Goal: Use online tool/utility: Utilize a website feature to perform a specific function

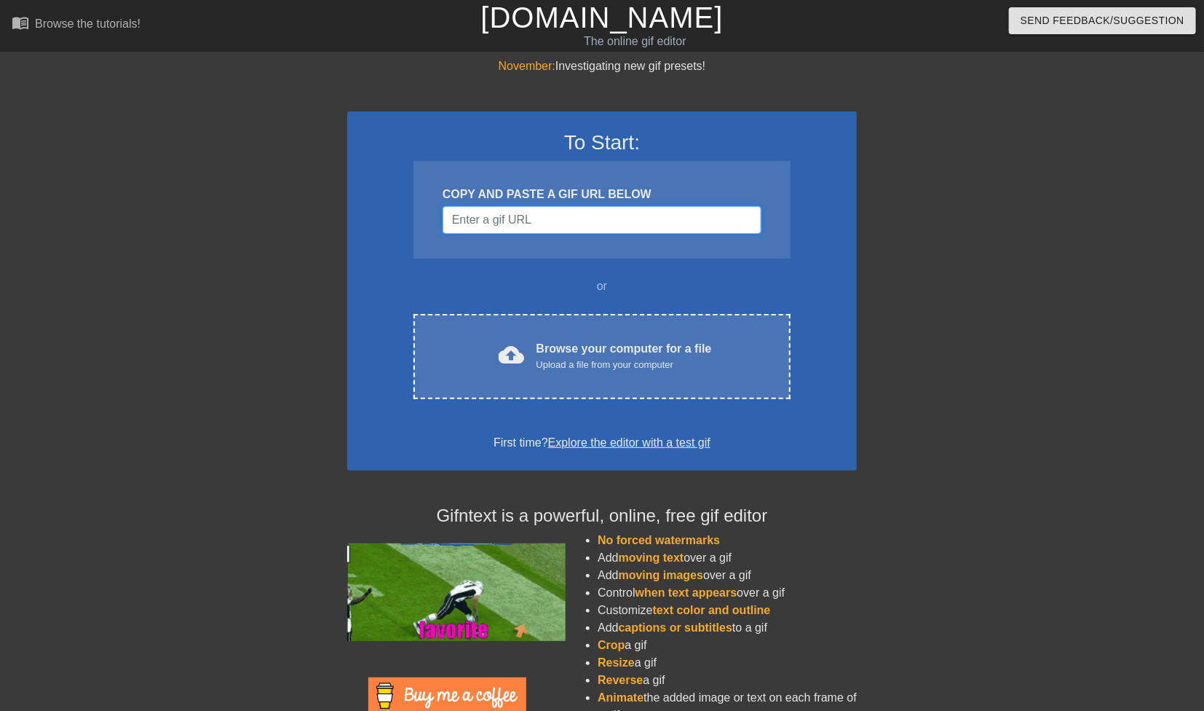
click at [571, 226] on input "Username" at bounding box center [602, 220] width 319 height 28
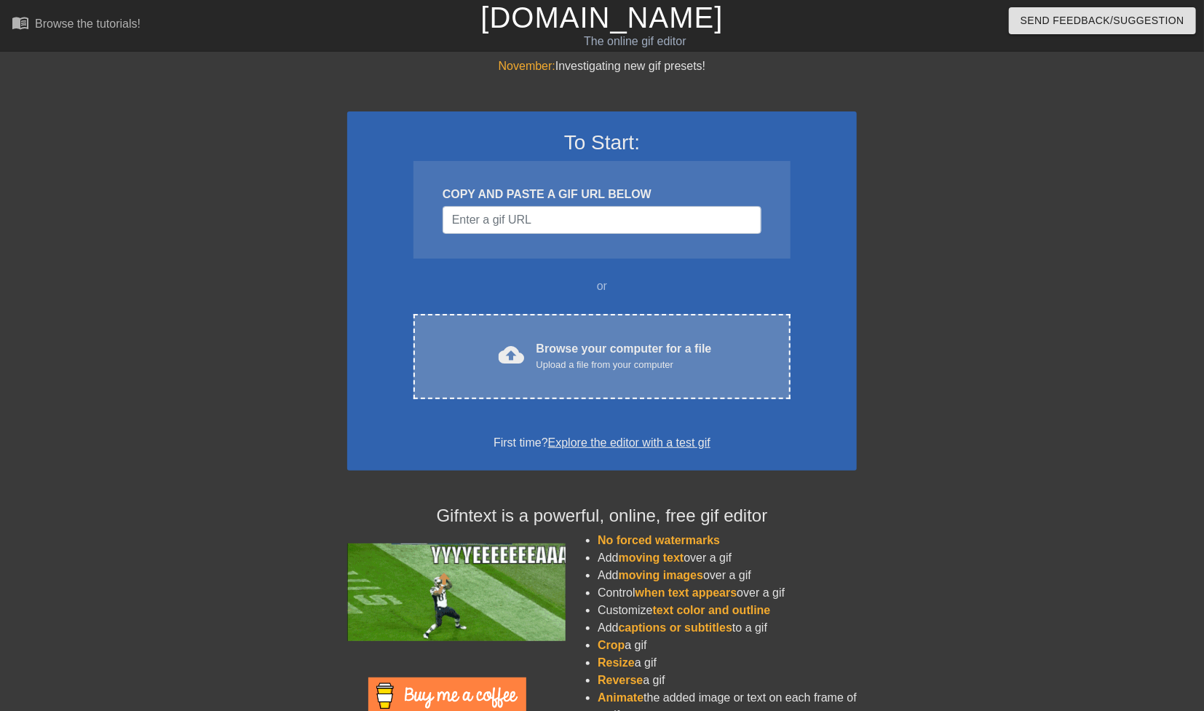
click at [628, 351] on div "Browse your computer for a file Upload a file from your computer" at bounding box center [624, 356] width 175 height 32
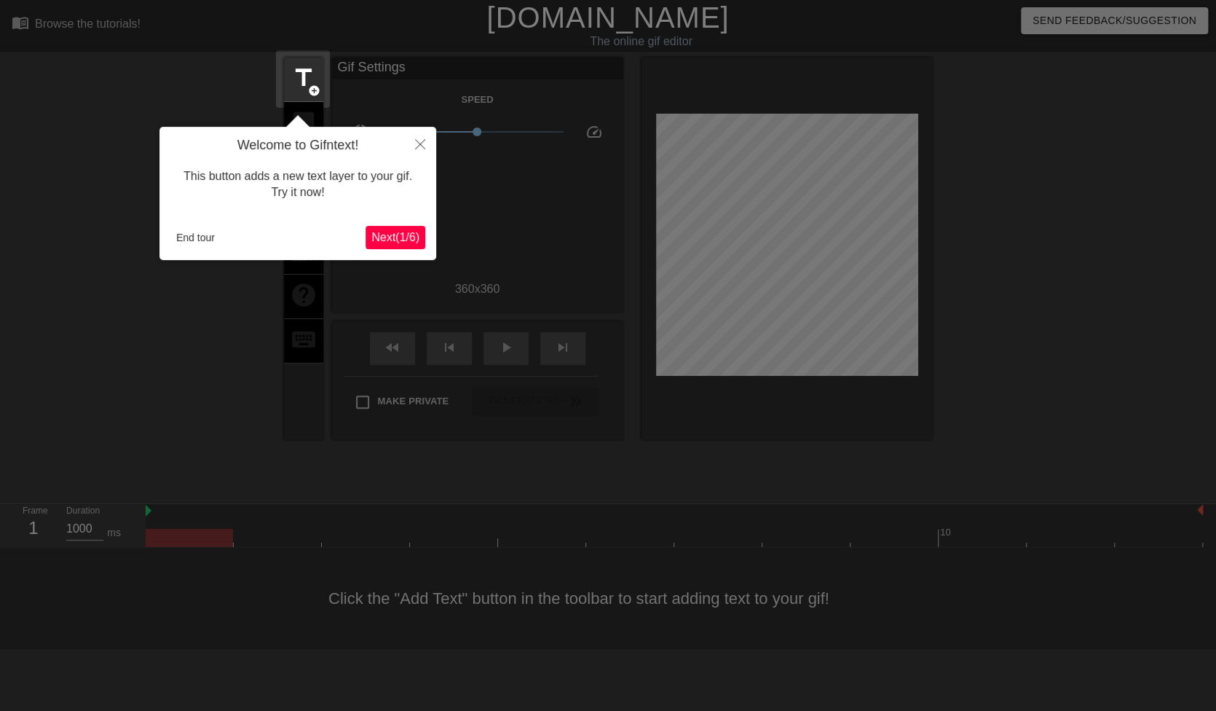
click at [408, 233] on span "Next ( 1 / 6 )" at bounding box center [395, 237] width 48 height 12
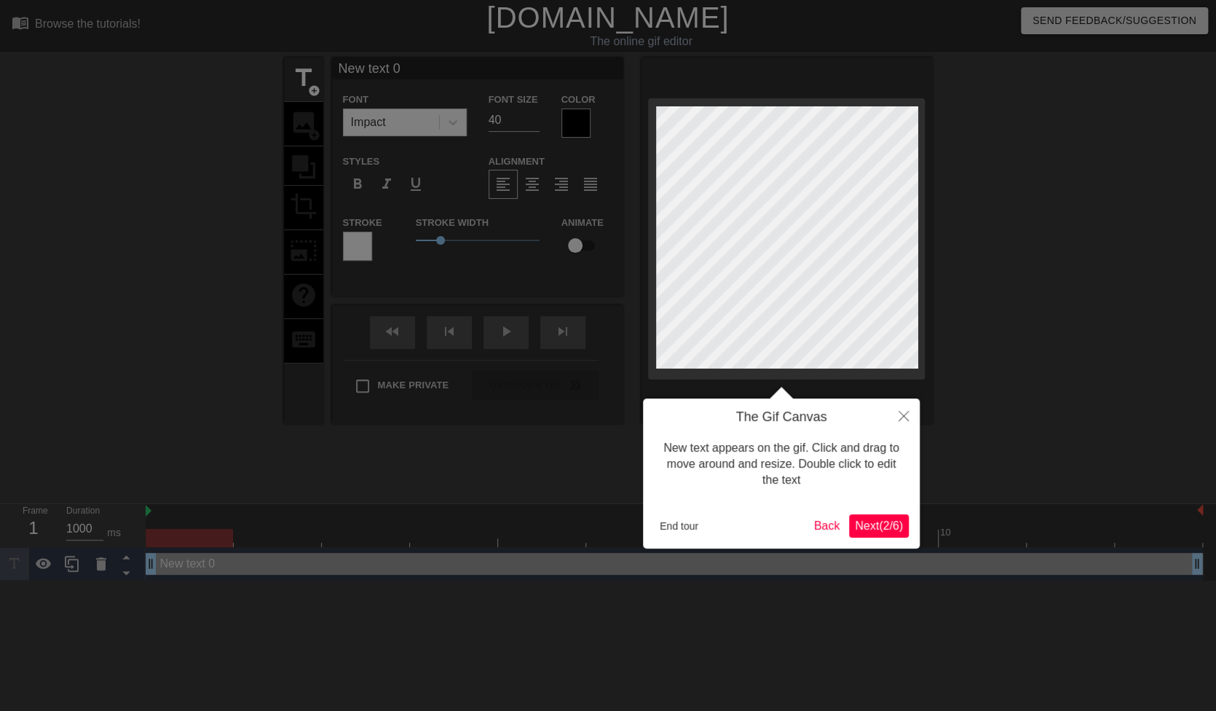
click at [893, 529] on span "Next ( 2 / 6 )" at bounding box center [879, 525] width 48 height 12
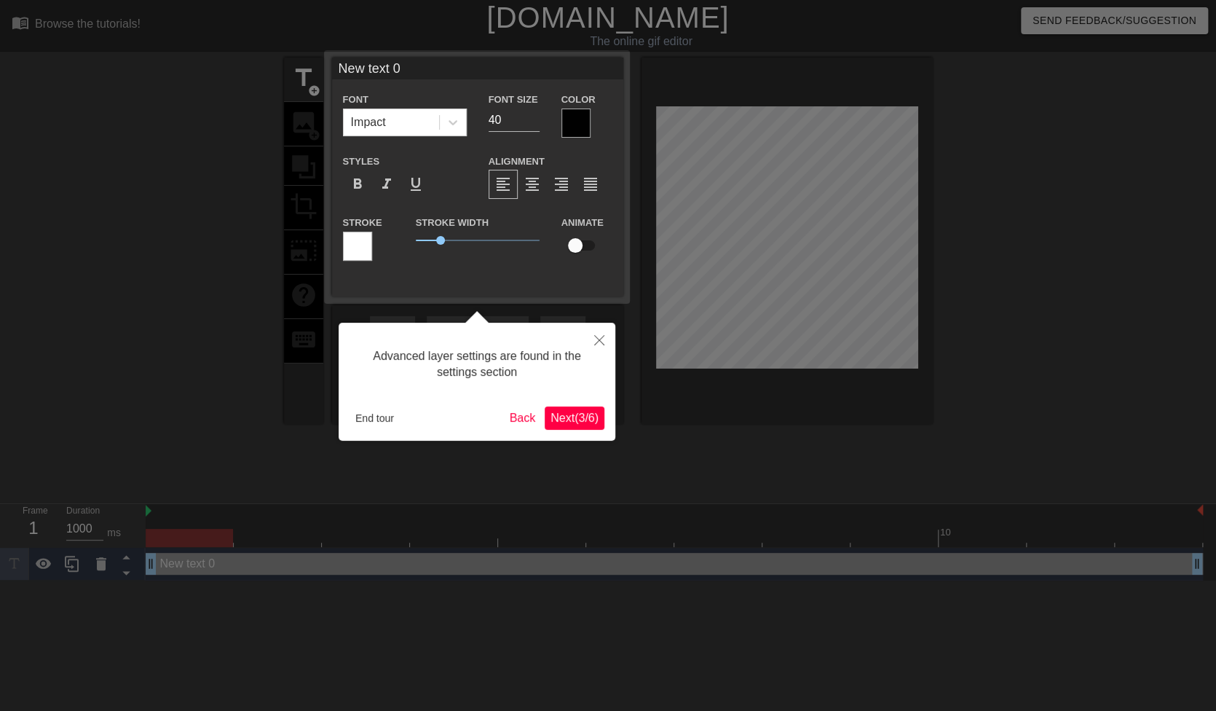
click at [563, 423] on span "Next ( 3 / 6 )" at bounding box center [574, 417] width 48 height 12
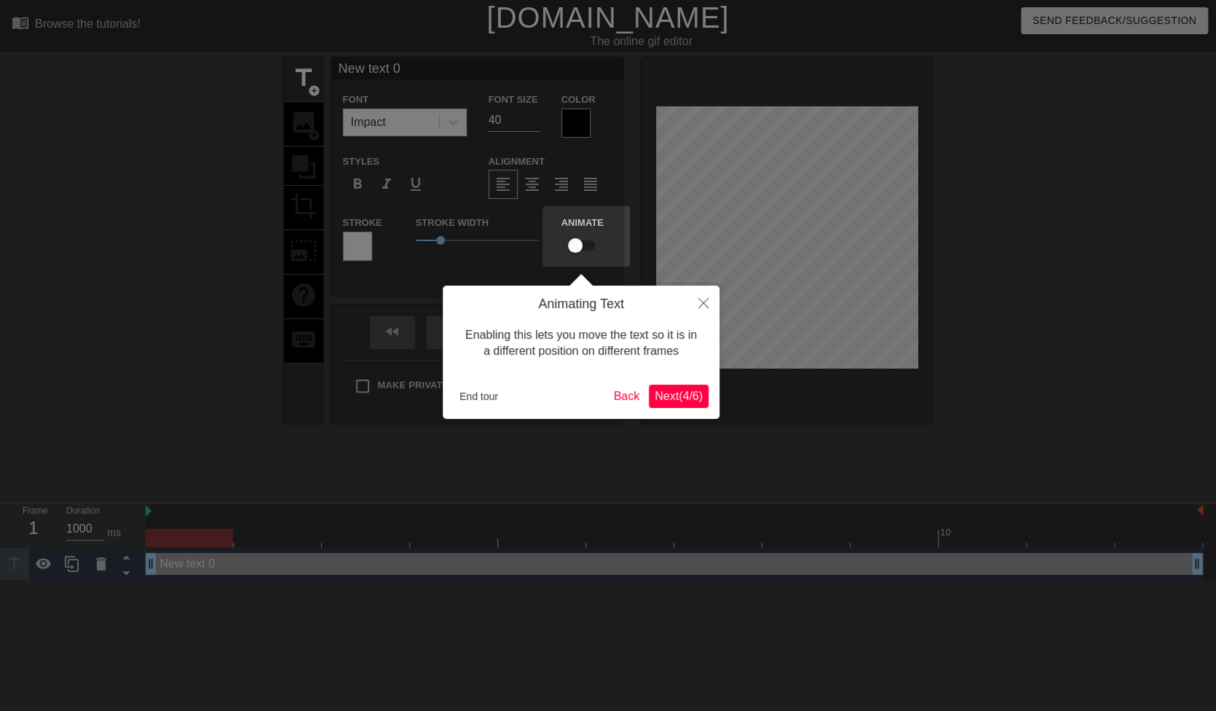
click at [693, 397] on span "Next ( 4 / 6 )" at bounding box center [679, 396] width 48 height 12
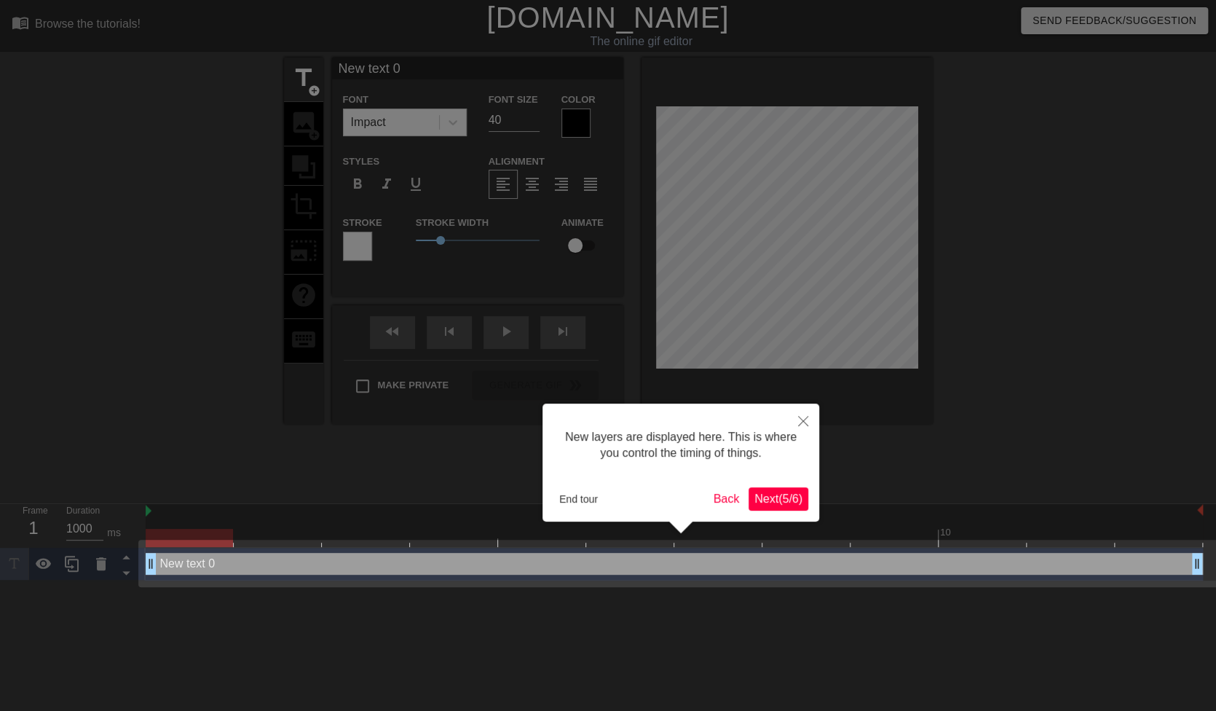
click at [787, 492] on span "Next ( 5 / 6 )" at bounding box center [778, 498] width 48 height 12
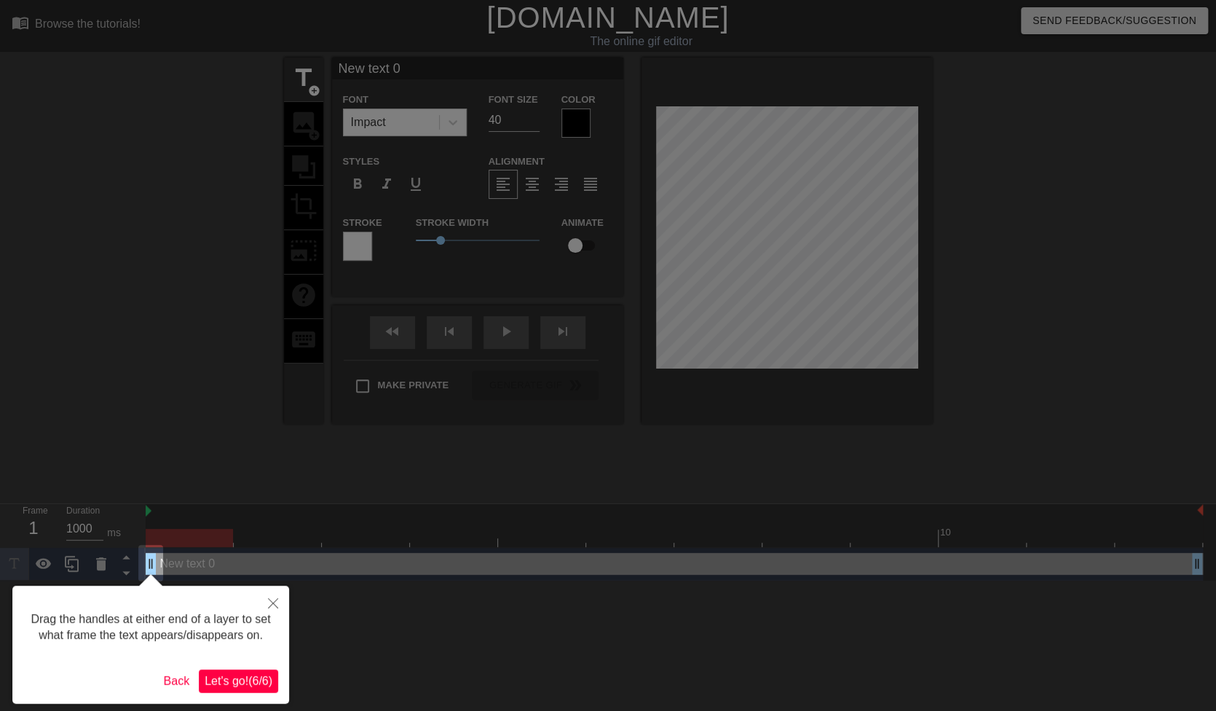
click at [264, 679] on span "Let's go! ( 6 / 6 )" at bounding box center [239, 680] width 68 height 12
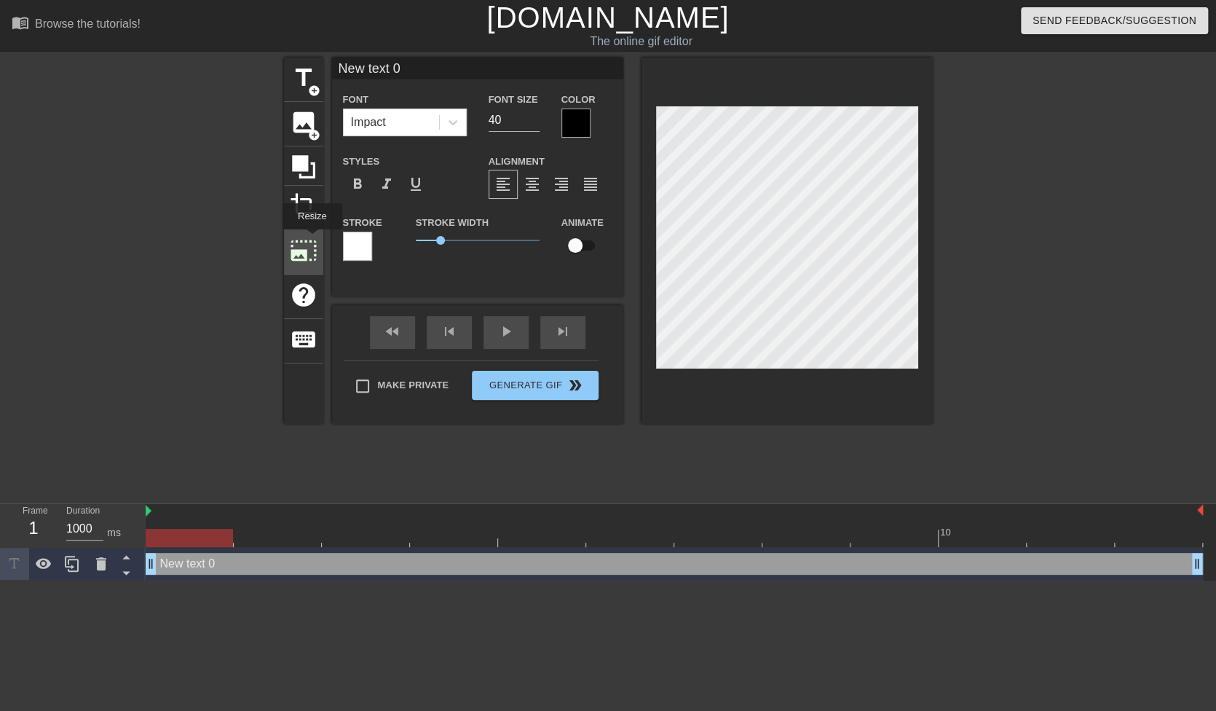
click at [311, 240] on span "photo_size_select_large" at bounding box center [304, 251] width 28 height 28
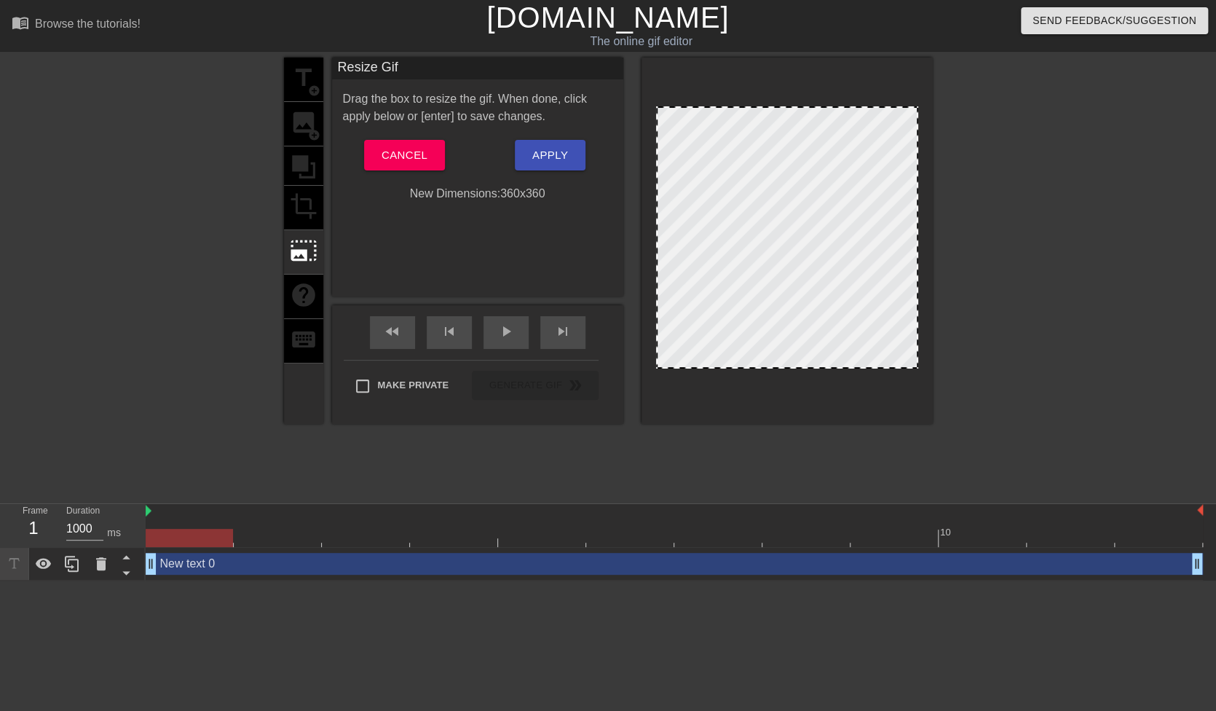
drag, startPoint x: 807, startPoint y: 368, endPoint x: 809, endPoint y: 436, distance: 68.5
click at [810, 435] on div "title add_circle image add_circle crop photo_size_select_large help keyboard Re…" at bounding box center [608, 276] width 649 height 437
drag, startPoint x: 724, startPoint y: 106, endPoint x: 718, endPoint y: 73, distance: 33.3
click at [718, 73] on div at bounding box center [786, 241] width 291 height 366
click at [384, 149] on span "Cancel" at bounding box center [405, 155] width 46 height 19
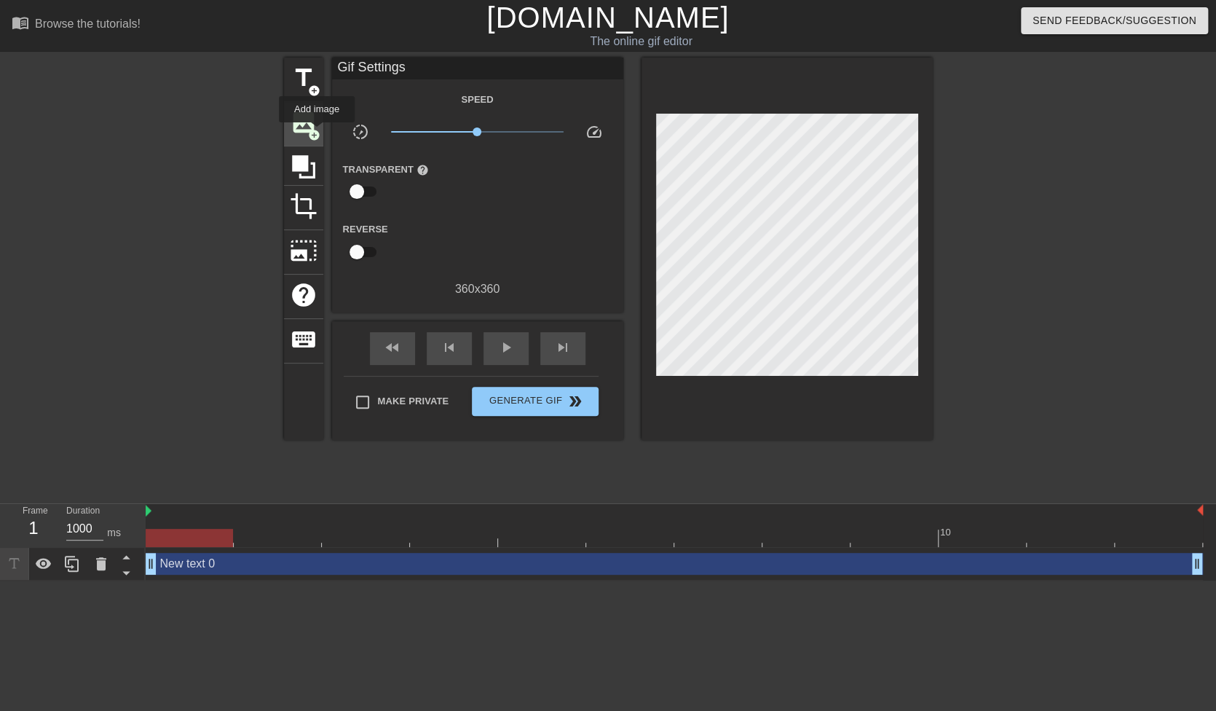
click at [316, 108] on span "image" at bounding box center [304, 122] width 28 height 28
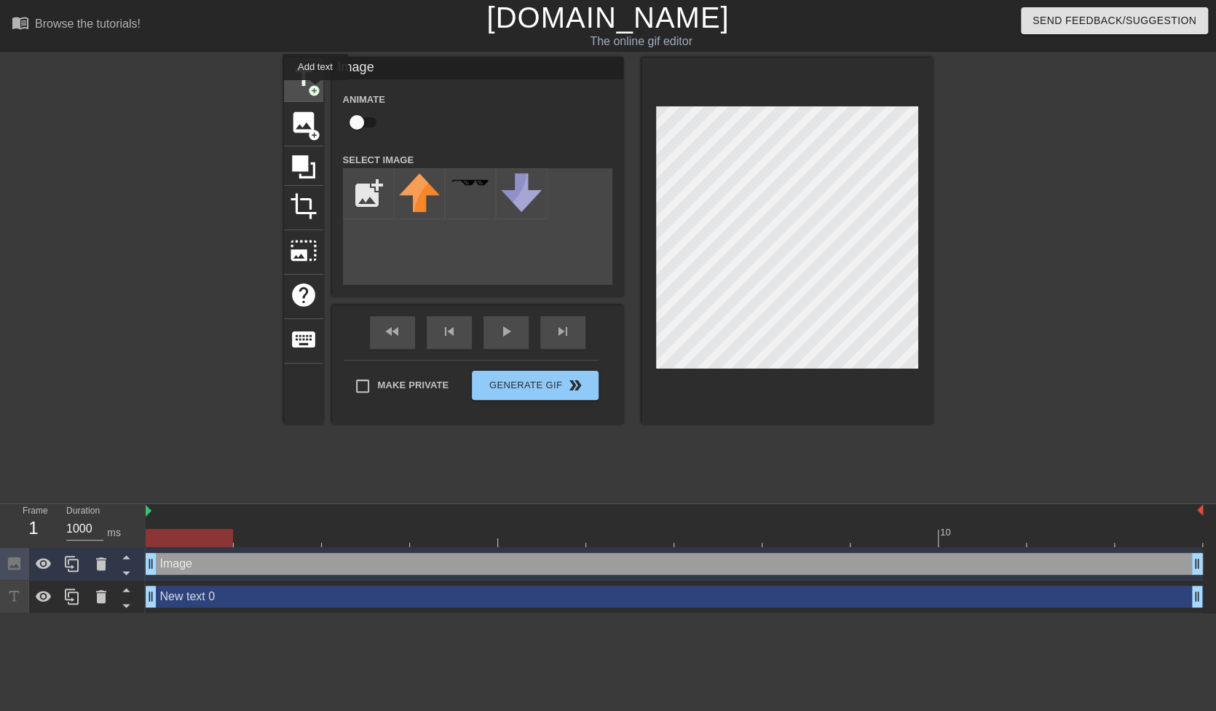
click at [315, 90] on span "add_circle" at bounding box center [314, 90] width 12 height 12
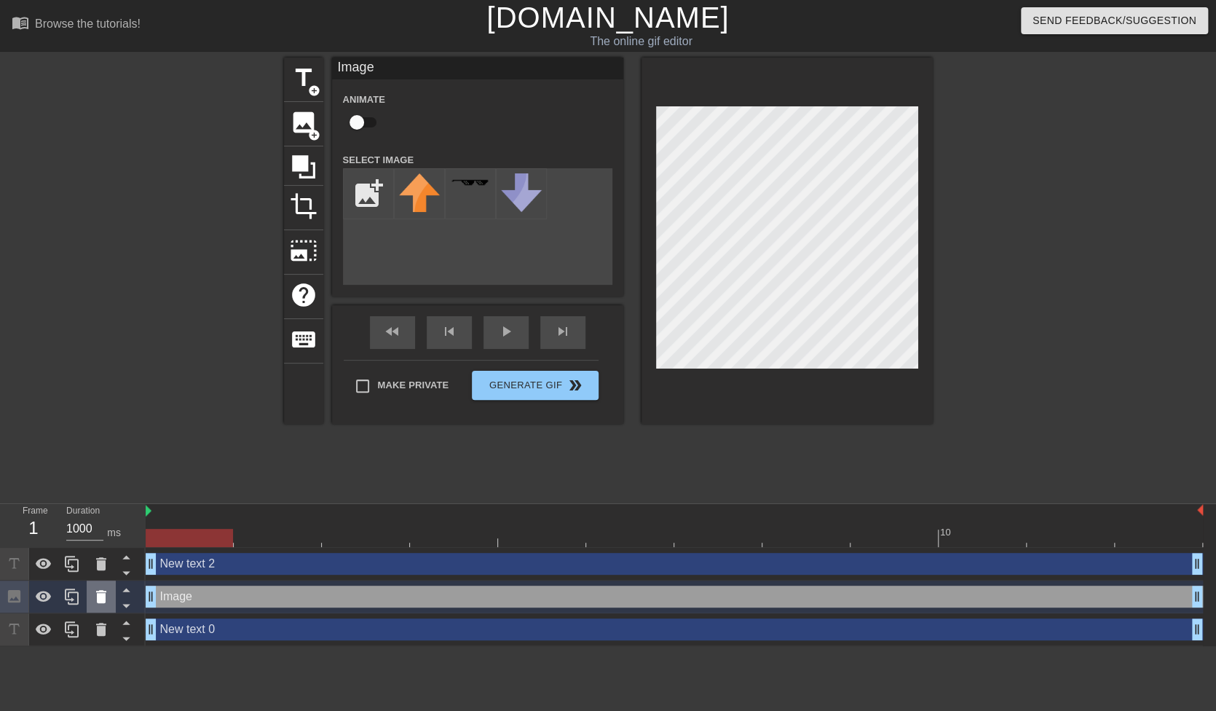
click at [106, 597] on icon at bounding box center [100, 596] width 17 height 17
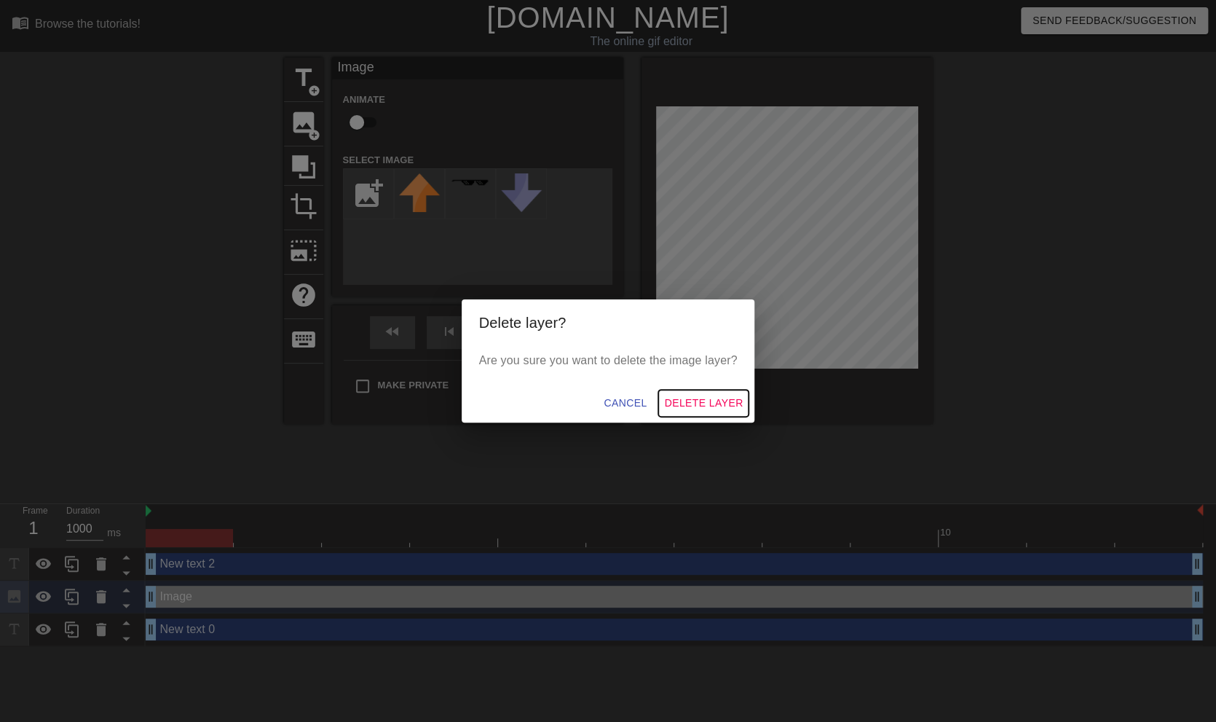
click at [716, 400] on span "Delete Layer" at bounding box center [703, 403] width 79 height 18
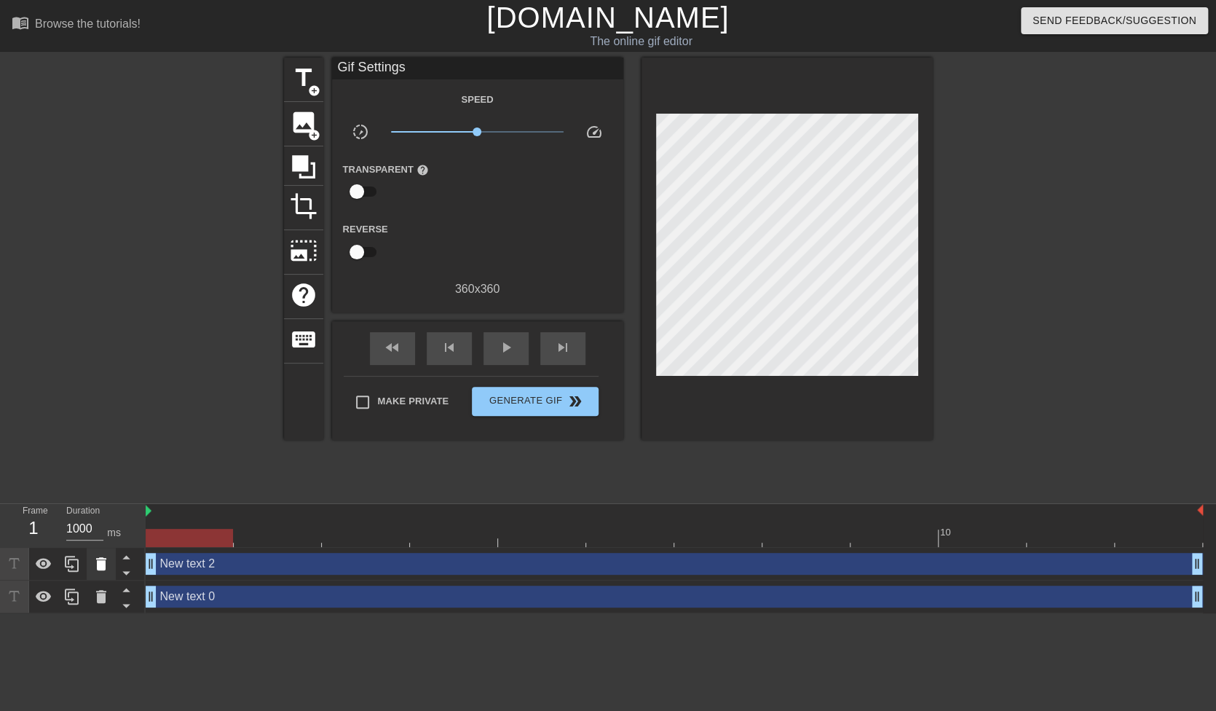
click at [108, 564] on icon at bounding box center [100, 563] width 17 height 17
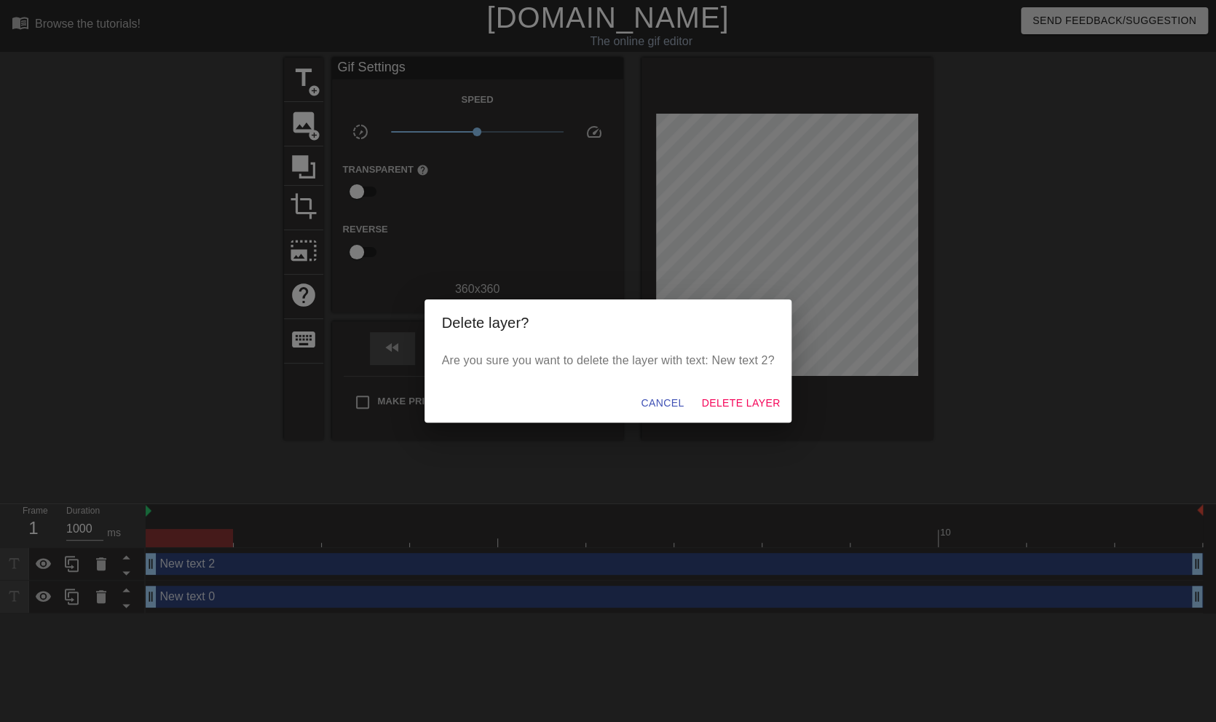
click at [738, 388] on div "Cancel Delete Layer" at bounding box center [608, 403] width 368 height 39
click at [752, 406] on span "Delete Layer" at bounding box center [740, 403] width 79 height 18
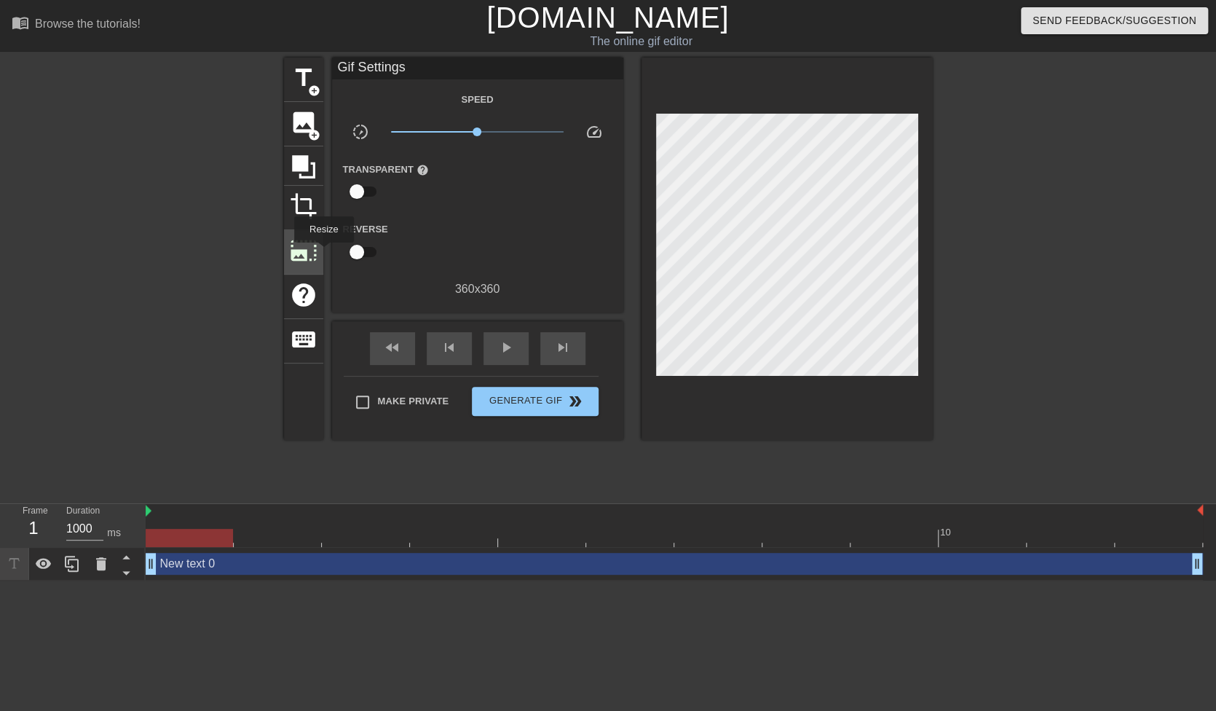
click at [320, 248] on div "photo_size_select_large" at bounding box center [303, 252] width 39 height 44
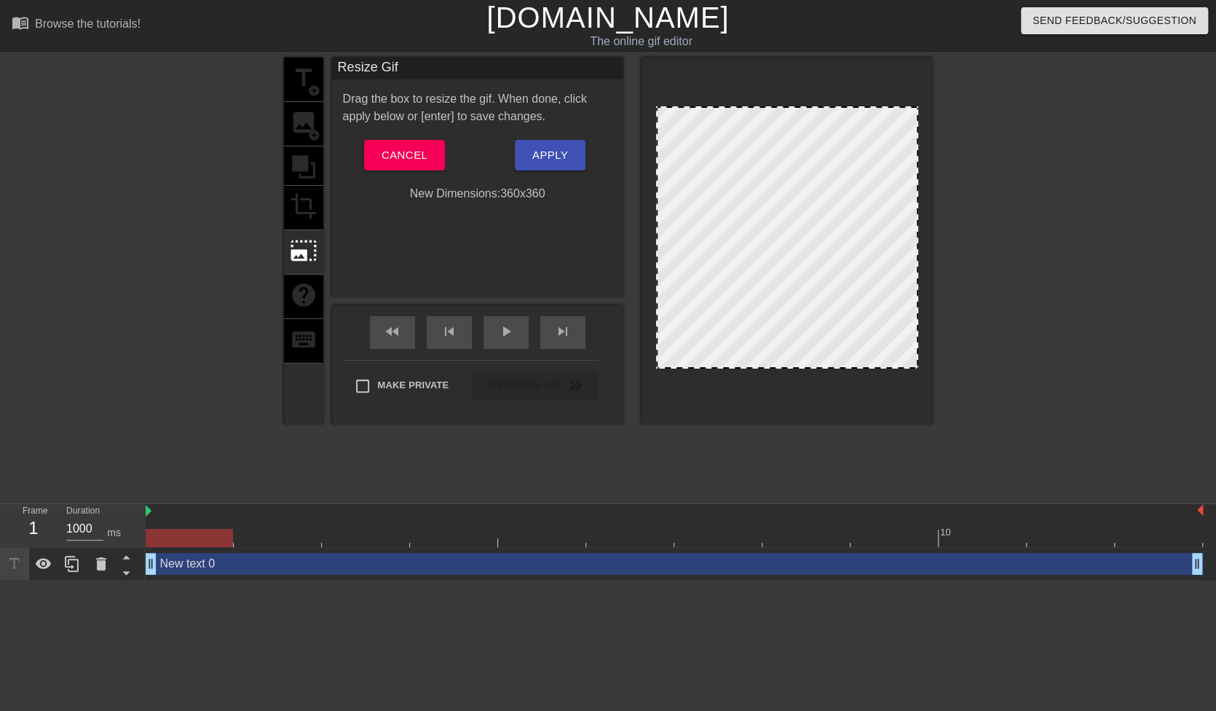
click at [916, 104] on div at bounding box center [786, 241] width 291 height 366
drag, startPoint x: 914, startPoint y: 110, endPoint x: 986, endPoint y: 104, distance: 71.6
click at [993, 90] on div "title add_circle image add_circle crop photo_size_select_large help keyboard Re…" at bounding box center [608, 276] width 1216 height 437
click at [301, 202] on div "title add_circle image add_circle crop photo_size_select_large help keyboard" at bounding box center [303, 241] width 39 height 366
click at [411, 157] on span "Cancel" at bounding box center [405, 155] width 46 height 19
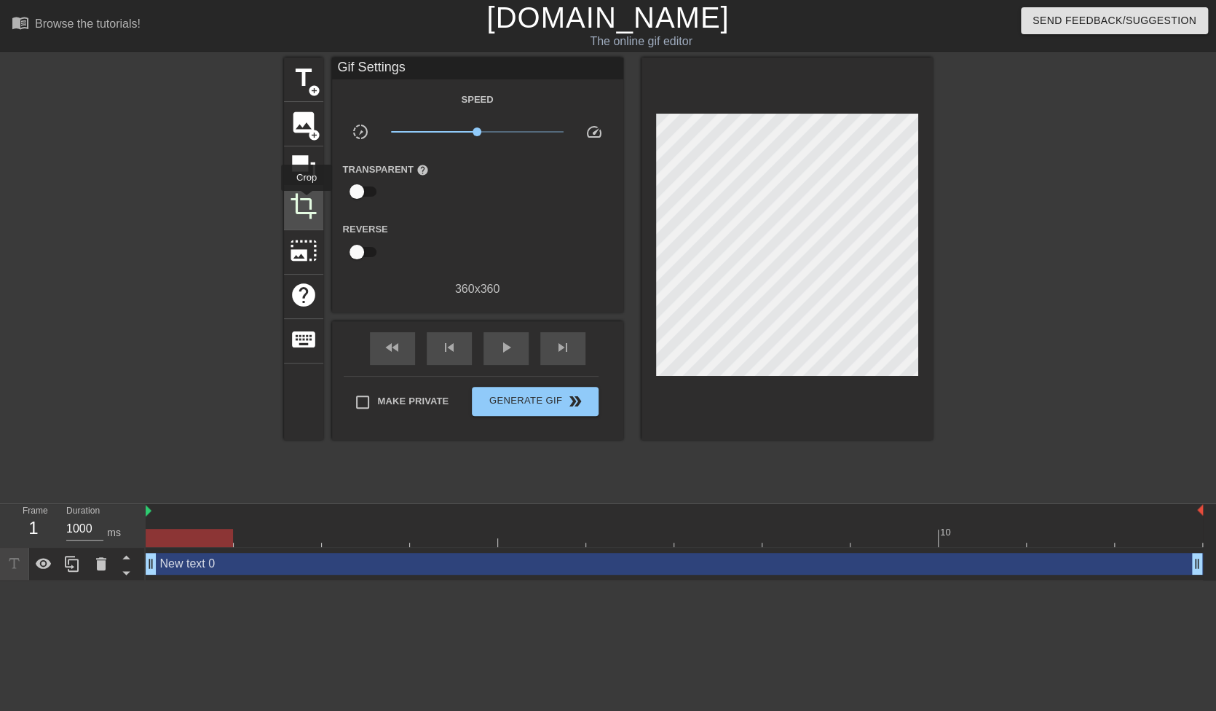
click at [307, 201] on span "crop" at bounding box center [304, 206] width 28 height 28
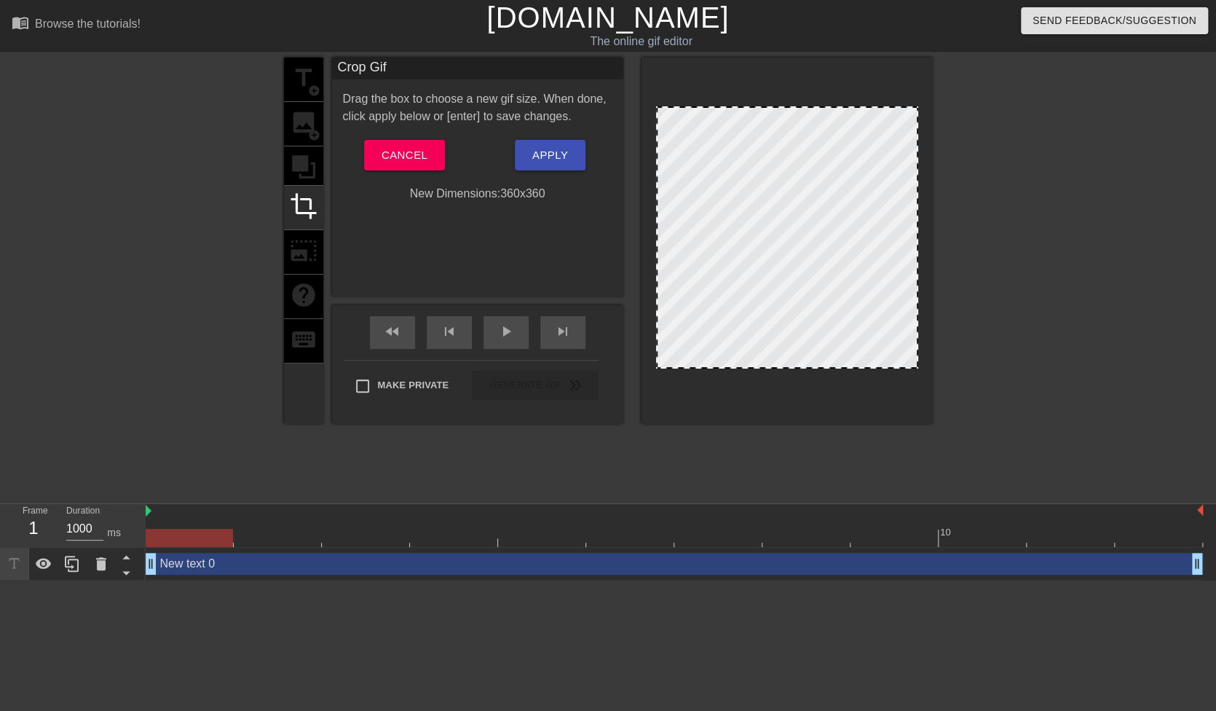
drag, startPoint x: 800, startPoint y: 366, endPoint x: 794, endPoint y: 461, distance: 94.8
click at [794, 461] on div "title add_circle image add_circle crop photo_size_select_large help keyboard Cr…" at bounding box center [608, 276] width 649 height 437
click at [297, 159] on div "title add_circle image add_circle crop photo_size_select_large help keyboard" at bounding box center [303, 241] width 39 height 366
click at [309, 161] on div "title add_circle image add_circle crop photo_size_select_large help keyboard" at bounding box center [303, 241] width 39 height 366
click at [403, 159] on span "Cancel" at bounding box center [405, 155] width 46 height 19
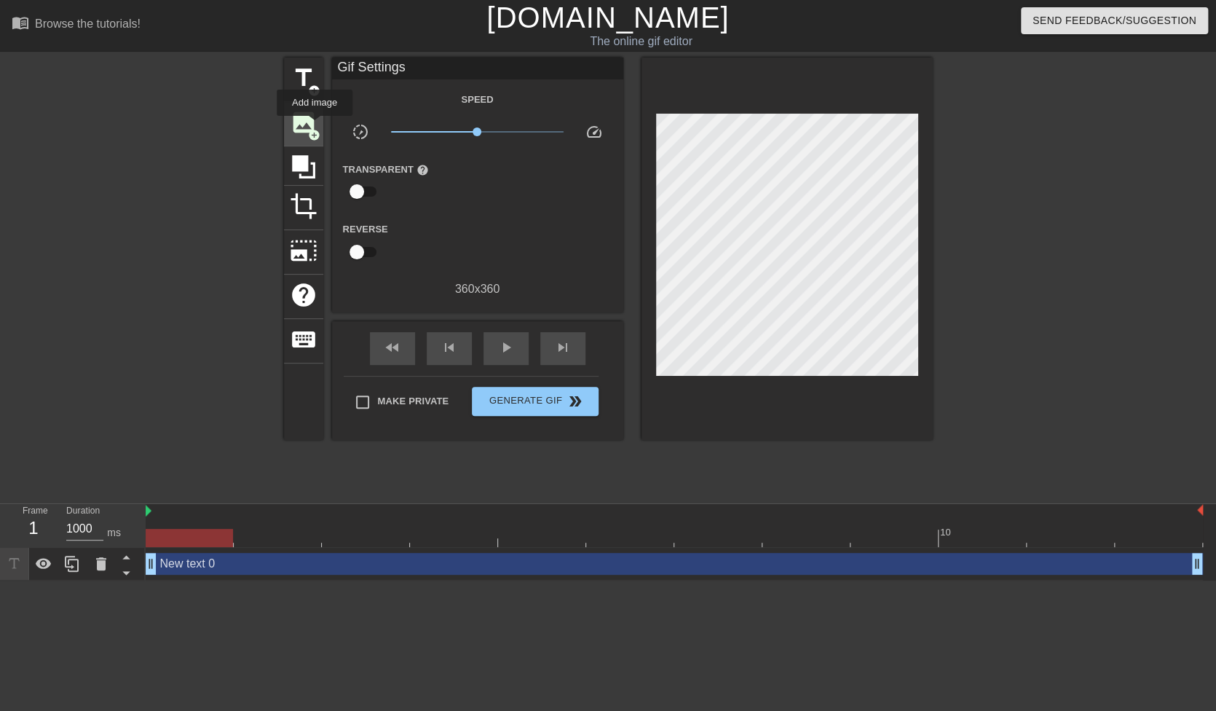
click at [315, 129] on span "add_circle" at bounding box center [314, 135] width 12 height 12
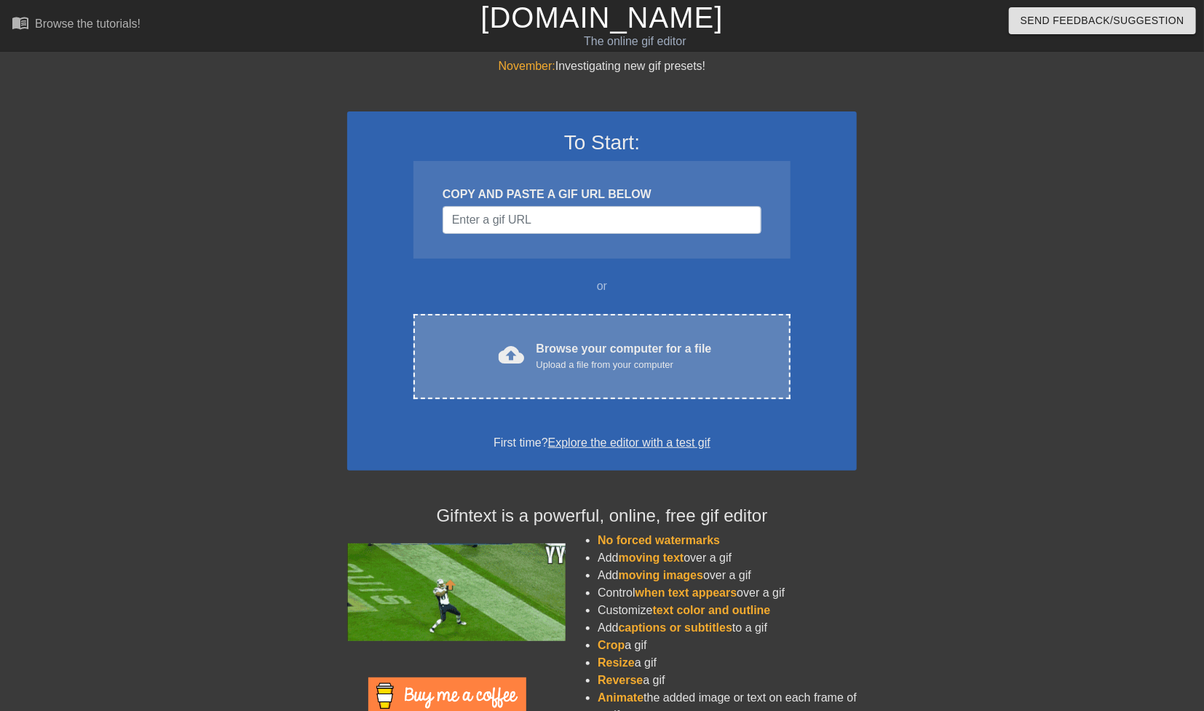
click at [675, 369] on div "Upload a file from your computer" at bounding box center [624, 364] width 175 height 15
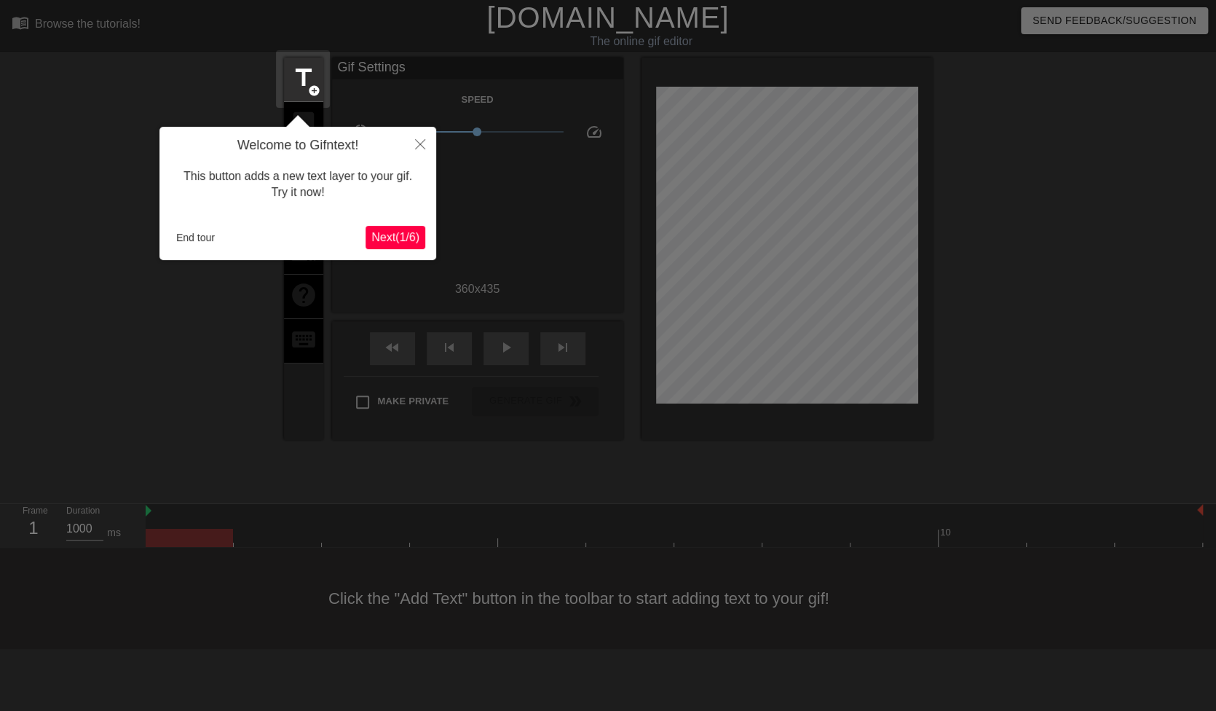
click at [411, 235] on span "Next ( 1 / 6 )" at bounding box center [395, 237] width 48 height 12
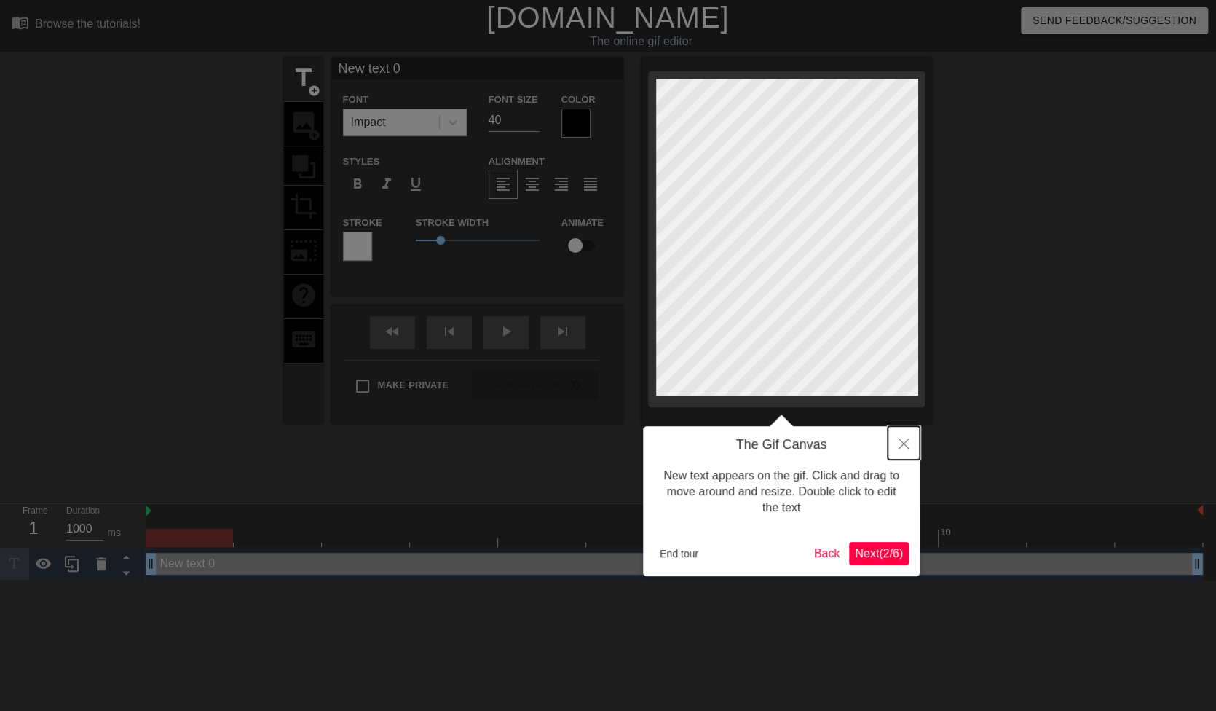
click at [901, 456] on button "Close" at bounding box center [904, 442] width 32 height 33
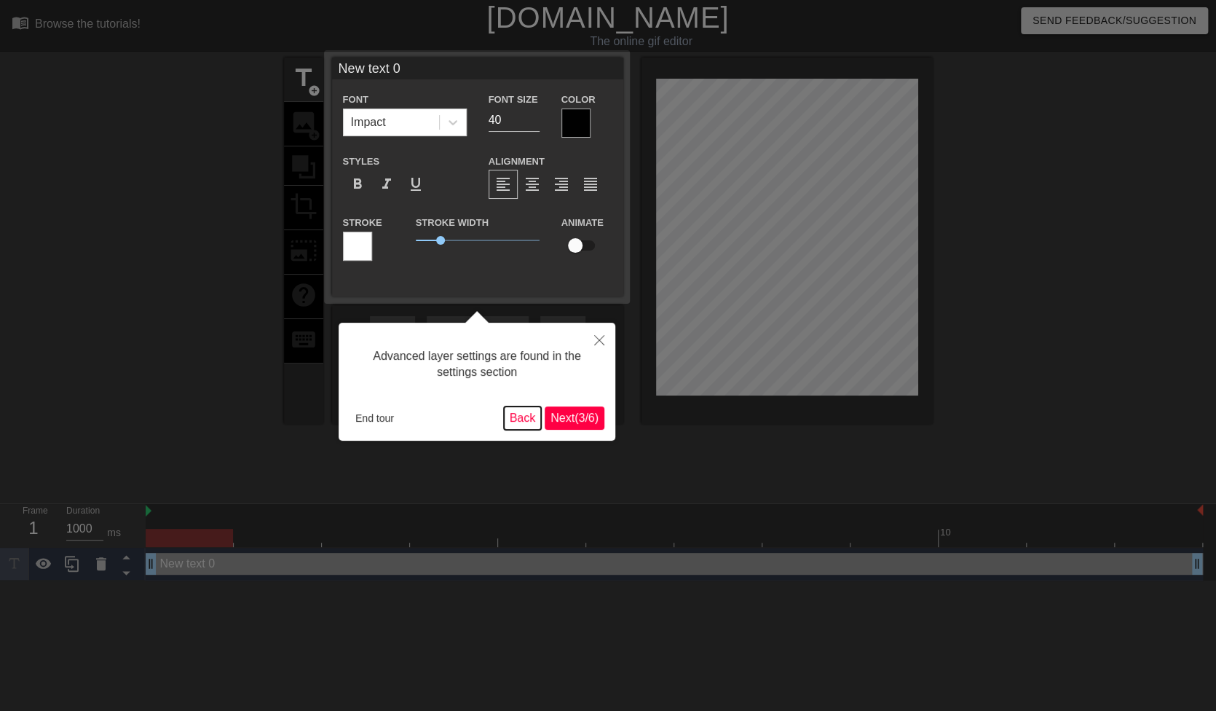
click at [528, 414] on button "Back" at bounding box center [523, 417] width 38 height 23
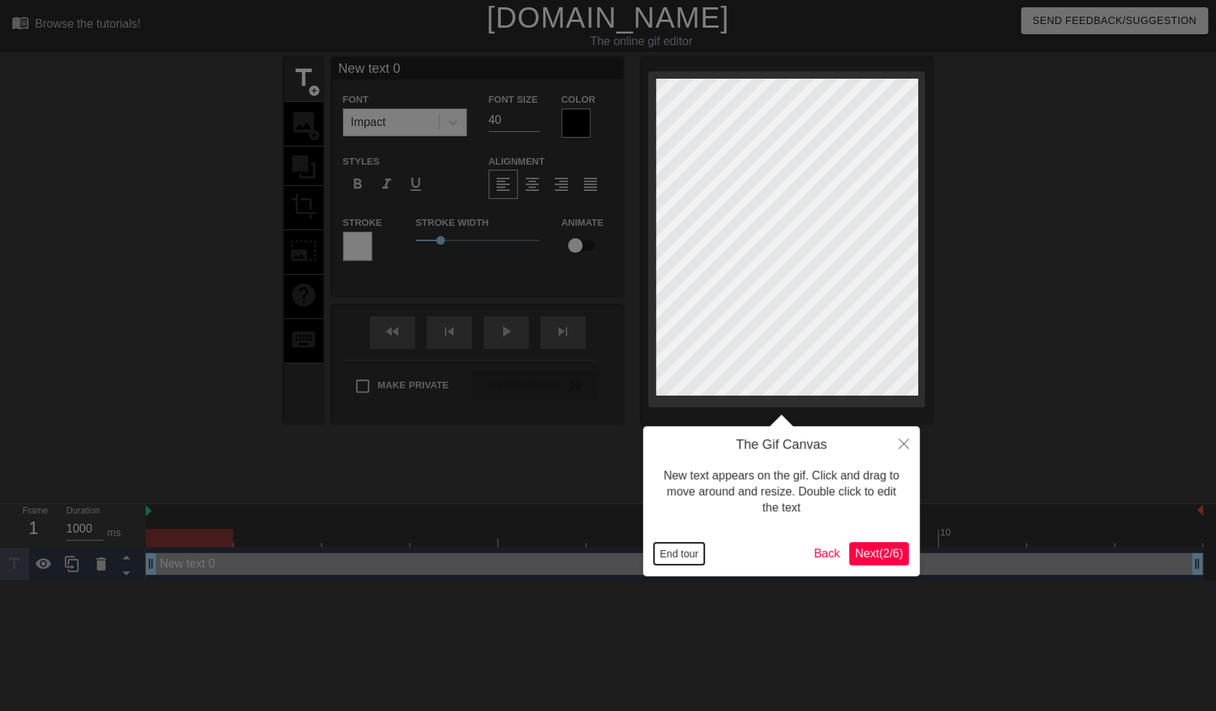
click at [694, 546] on button "End tour" at bounding box center [679, 553] width 50 height 22
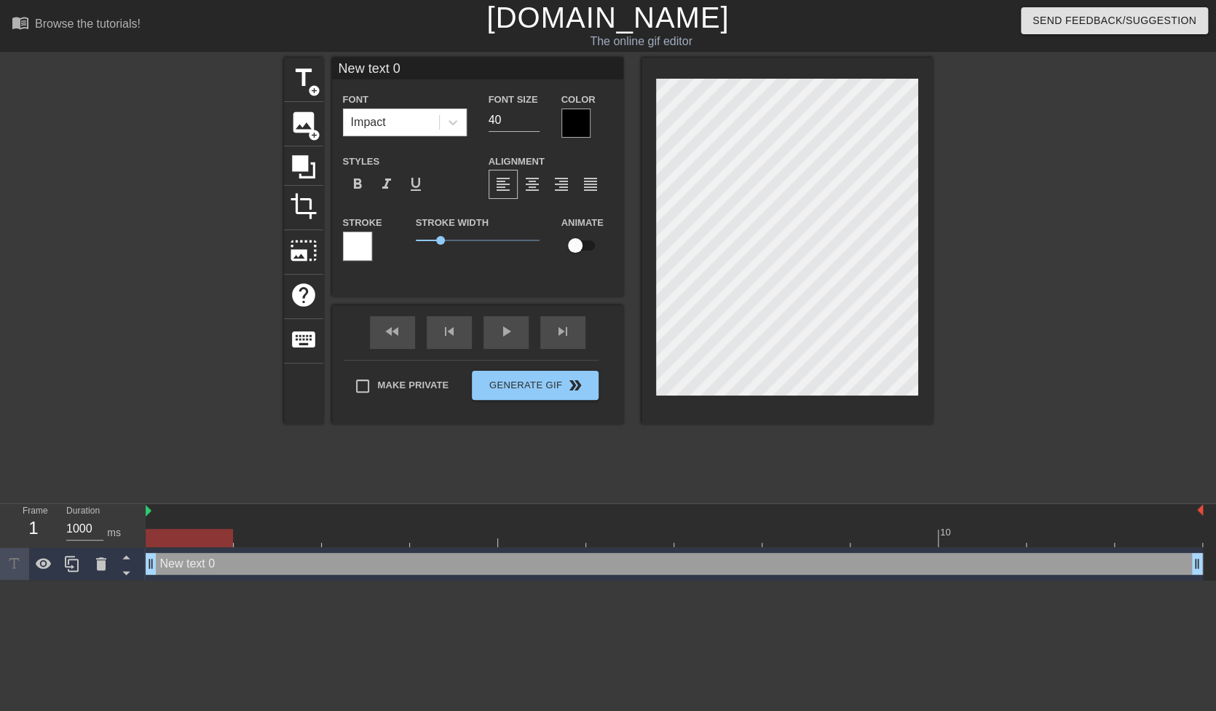
click at [149, 380] on div at bounding box center [157, 276] width 218 height 437
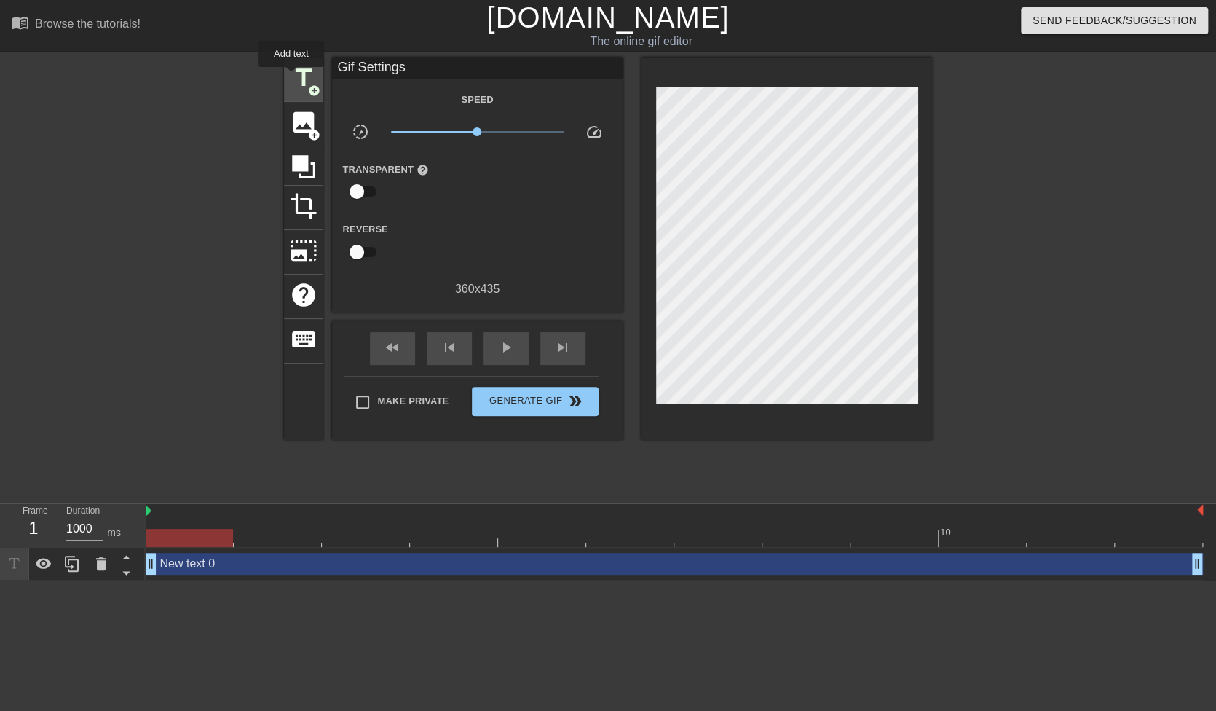
click at [291, 77] on span "title" at bounding box center [304, 78] width 28 height 28
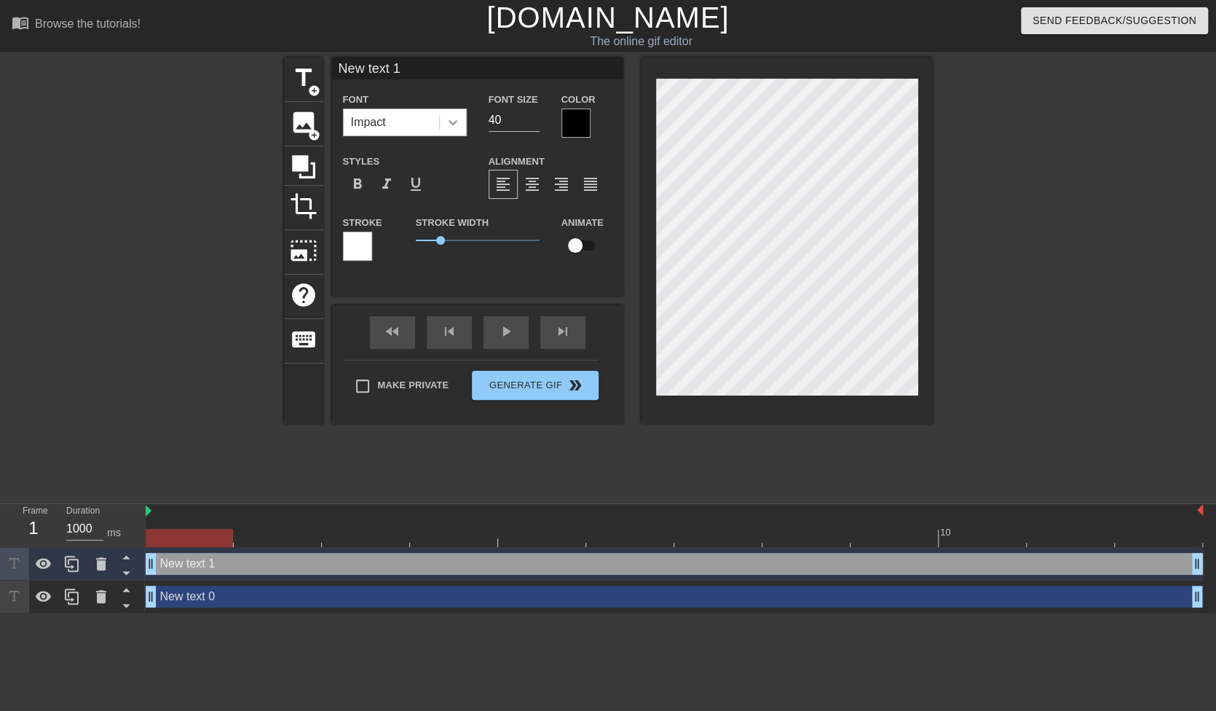
click at [457, 122] on icon at bounding box center [453, 122] width 15 height 15
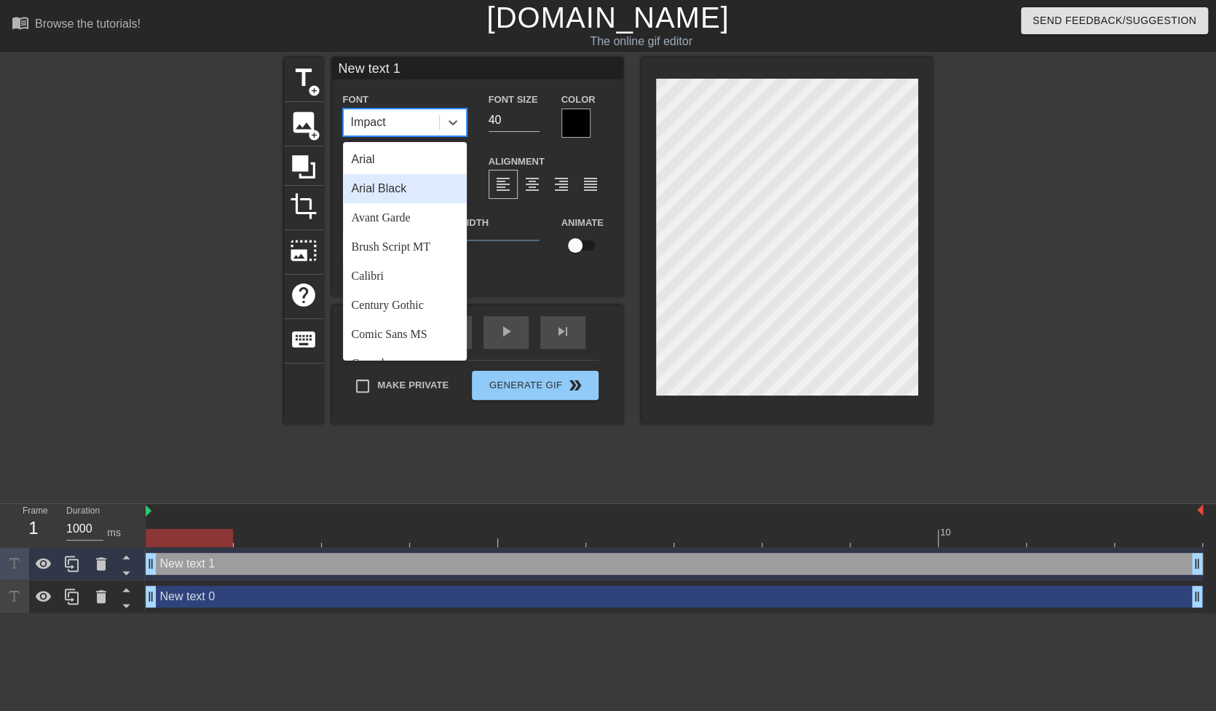
click at [419, 189] on div "Arial Black" at bounding box center [405, 188] width 124 height 29
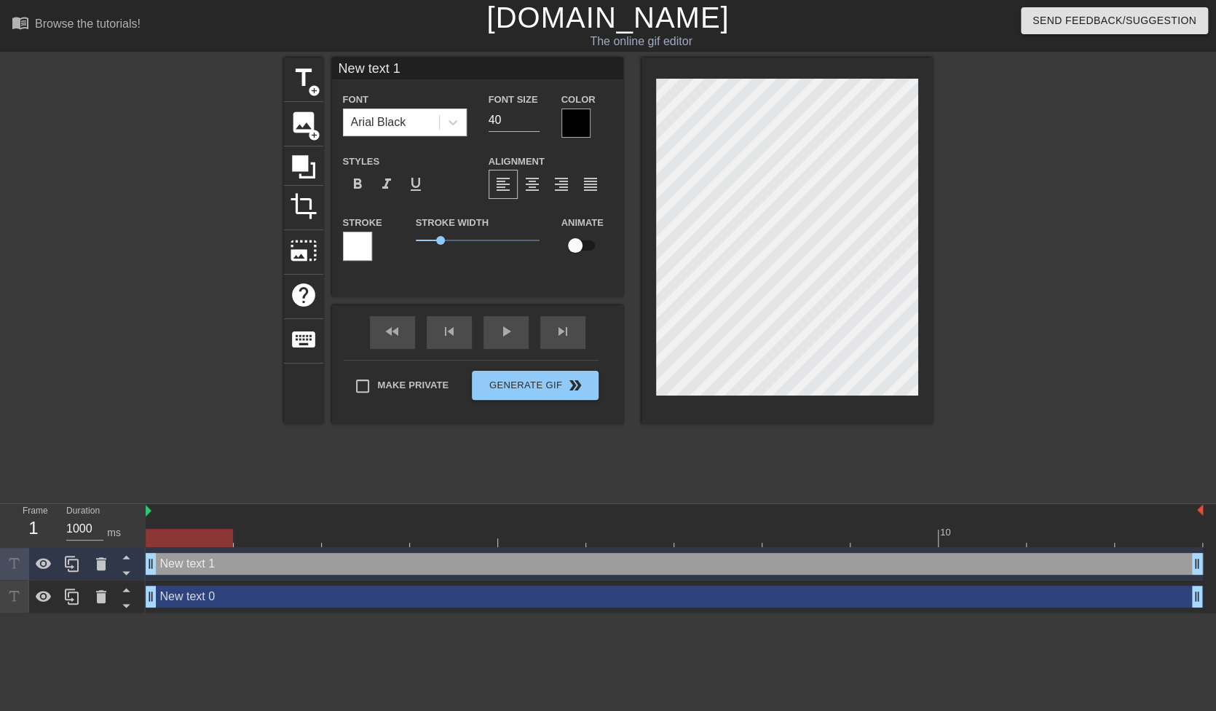
click at [578, 128] on div at bounding box center [575, 122] width 29 height 29
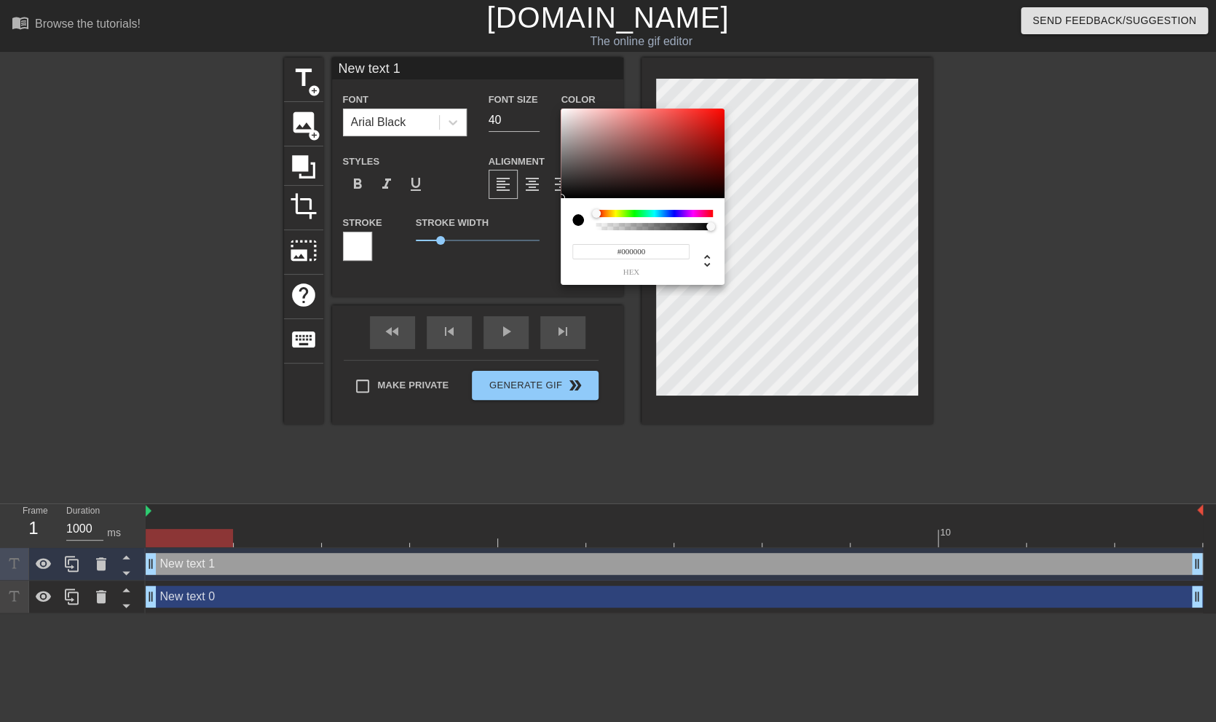
drag, startPoint x: 596, startPoint y: 212, endPoint x: 588, endPoint y: 216, distance: 9.1
click at [558, 209] on div "#000000 hex" at bounding box center [608, 361] width 1216 height 722
type input "0"
drag, startPoint x: 710, startPoint y: 226, endPoint x: 515, endPoint y: 225, distance: 194.4
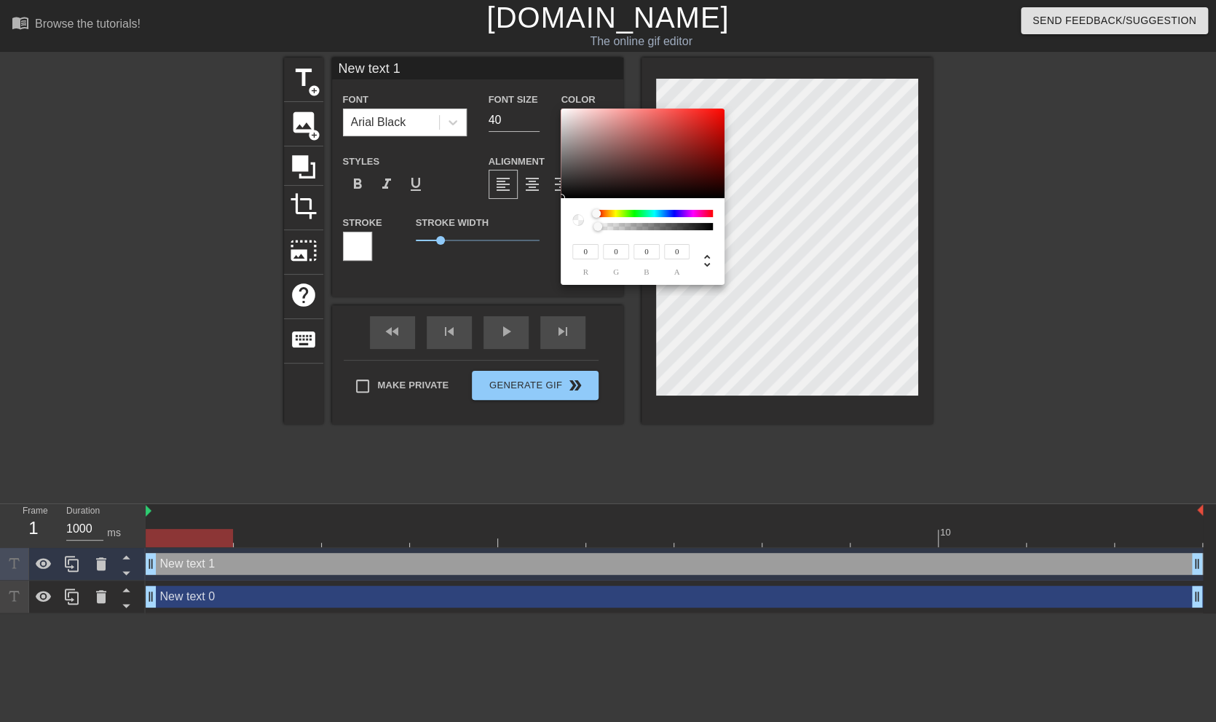
click at [515, 225] on div "0 r 0 g 0 b 0 a" at bounding box center [608, 361] width 1216 height 722
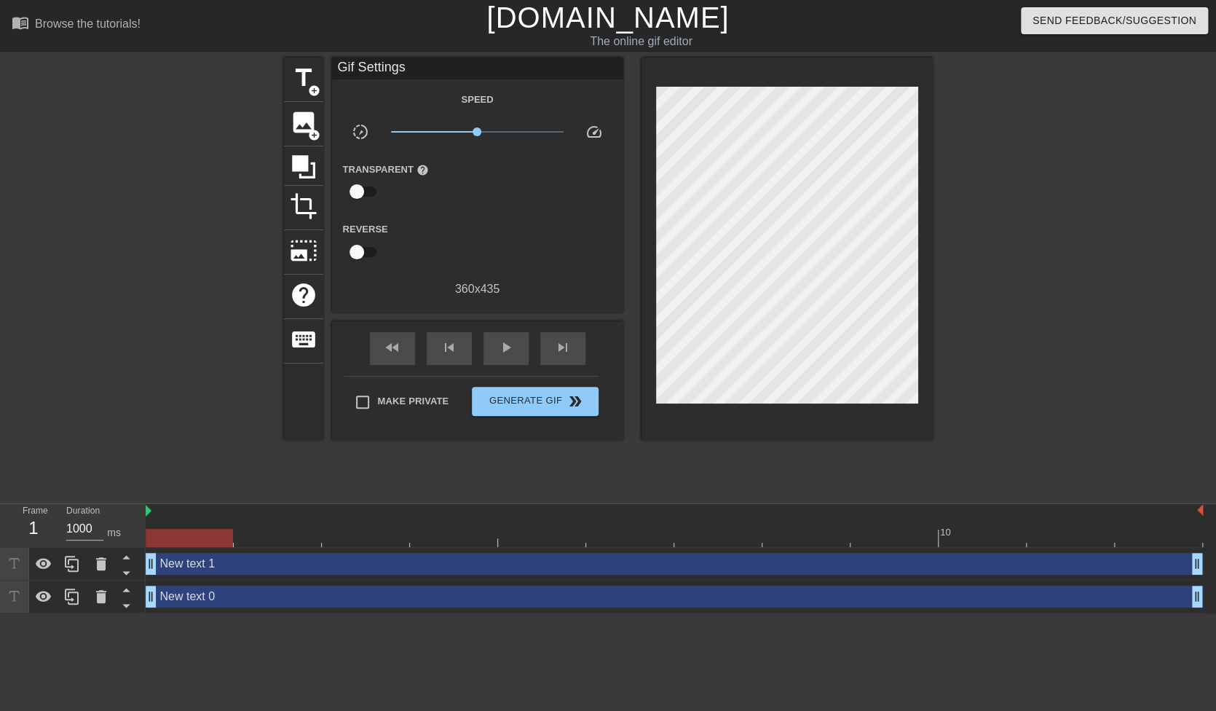
click at [723, 411] on div at bounding box center [786, 249] width 291 height 382
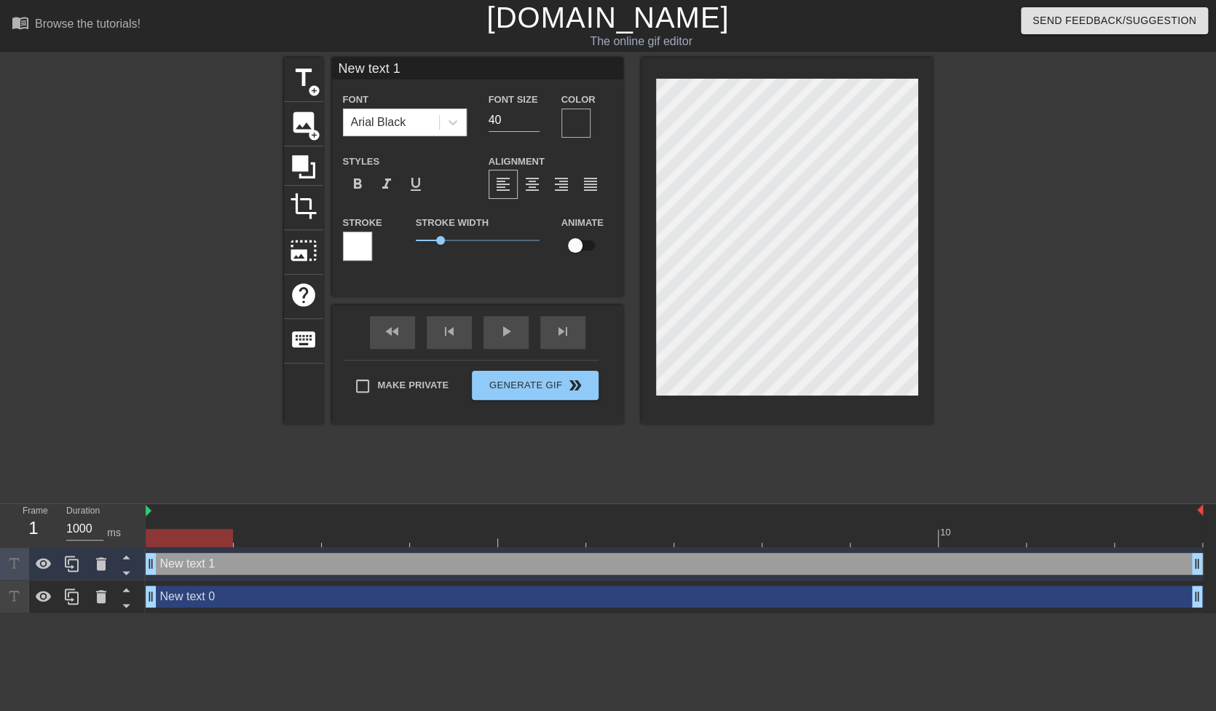
type input "New text 0"
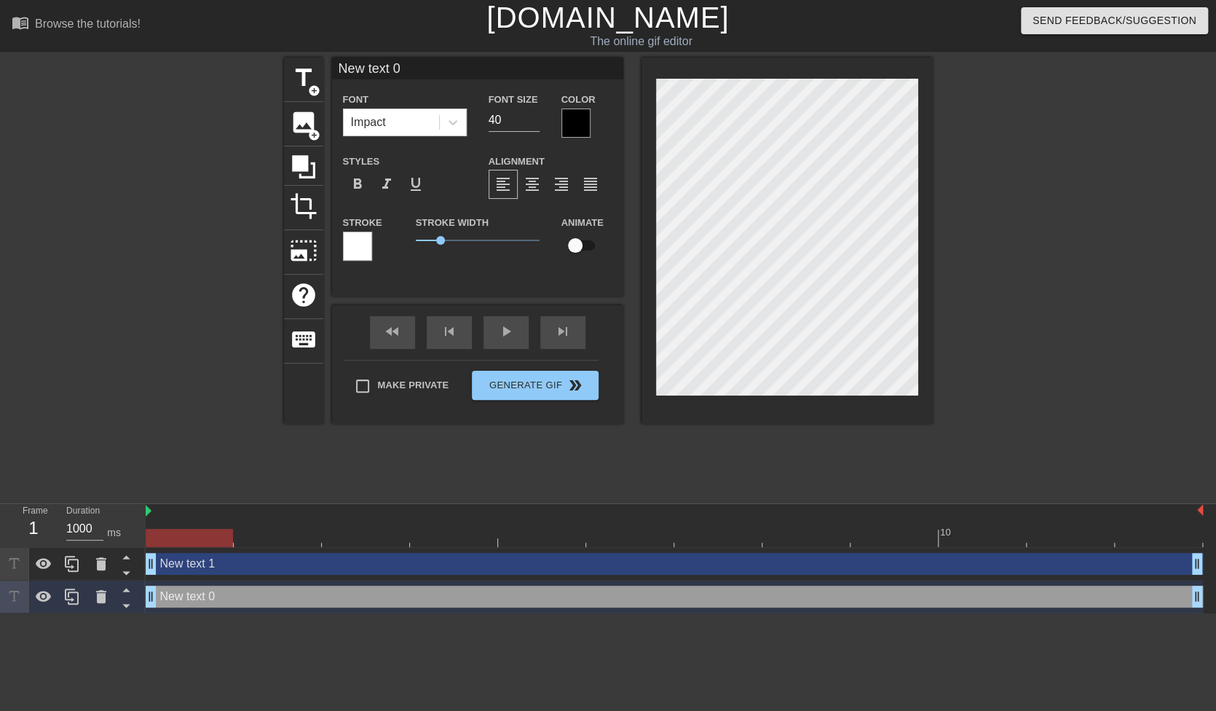
scroll to position [1, 1]
click at [99, 569] on icon at bounding box center [101, 563] width 10 height 13
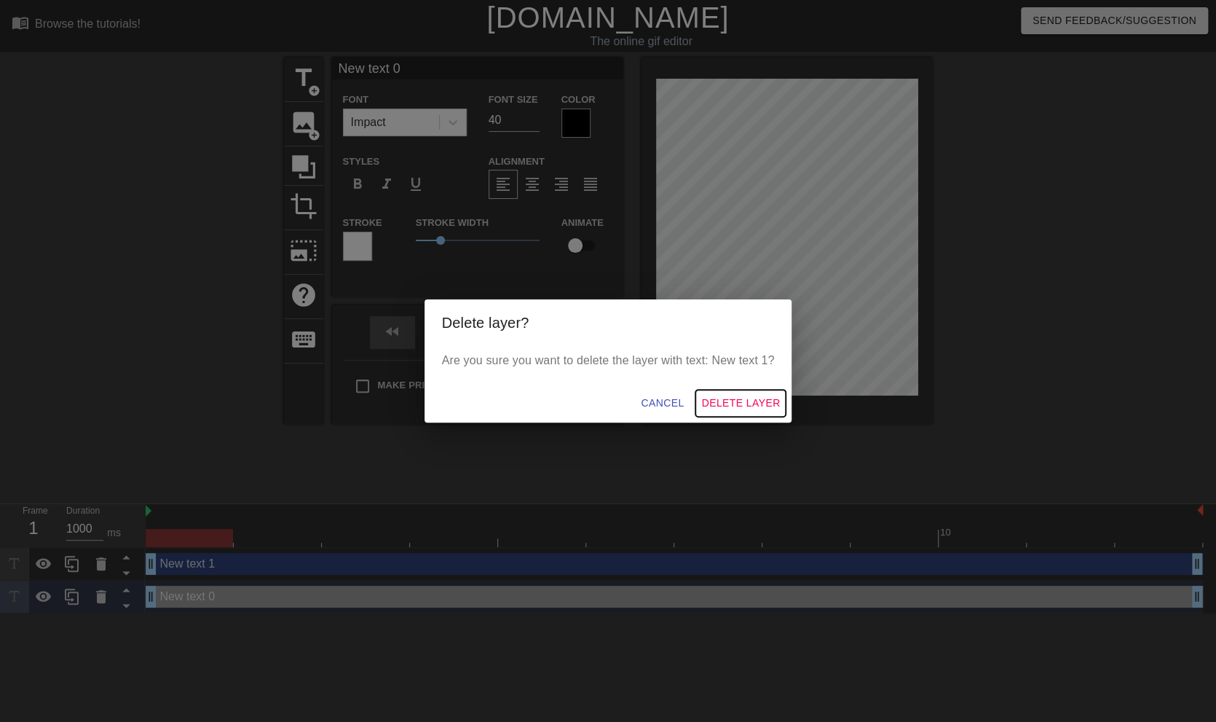
click at [748, 403] on span "Delete Layer" at bounding box center [740, 403] width 79 height 18
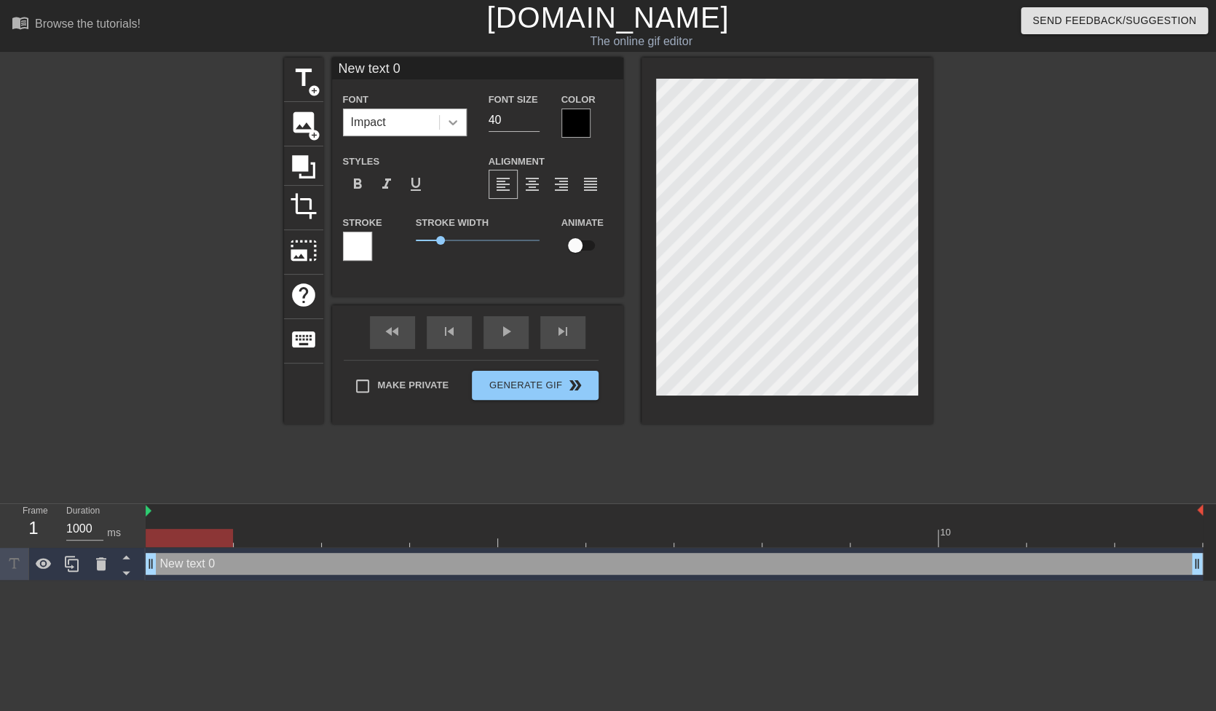
click at [456, 126] on icon at bounding box center [453, 122] width 15 height 15
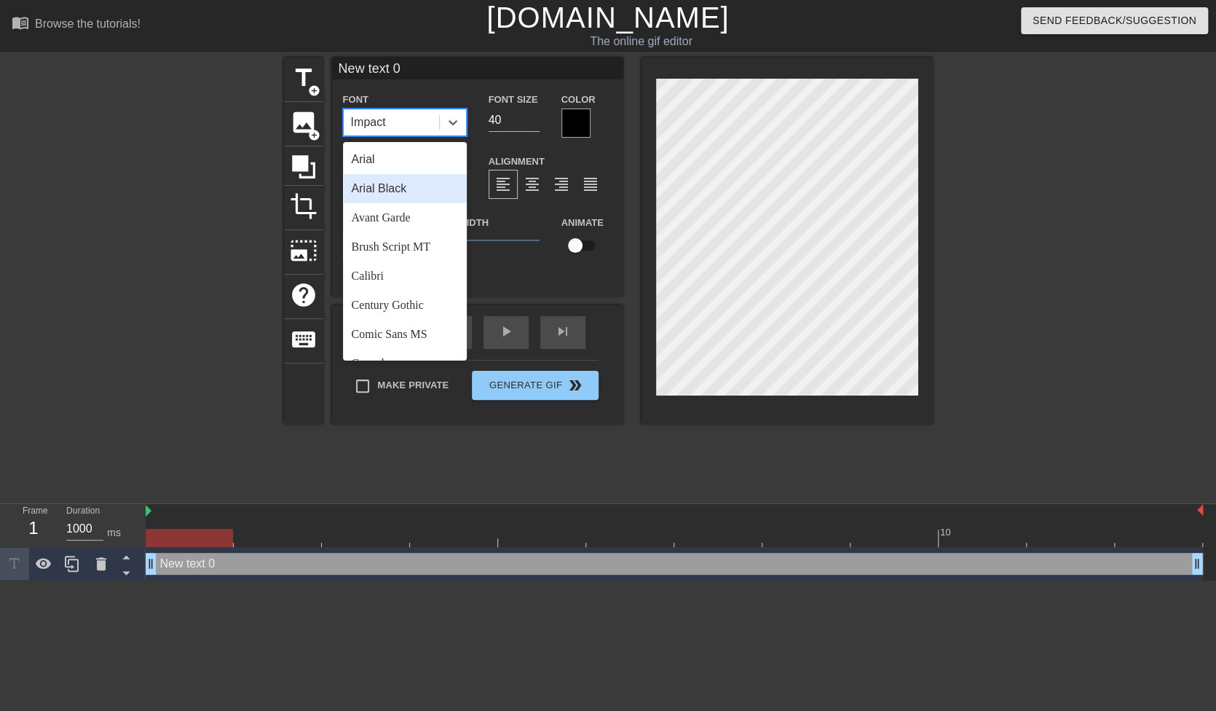
click at [408, 187] on div "Arial Black" at bounding box center [405, 188] width 124 height 29
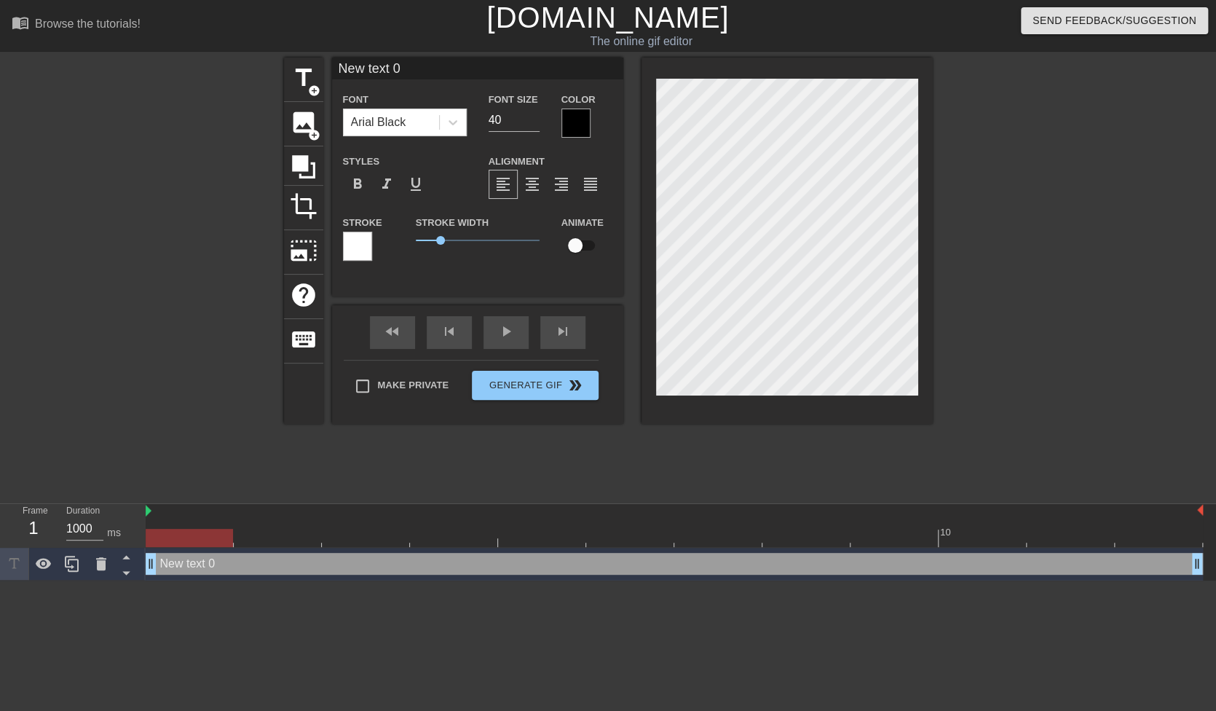
click at [577, 127] on div at bounding box center [575, 122] width 29 height 29
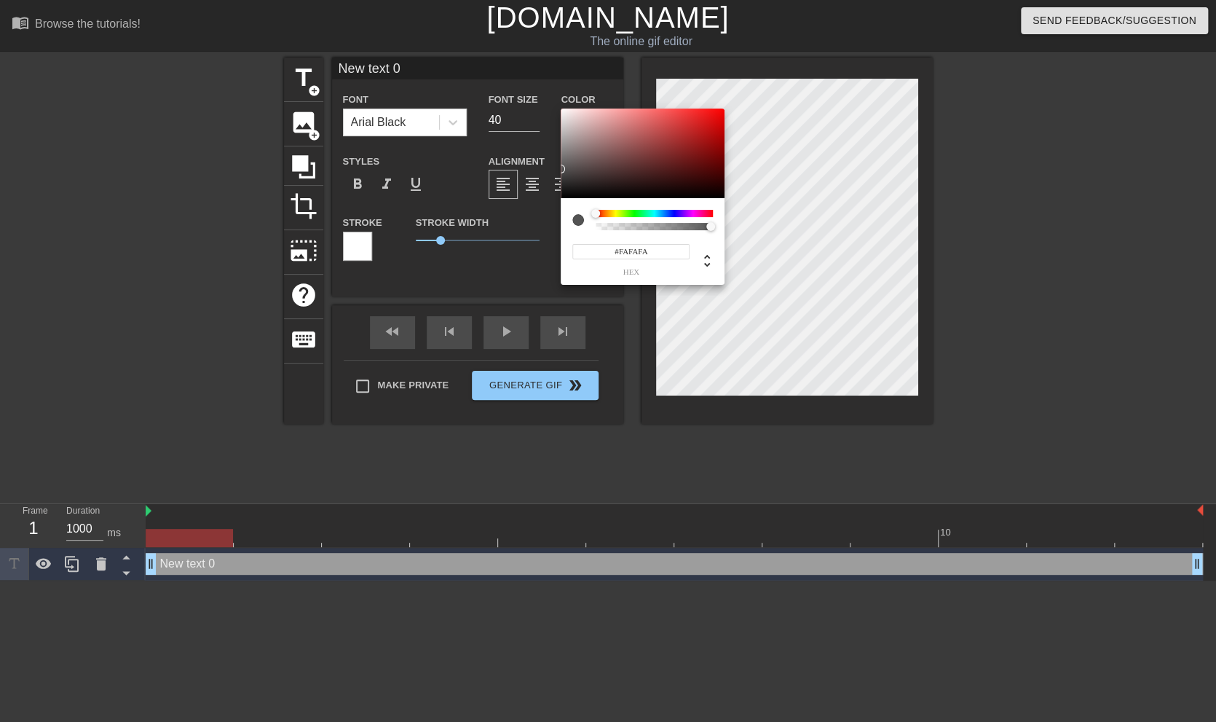
type input "#FFFFFF"
drag, startPoint x: 563, startPoint y: 191, endPoint x: 522, endPoint y: 28, distance: 168.1
click at [522, 28] on div "#FFFFFF hex" at bounding box center [608, 361] width 1216 height 722
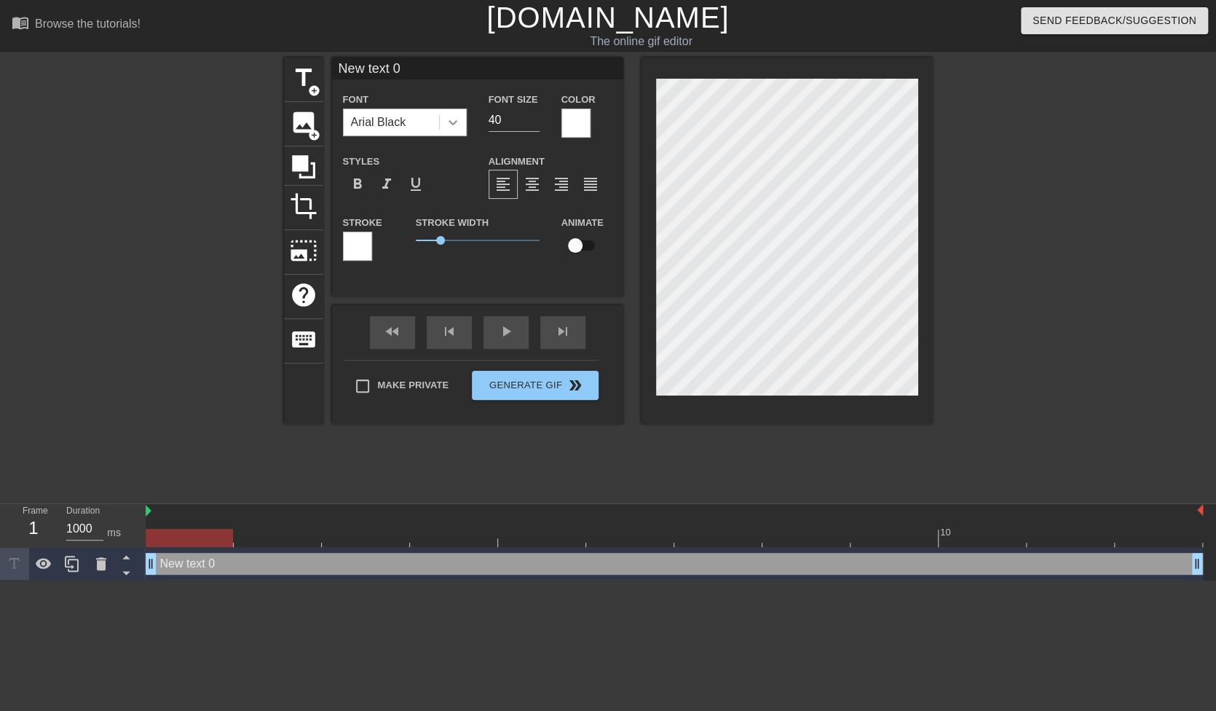
click at [454, 118] on icon at bounding box center [453, 122] width 15 height 15
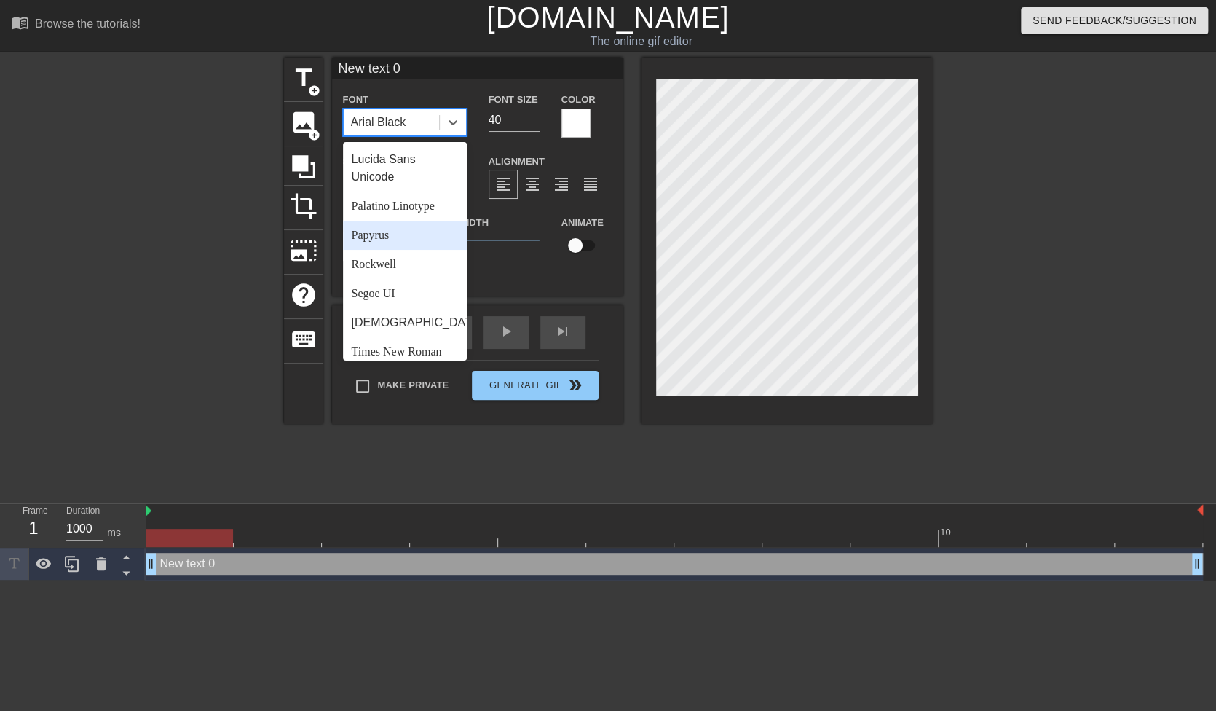
scroll to position [521, 0]
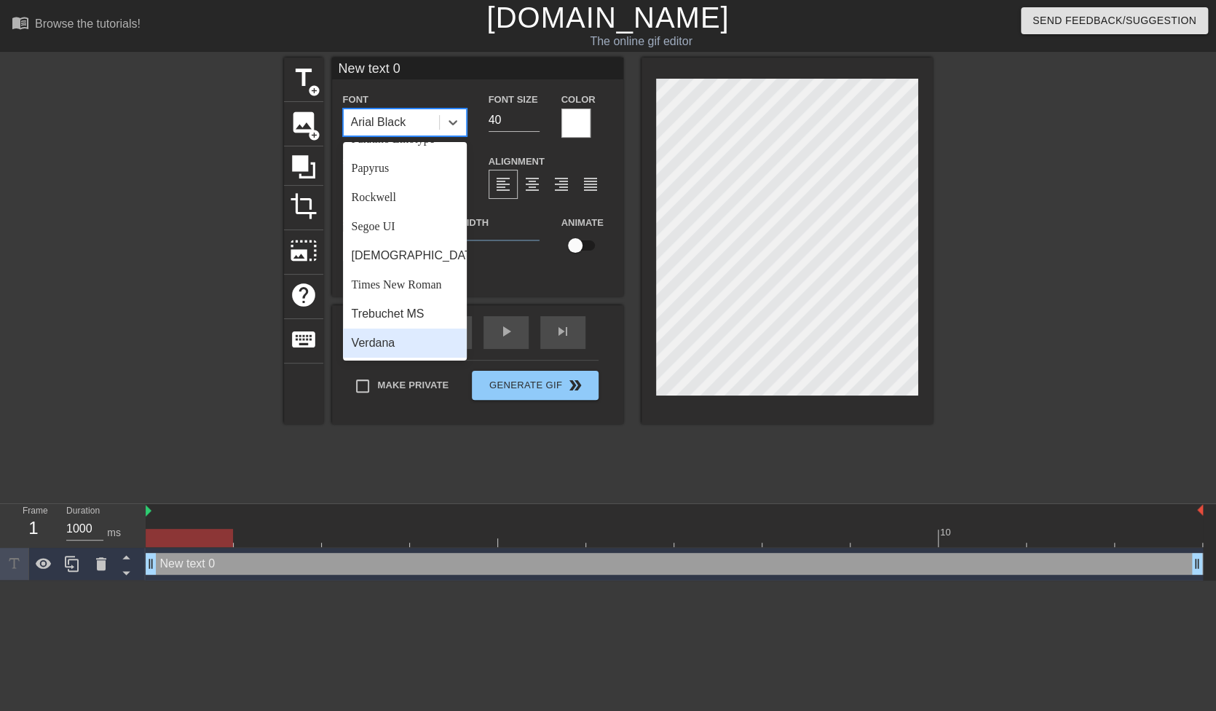
click at [373, 347] on div "Verdana" at bounding box center [405, 342] width 124 height 29
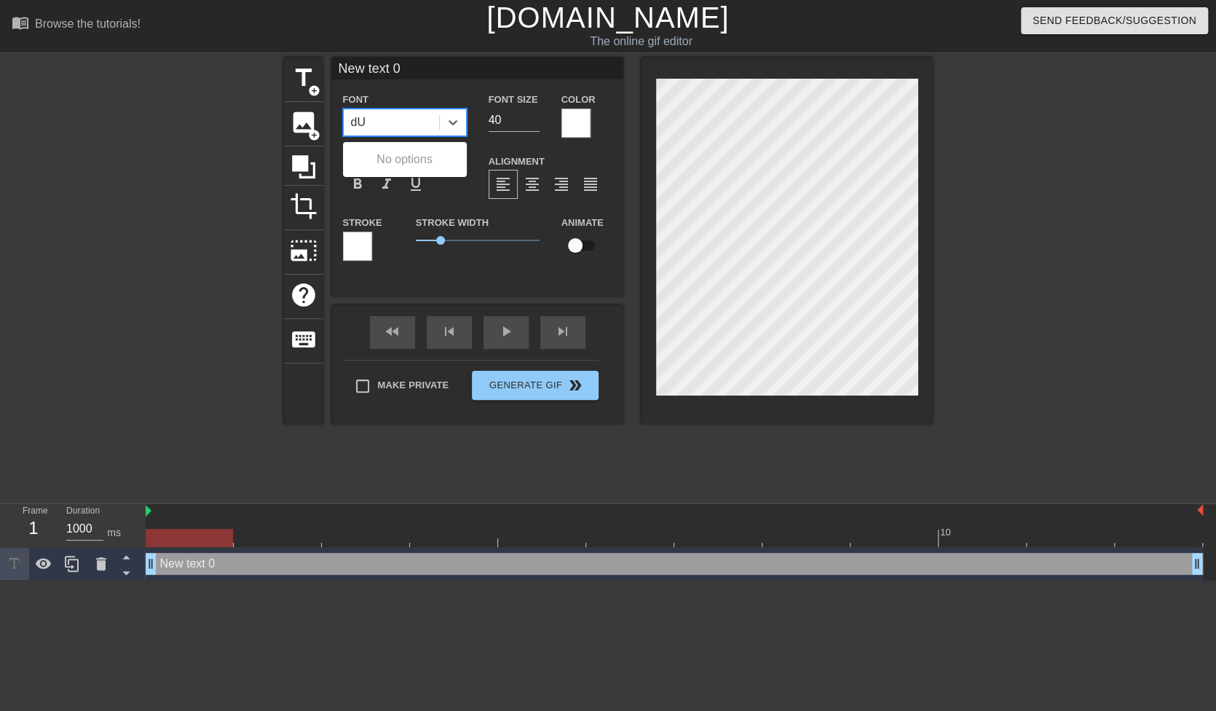
type input "d"
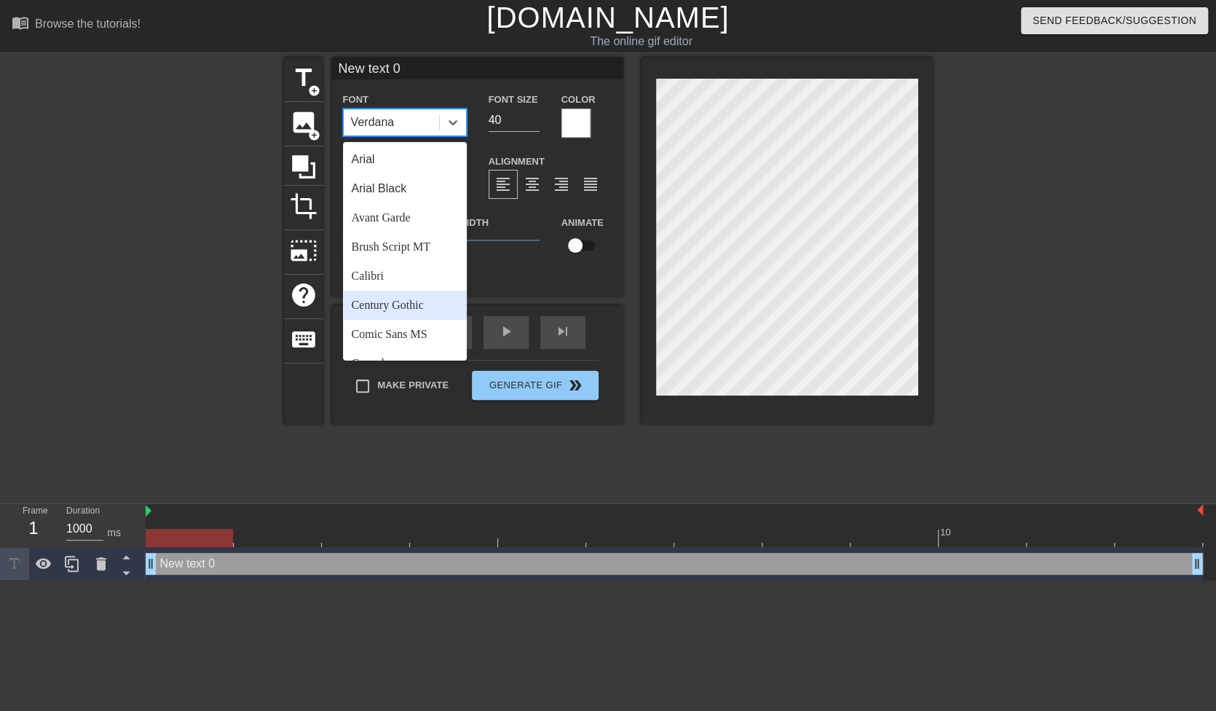
click at [433, 306] on div "Century Gothic" at bounding box center [405, 304] width 124 height 29
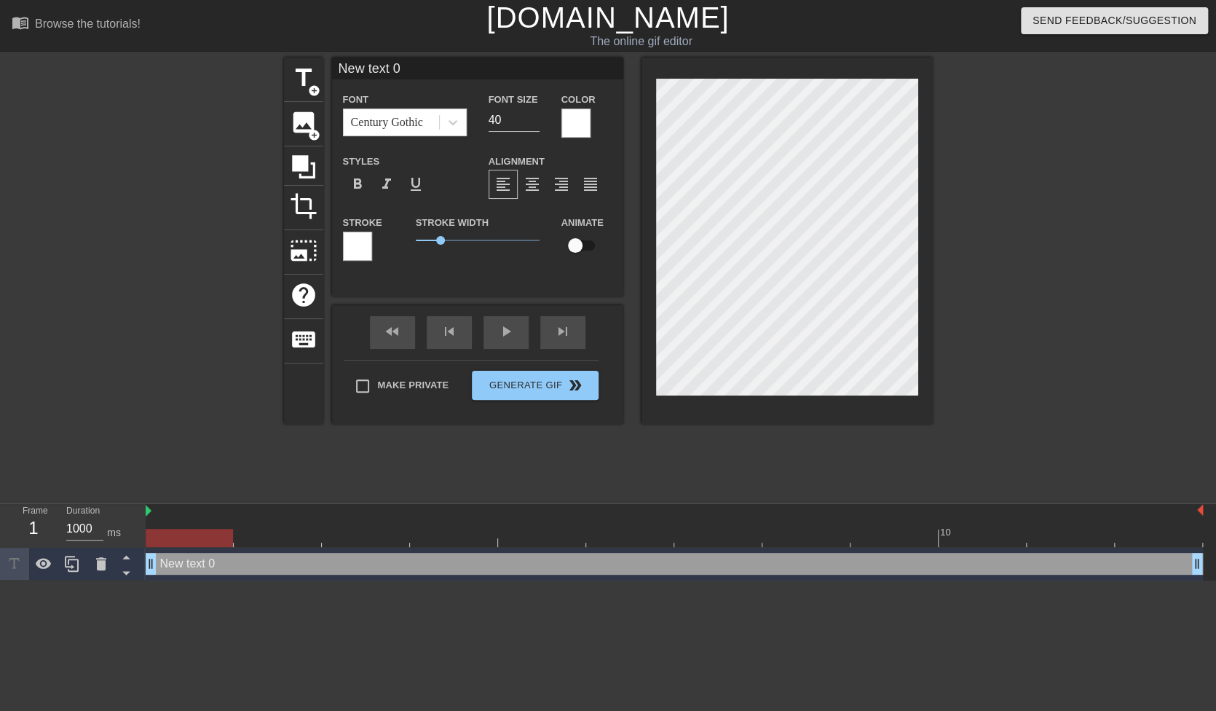
scroll to position [1, 1]
type input "d"
type textarea "d"
type input "dU"
type textarea "dU"
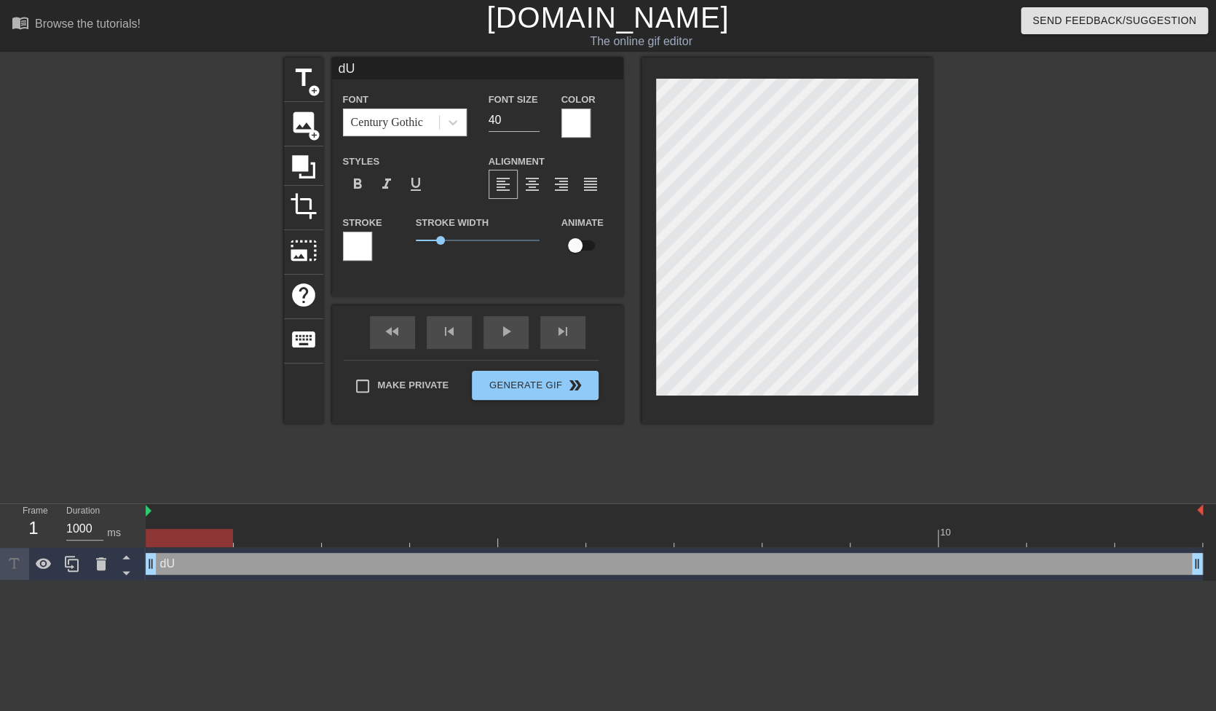
type input "dUM"
type textarea "dUM"
type input "dUMB"
type textarea "dUMB"
type input "dUM"
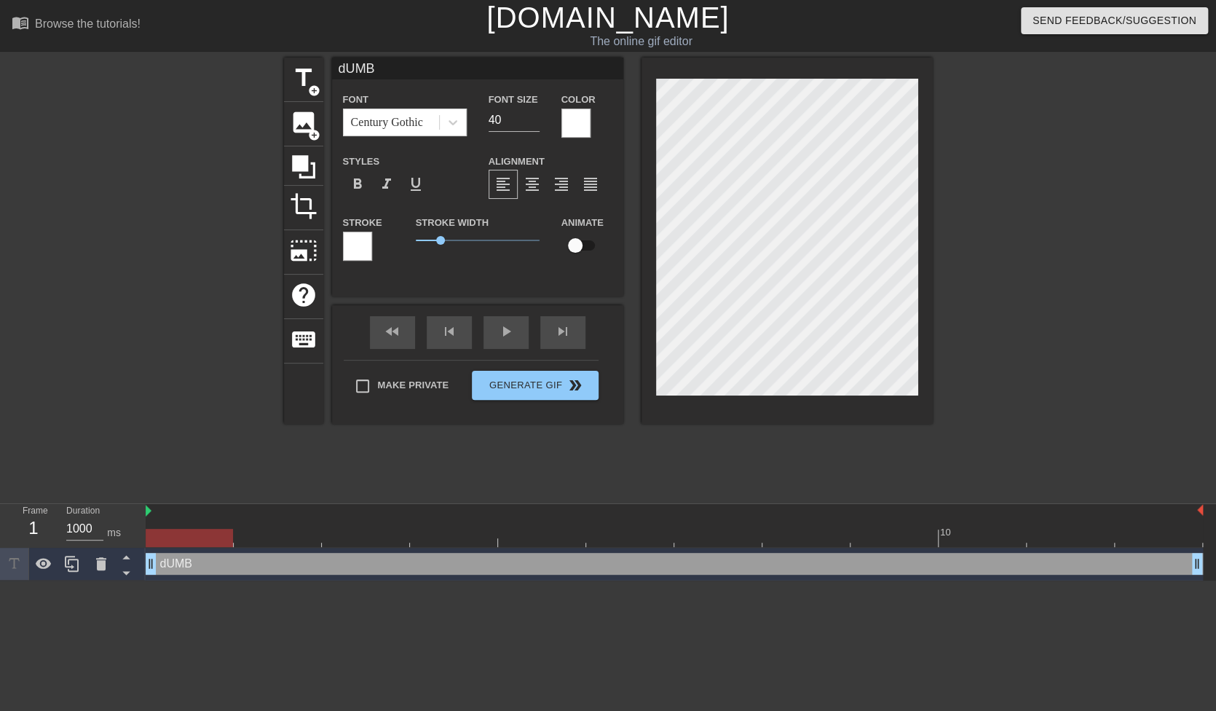
type textarea "dUM"
type input "dU"
type textarea "dU"
type input "d"
type textarea "d"
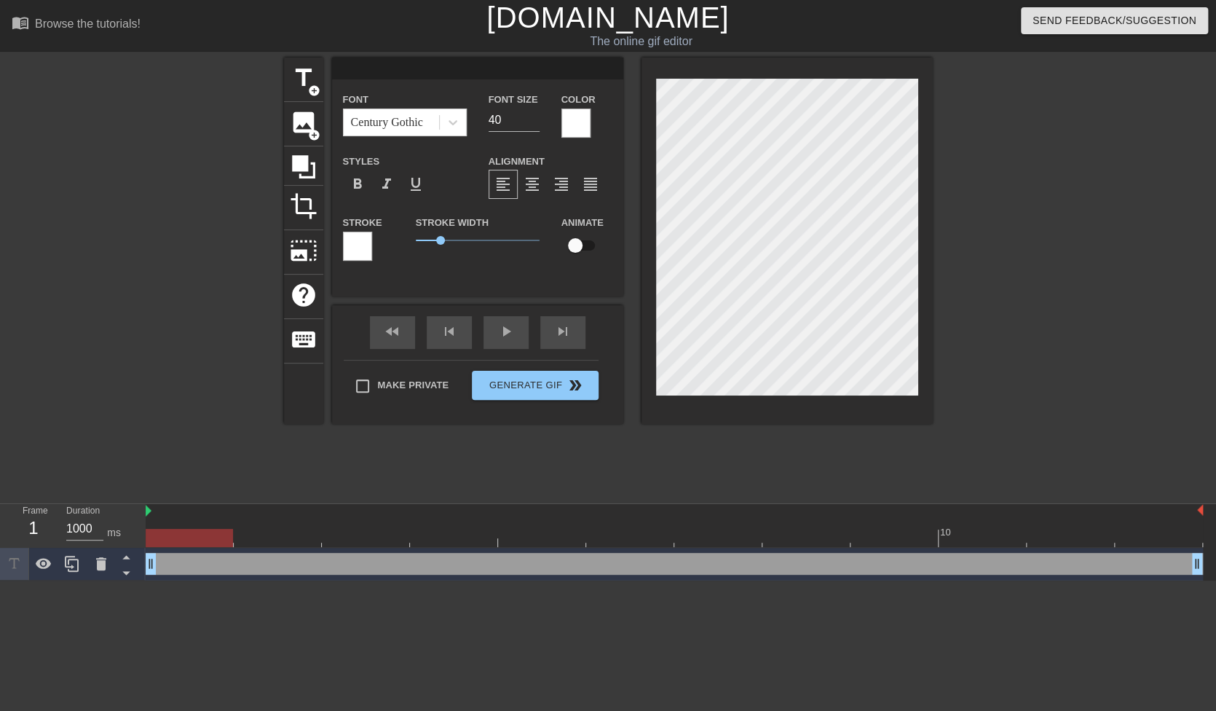
type input "D"
type textarea "D"
type input "Du"
type textarea "Du"
type input "Dum"
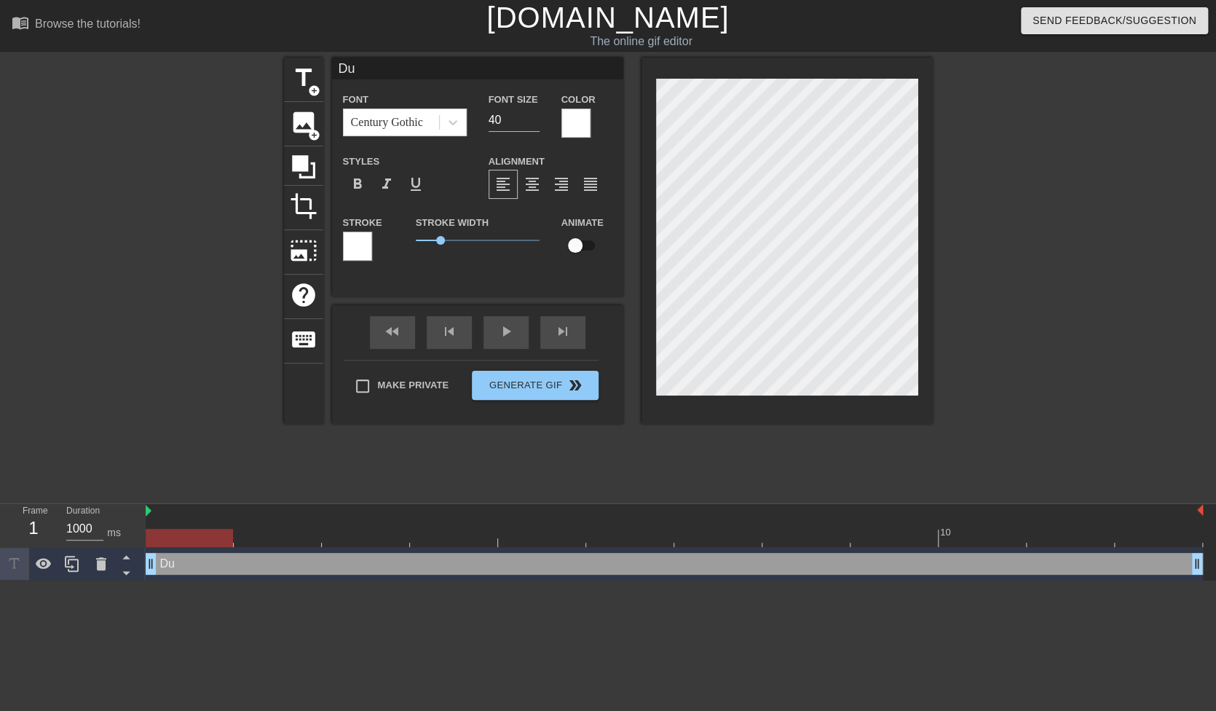
type textarea "Dum"
type input "Dumb"
type textarea "Dumb"
type input "Dumbe"
type textarea "Dumbe"
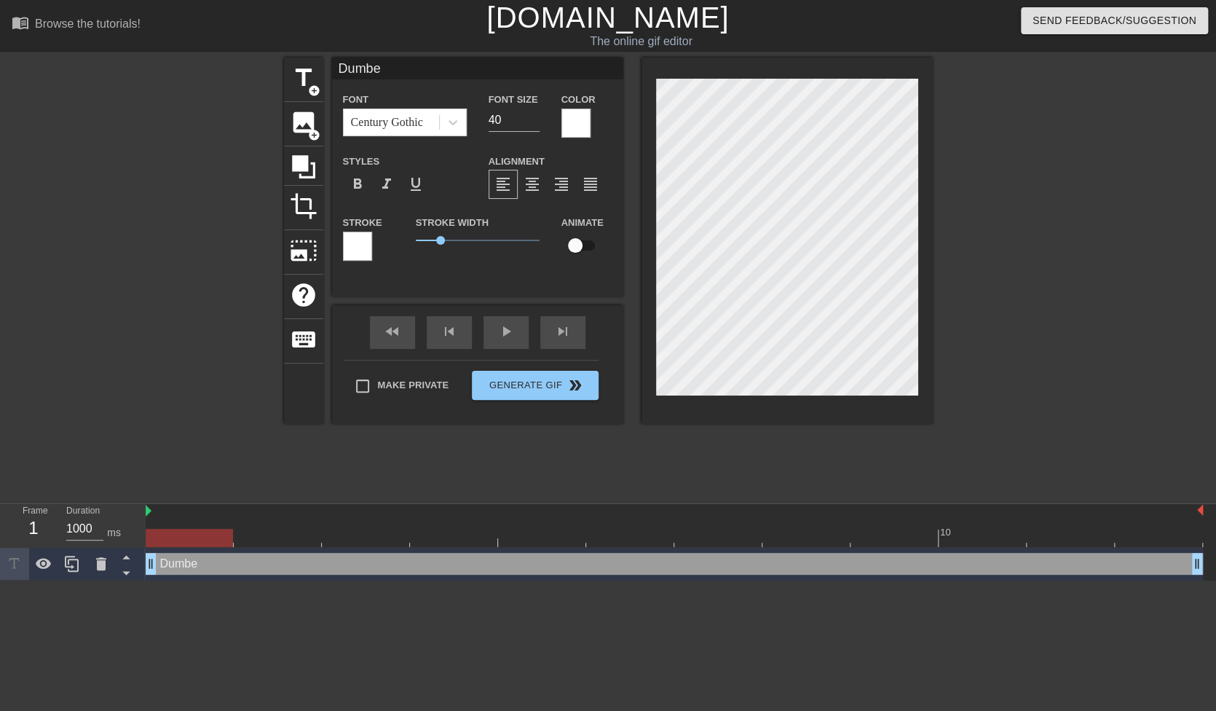
type input "Dumbel"
type textarea "Dumbel"
type input "Dumbell"
type textarea "Dumbell"
type input "Dumbell"
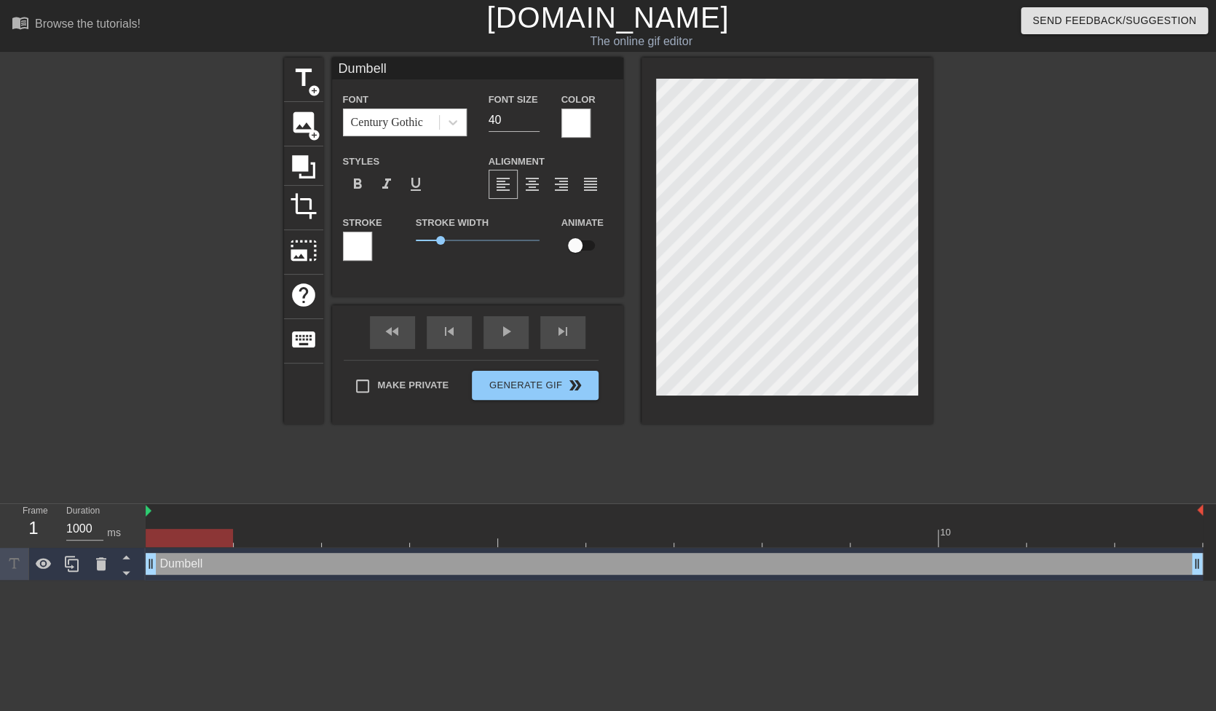
type textarea "Dumbell"
type input "Dumbell B"
type textarea "Dumbell B"
type input "Dumbell Be"
type textarea "Dumbell Be"
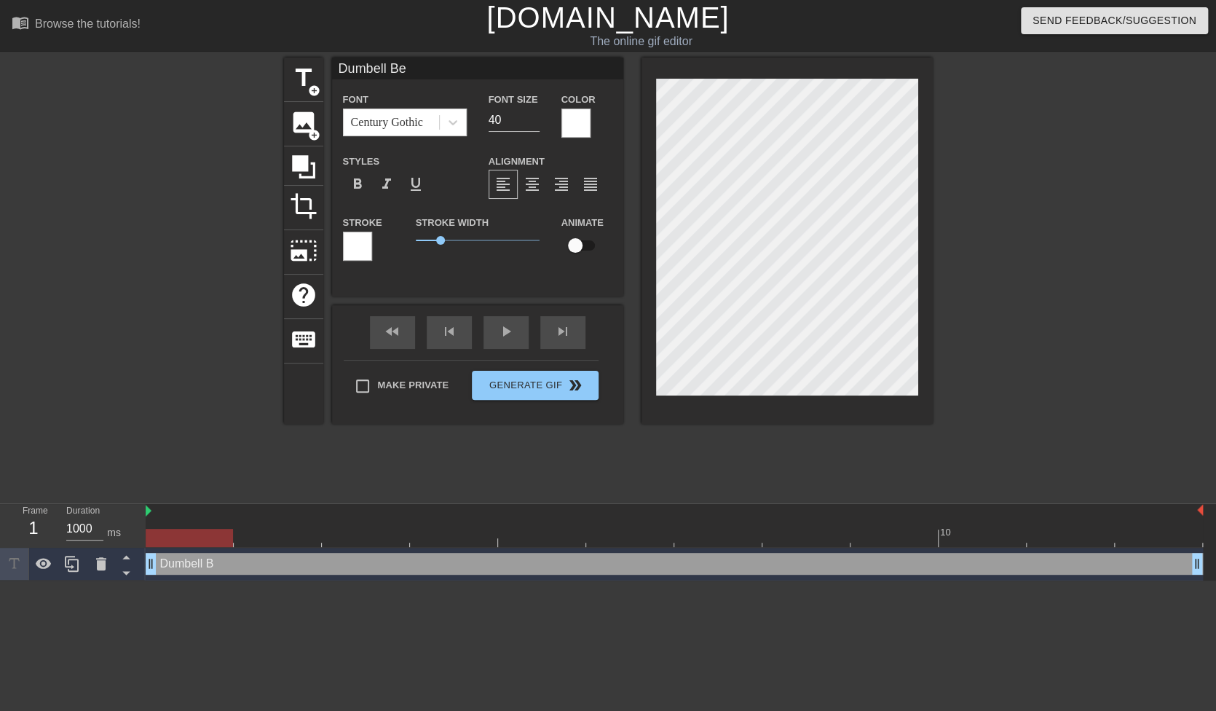
type input "Dumbell Ben"
type textarea "Dumbell Ben"
type input "Dumbell Benc"
type textarea "Dumbell Benc"
type input "Dumbell Bench"
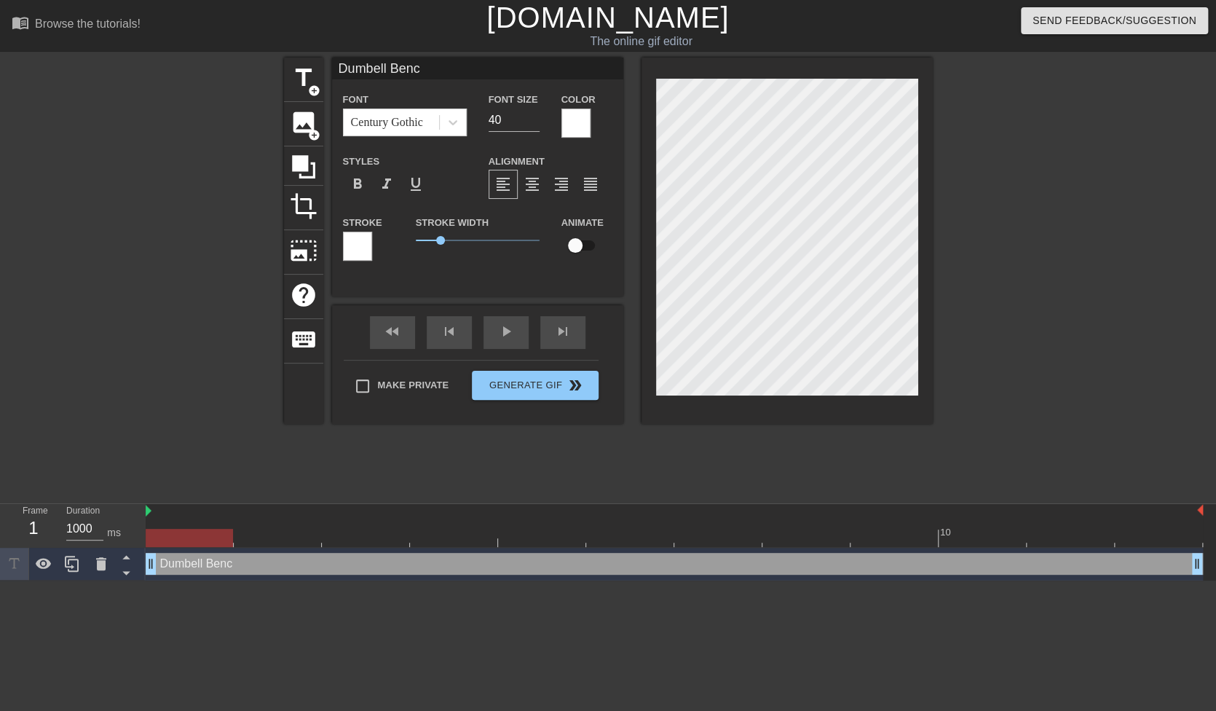
type textarea "Dumbell Bench"
type input "Dumbell Bench"
type textarea "Dumbell Bench"
type input "Dumbell Bench P"
type textarea "Dumbell Bench P"
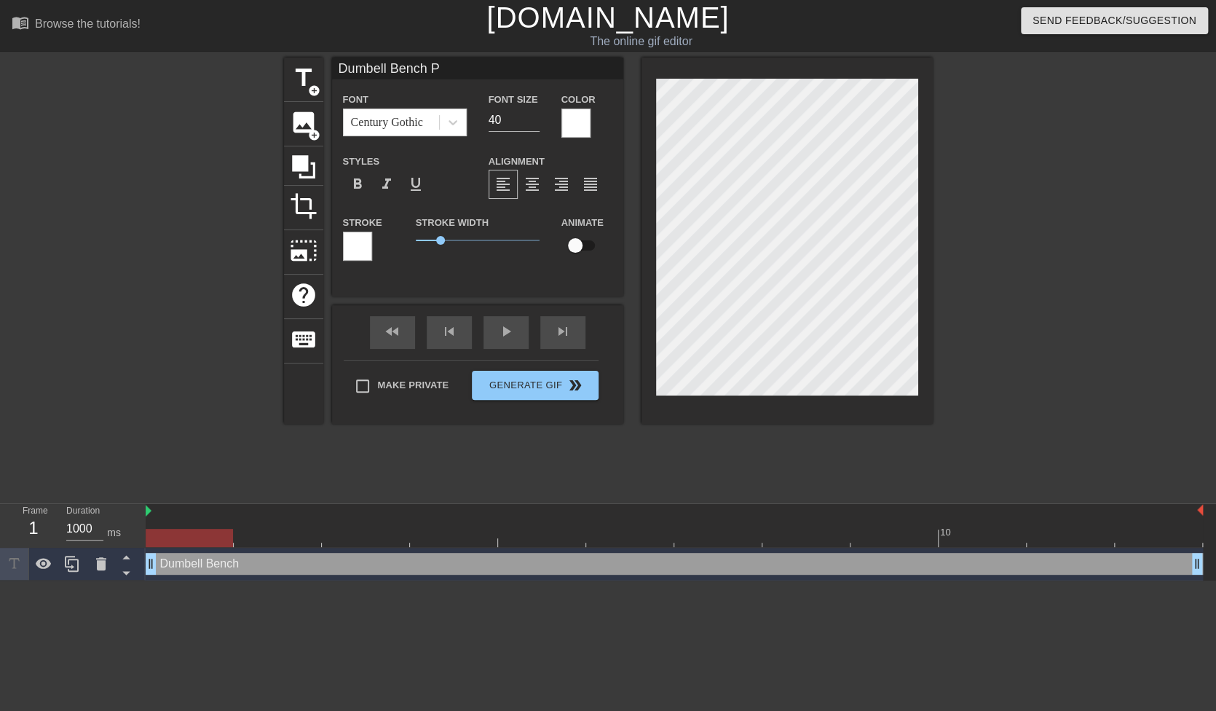
type input "Dumbell Bench Pr"
type textarea "Dumbell Bench Pr"
type input "Dumbell Bench Pre"
type textarea "Dumbell Bench Pre"
type input "Dumbell Bench Pres"
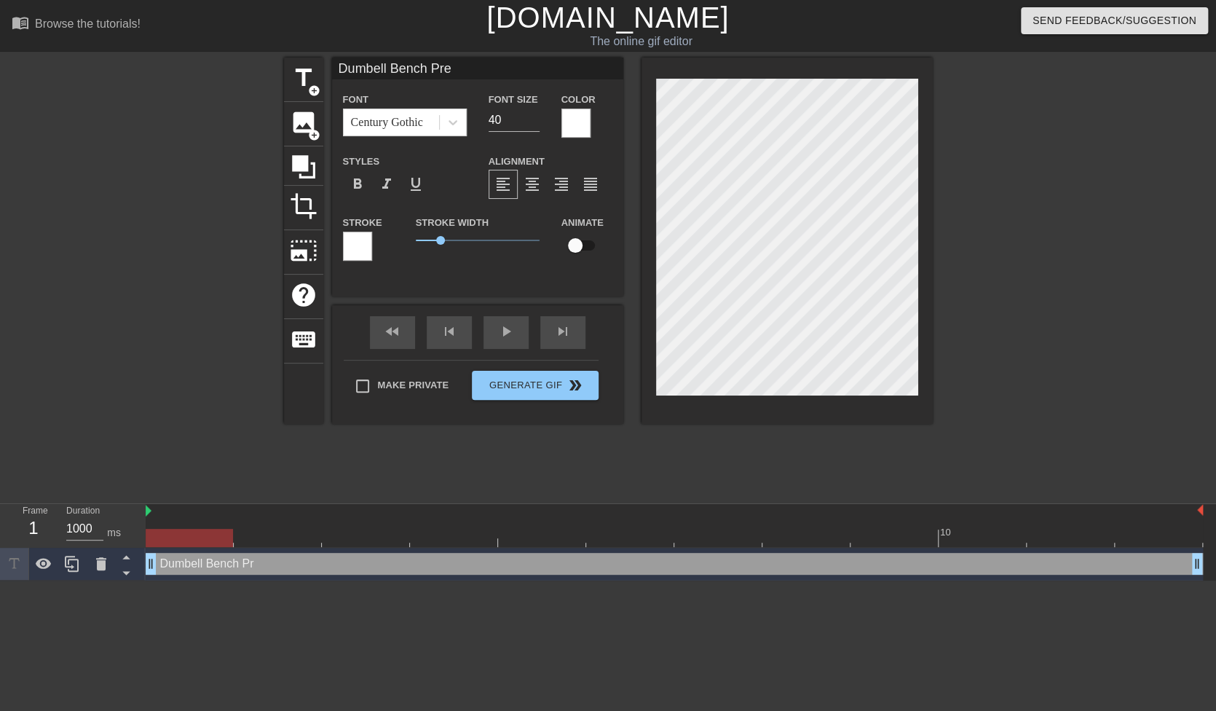
type textarea "Dumbell Bench Pres"
type input "Dumbell Bench Press"
type textarea "Dumbell Bench Press"
click at [537, 185] on span "format_align_center" at bounding box center [531, 183] width 17 height 17
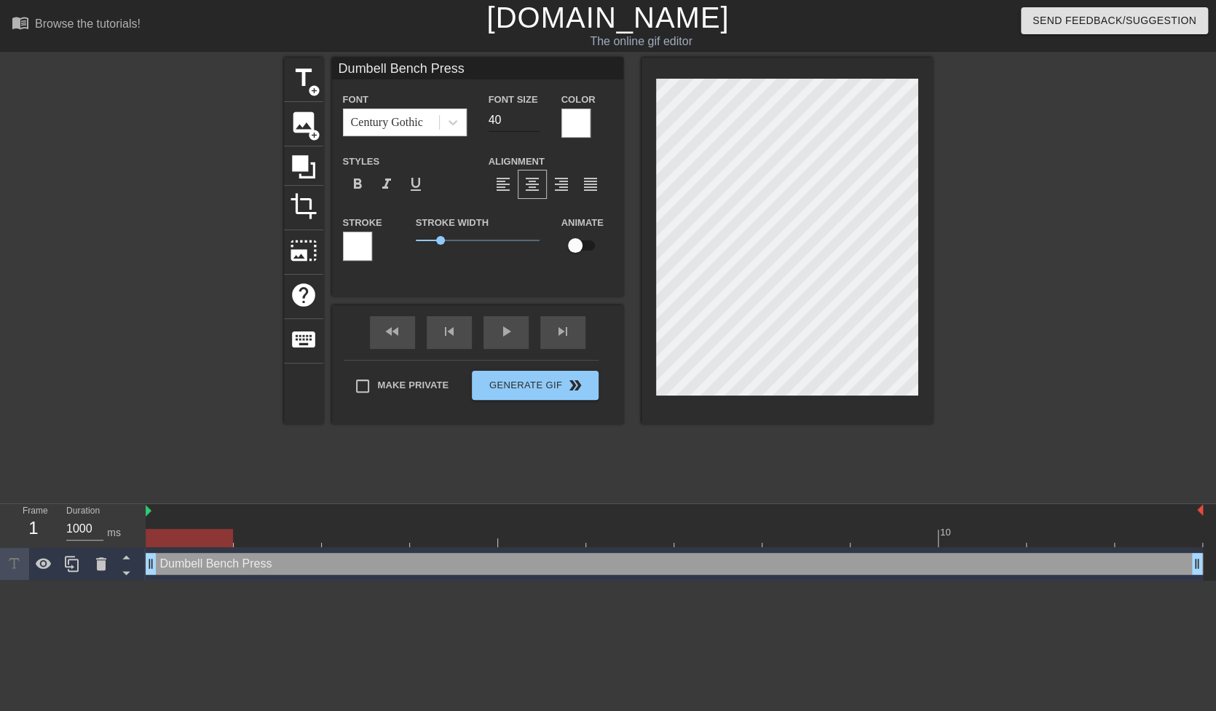
click at [517, 122] on input "40" at bounding box center [514, 119] width 51 height 23
drag, startPoint x: 513, startPoint y: 119, endPoint x: 470, endPoint y: 117, distance: 43.0
click at [472, 119] on div "Font Century Gothic Font Size 40 Color" at bounding box center [477, 113] width 291 height 47
type input "30"
click at [873, 456] on div "title add_circle image add_circle crop photo_size_select_large help keyboard Du…" at bounding box center [608, 276] width 649 height 437
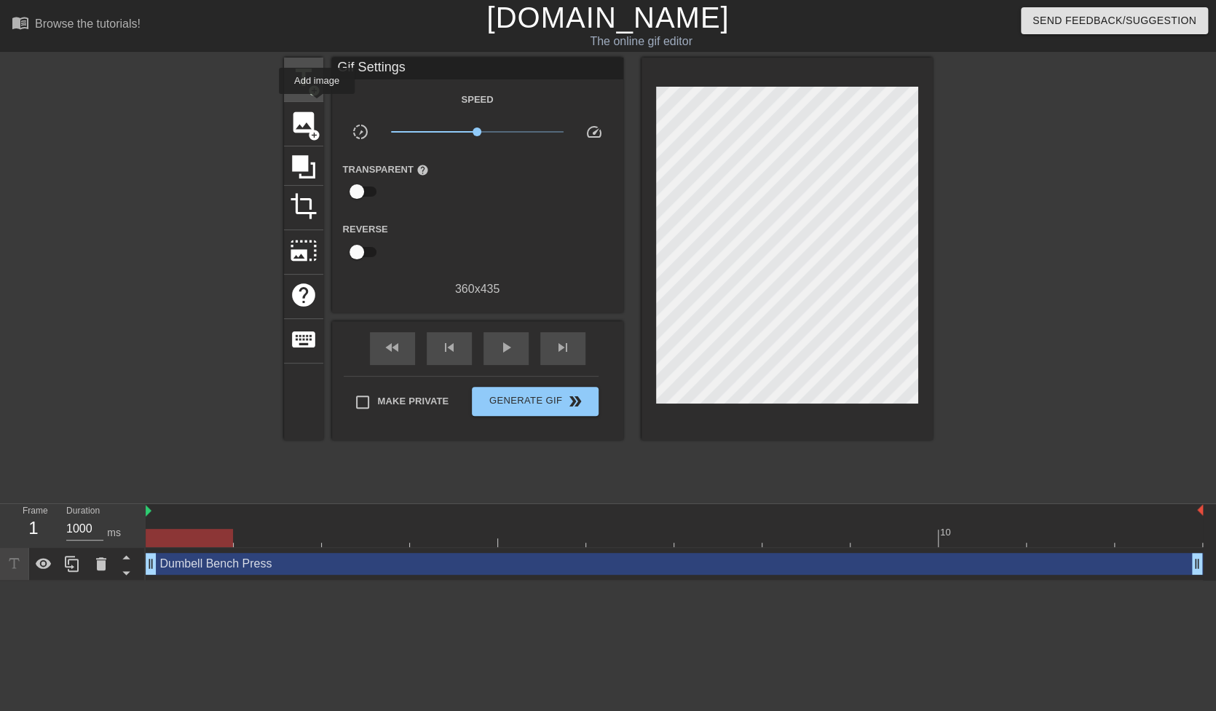
click at [322, 93] on div "title add_circle" at bounding box center [303, 80] width 39 height 44
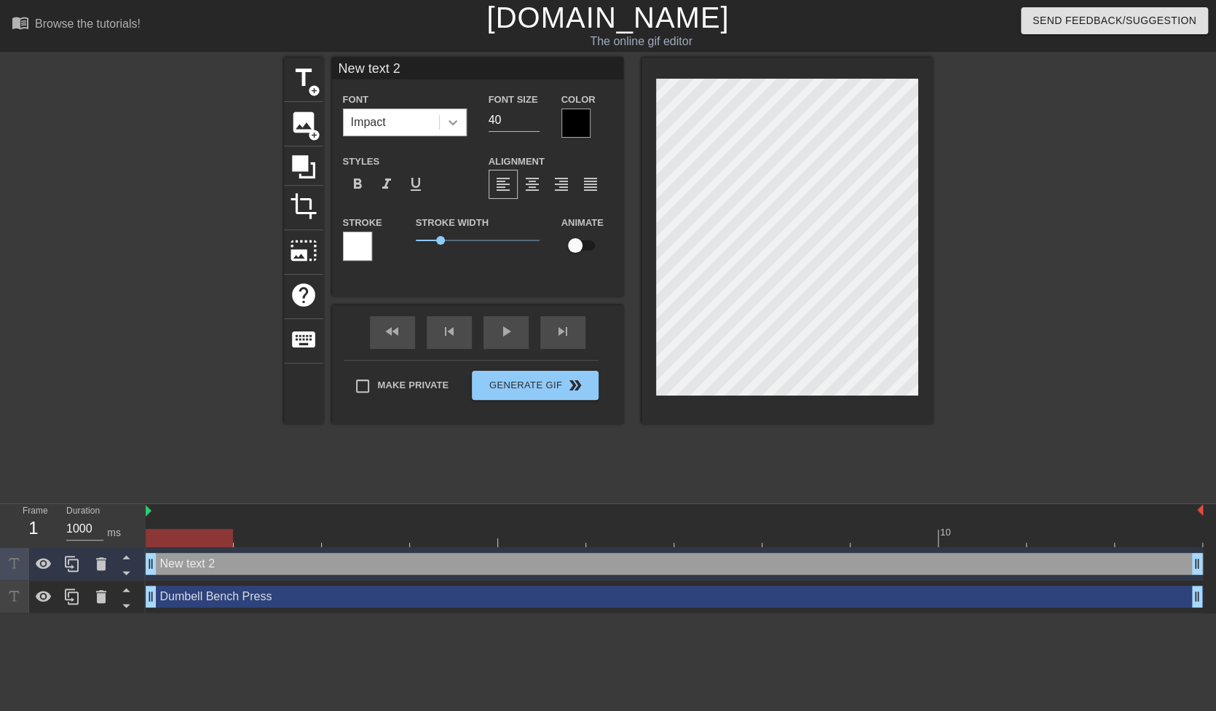
click at [446, 123] on div at bounding box center [453, 122] width 26 height 26
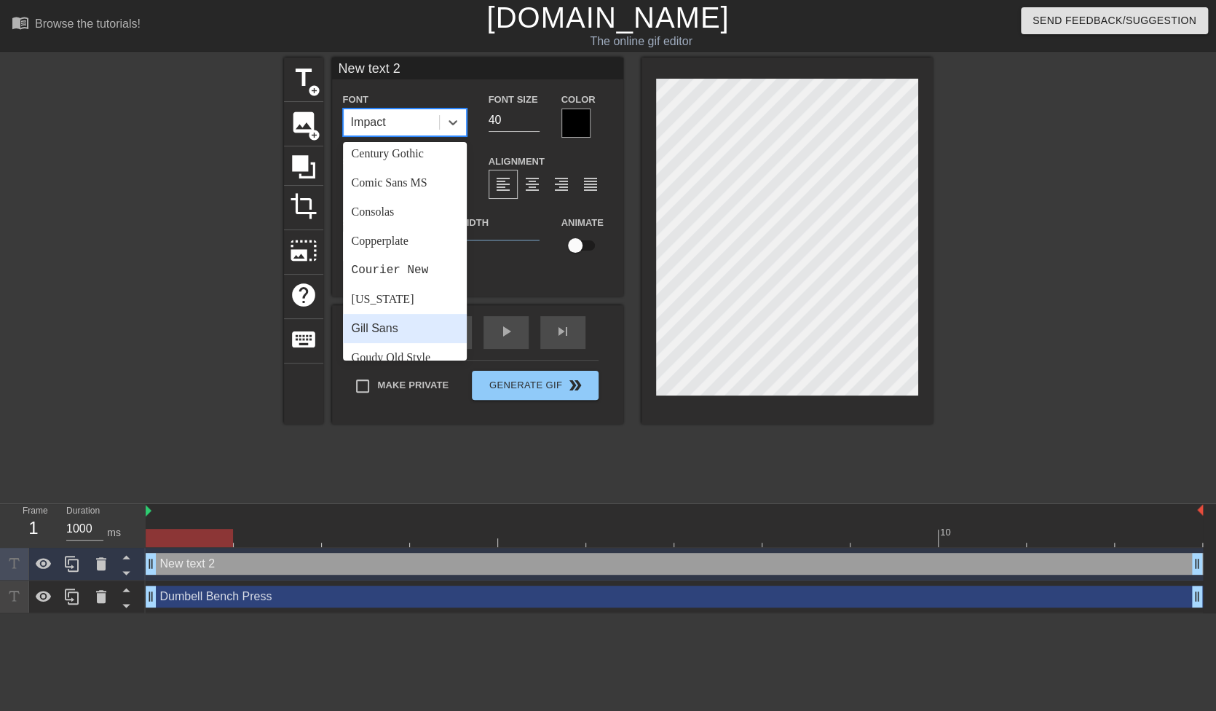
scroll to position [146, 0]
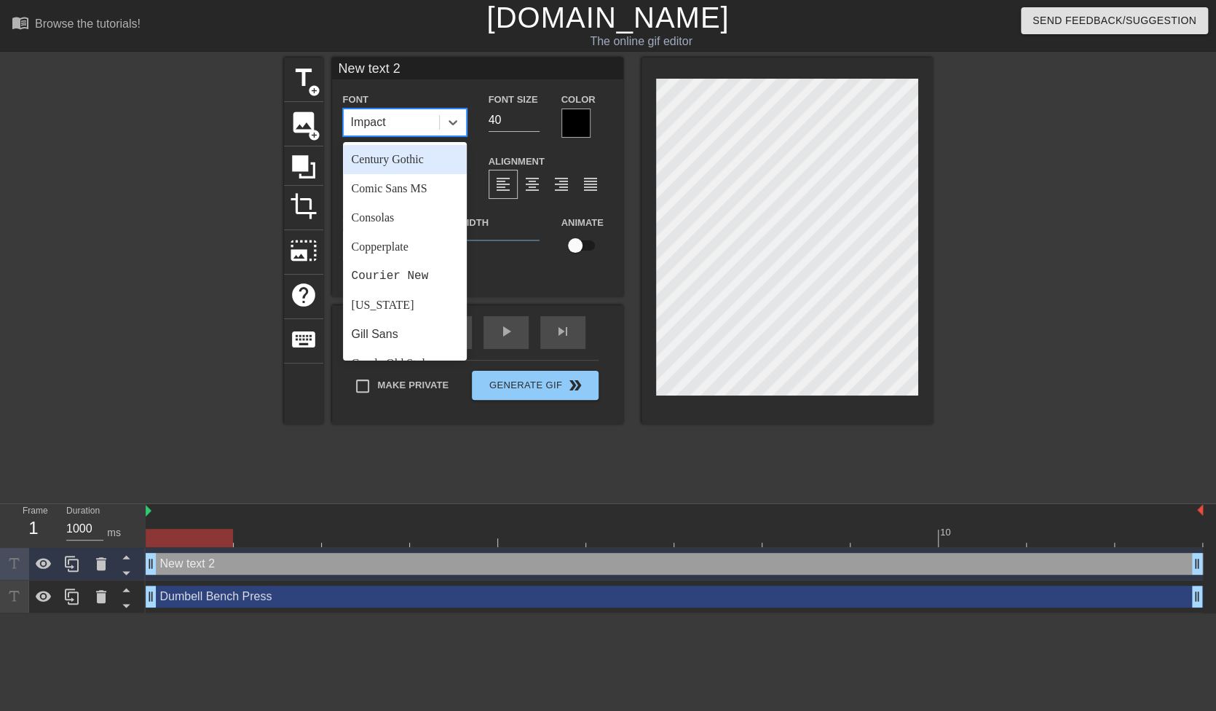
click at [422, 165] on div "Century Gothic" at bounding box center [405, 159] width 124 height 29
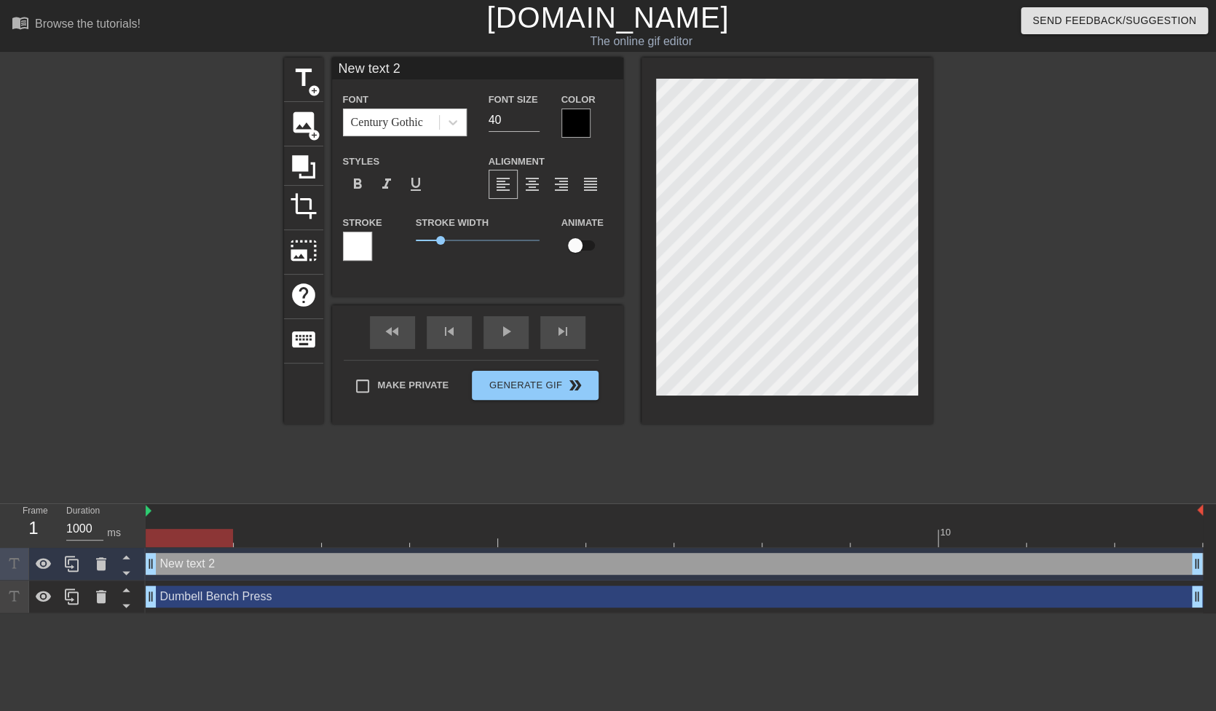
scroll to position [1, 1]
click at [569, 124] on div at bounding box center [575, 122] width 29 height 29
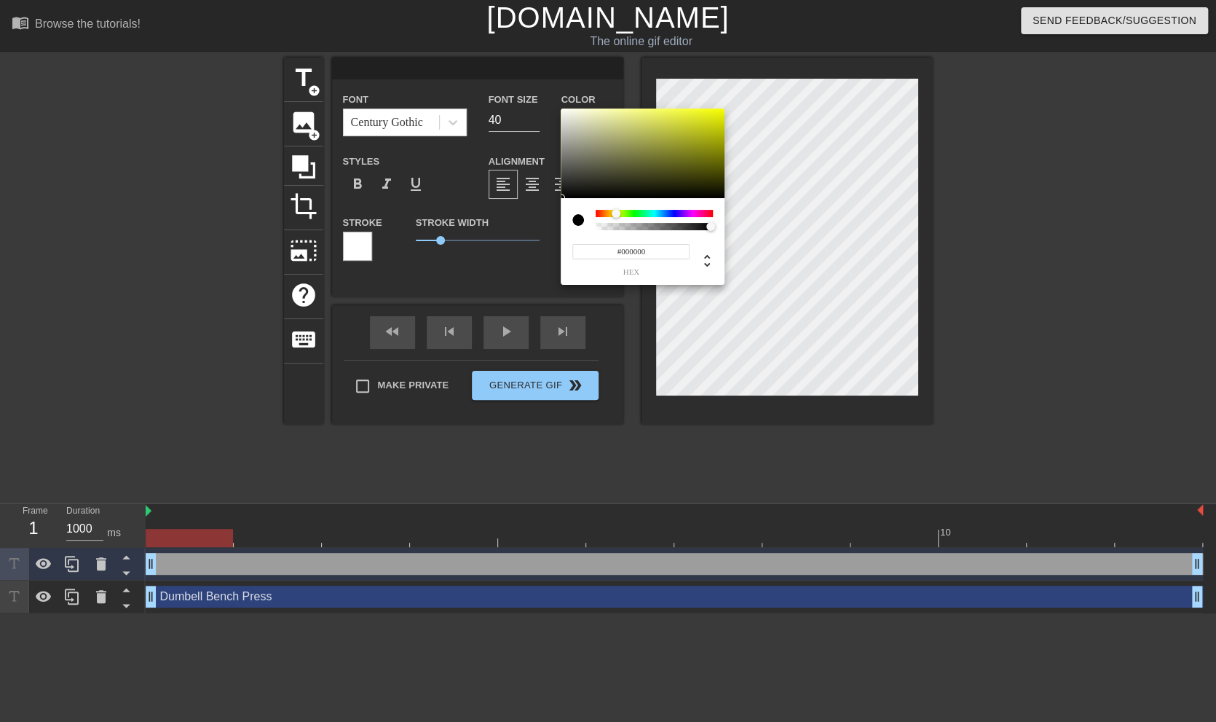
click at [616, 214] on div at bounding box center [654, 213] width 117 height 7
click at [614, 213] on div at bounding box center [616, 213] width 9 height 9
type input "#FFEB00"
drag, startPoint x: 712, startPoint y: 120, endPoint x: 742, endPoint y: 88, distance: 43.8
click at [742, 88] on div "#FFEB00 hex" at bounding box center [608, 361] width 1216 height 722
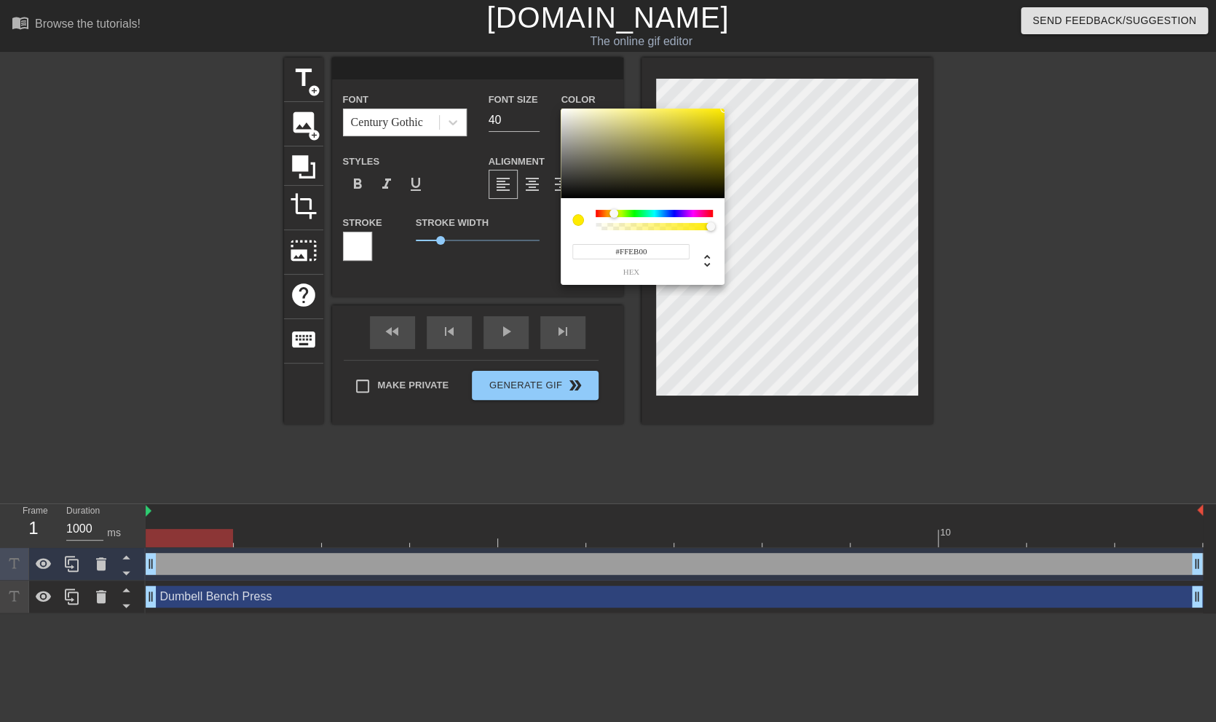
click at [581, 240] on div "#FFEB00 hex" at bounding box center [642, 253] width 141 height 46
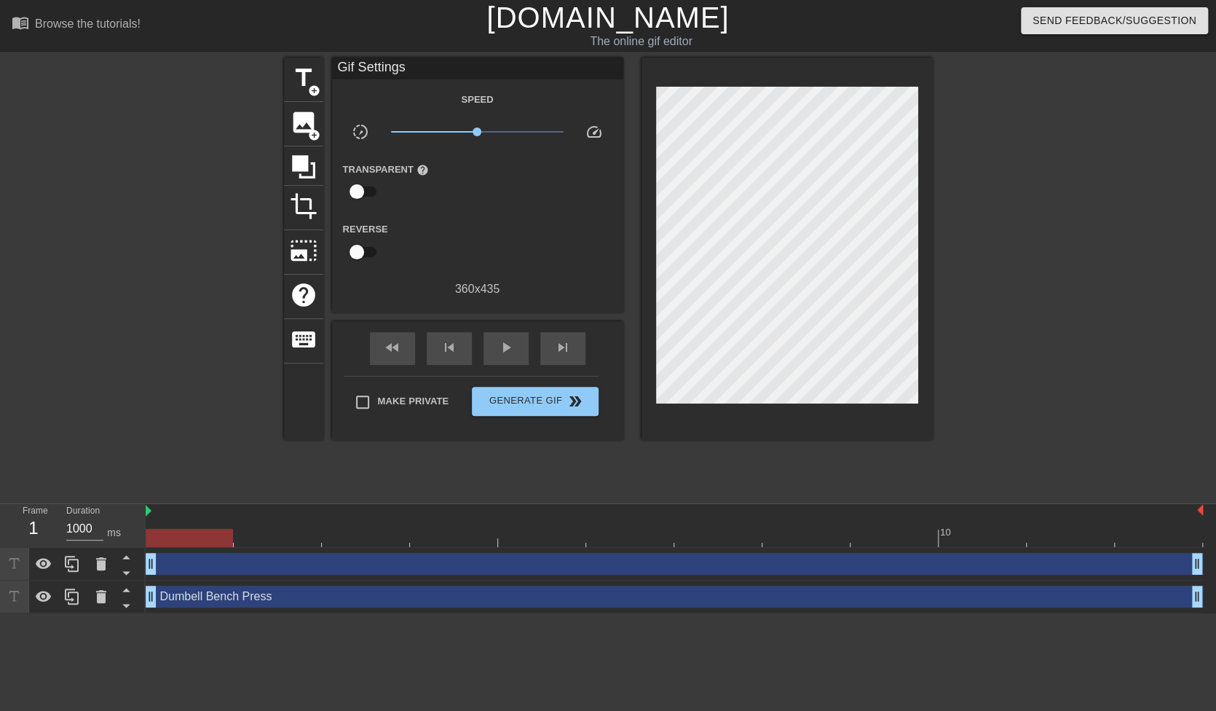
click at [735, 404] on div at bounding box center [786, 249] width 291 height 382
click at [312, 74] on span "title" at bounding box center [304, 78] width 28 height 28
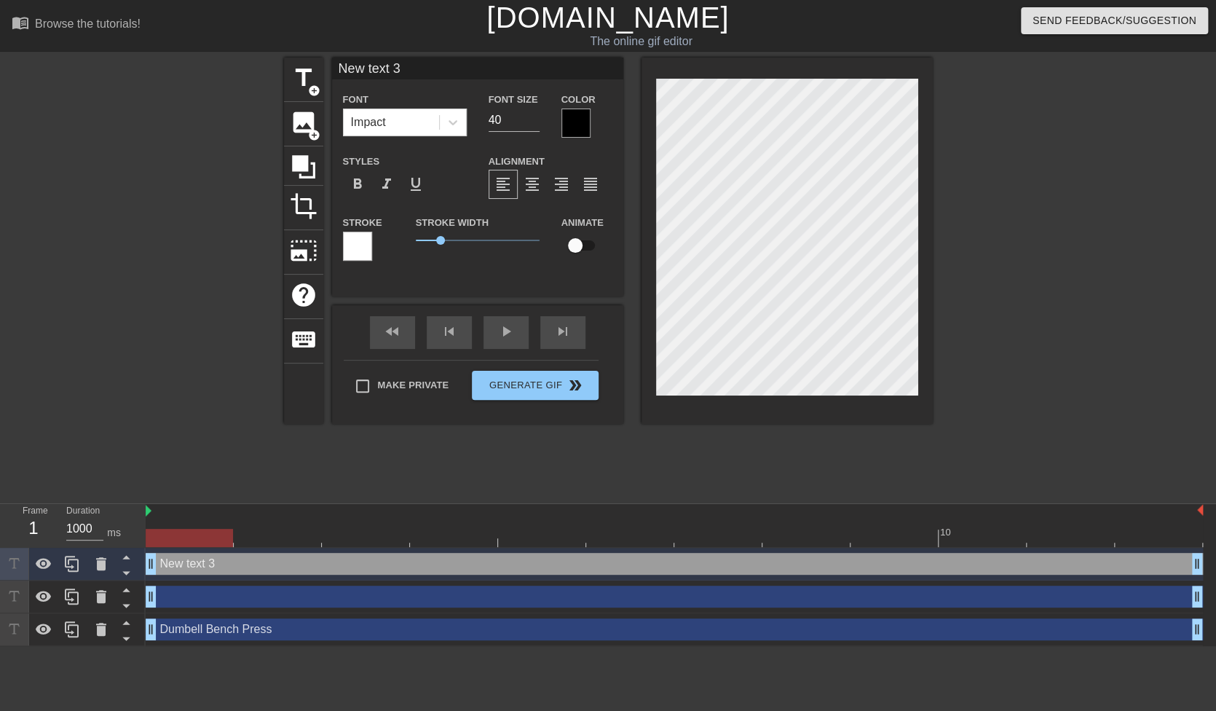
click at [256, 576] on div "New text 3 drag_handle drag_handle" at bounding box center [674, 564] width 1057 height 33
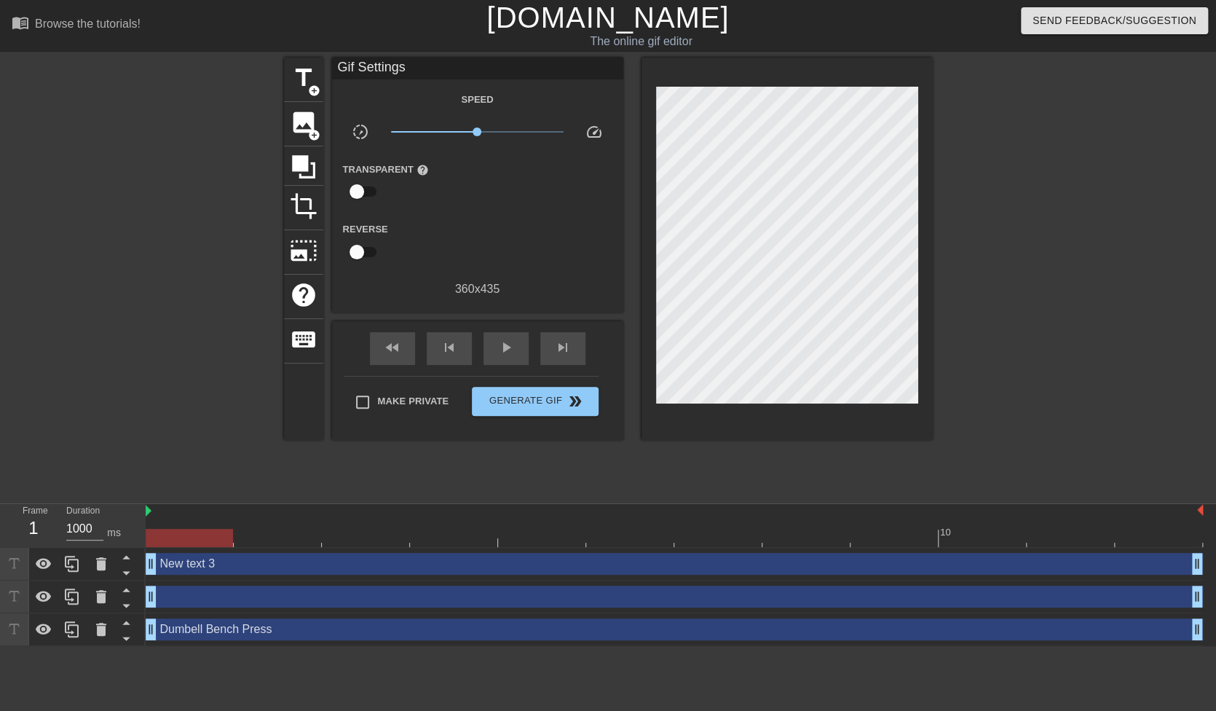
click at [268, 598] on div "drag_handle drag_handle" at bounding box center [674, 596] width 1057 height 22
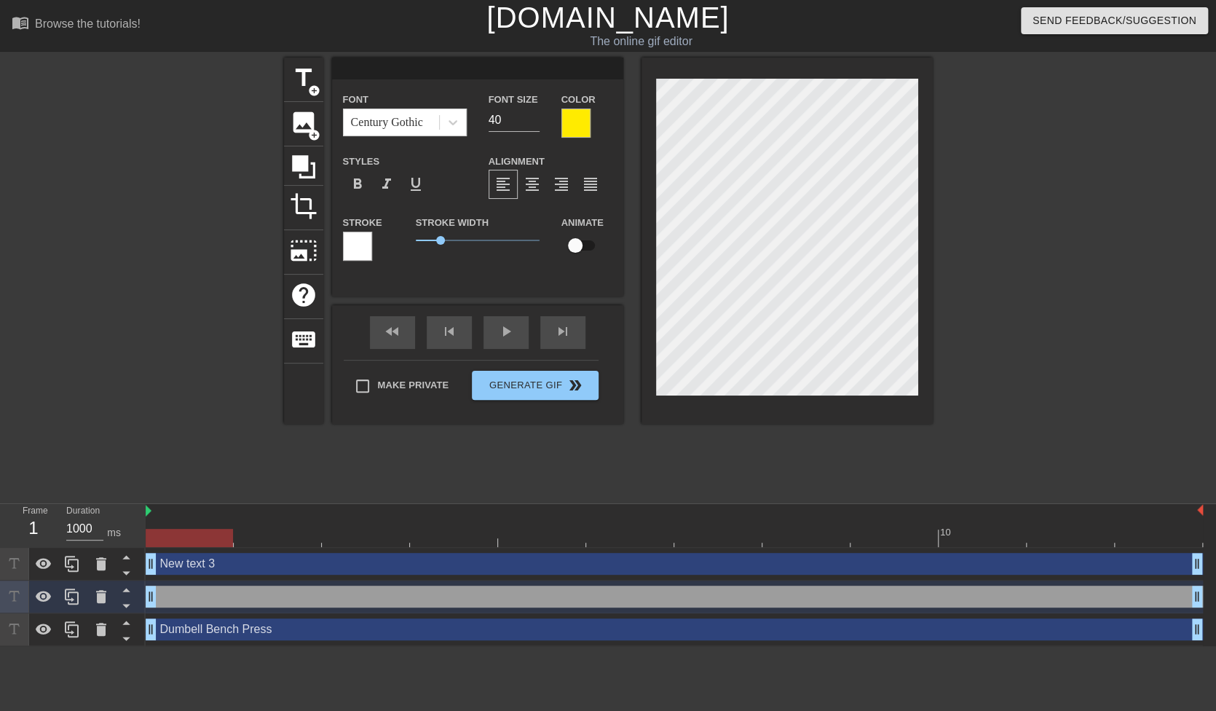
click at [291, 565] on div "New text 3 drag_handle drag_handle" at bounding box center [674, 564] width 1057 height 22
type input "New text 3"
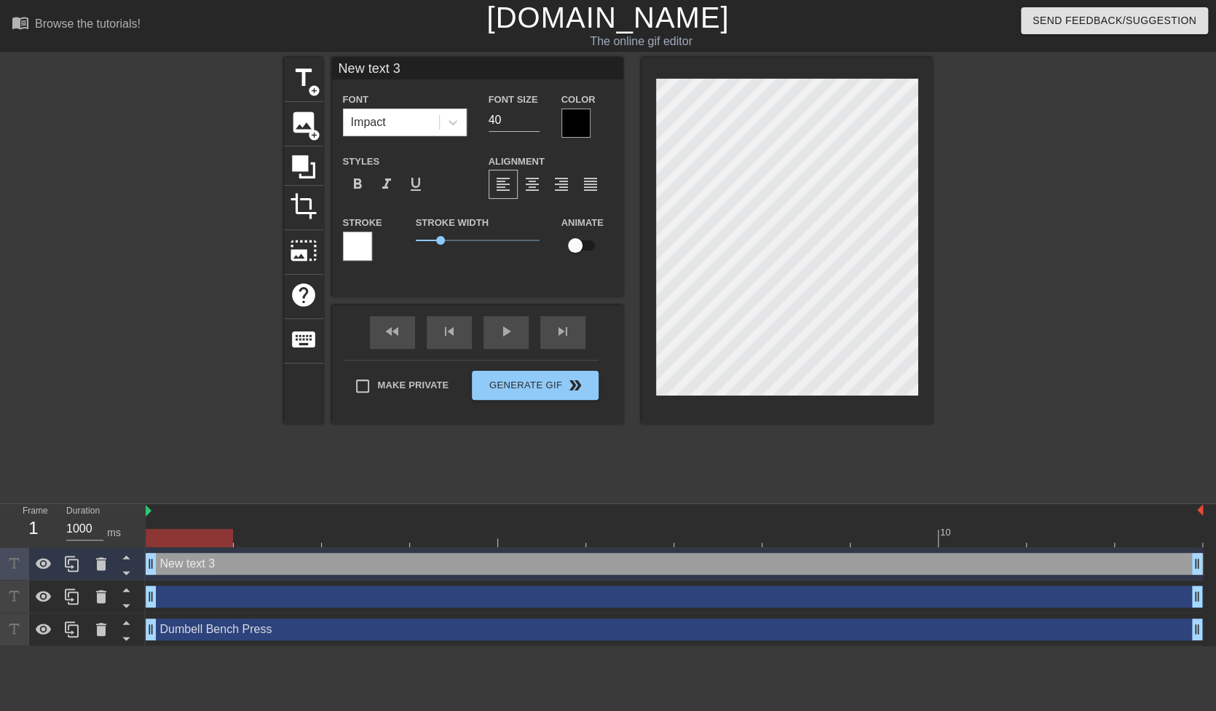
click at [232, 599] on div "drag_handle drag_handle" at bounding box center [674, 596] width 1057 height 22
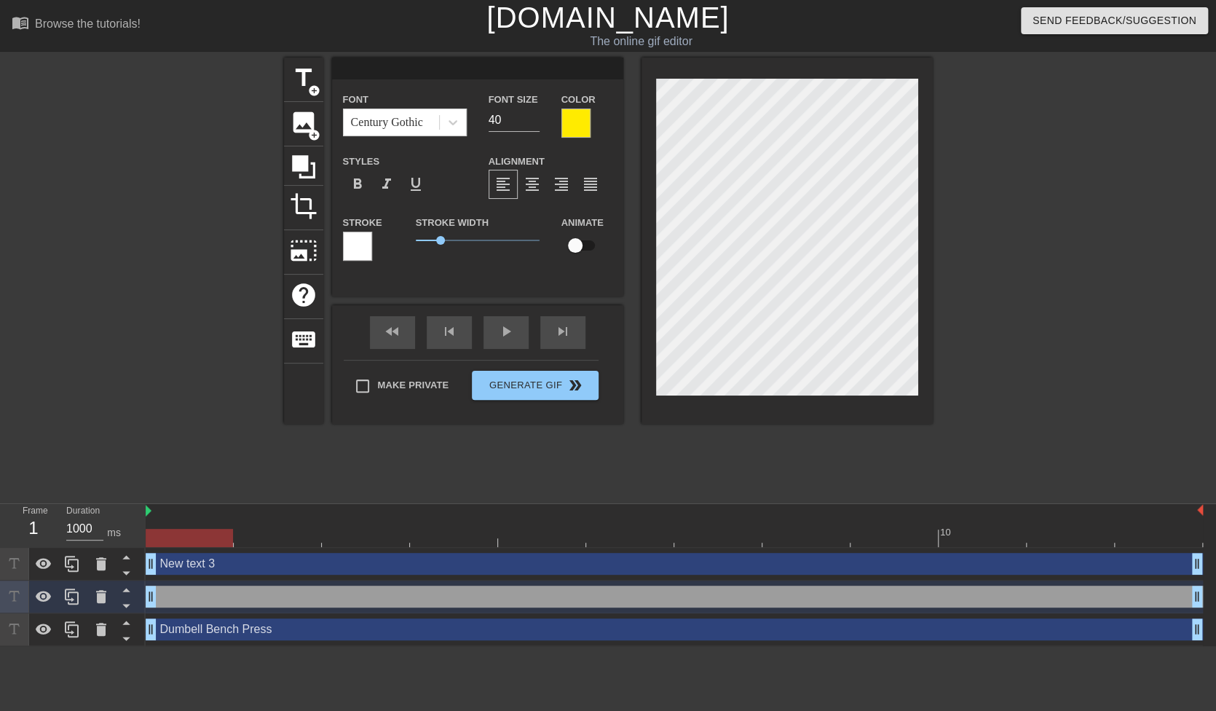
click at [320, 561] on div "New text 3 drag_handle drag_handle" at bounding box center [674, 564] width 1057 height 22
type input "New text 3"
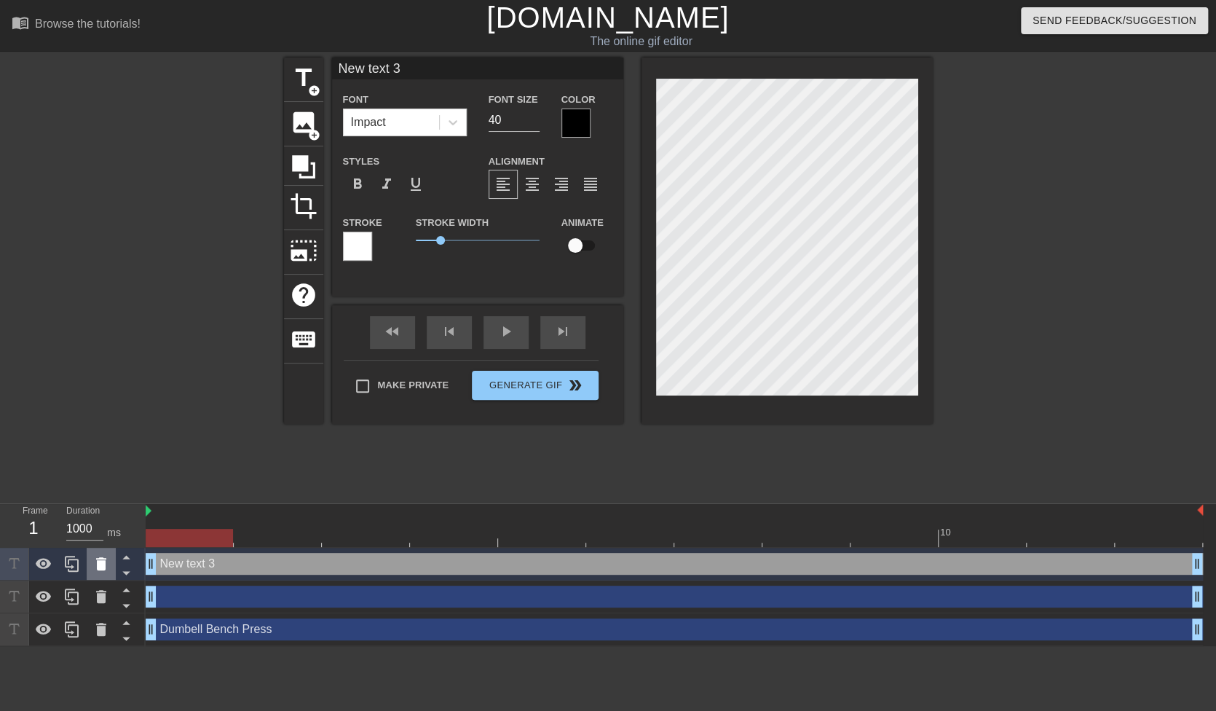
click at [105, 566] on icon at bounding box center [101, 563] width 10 height 13
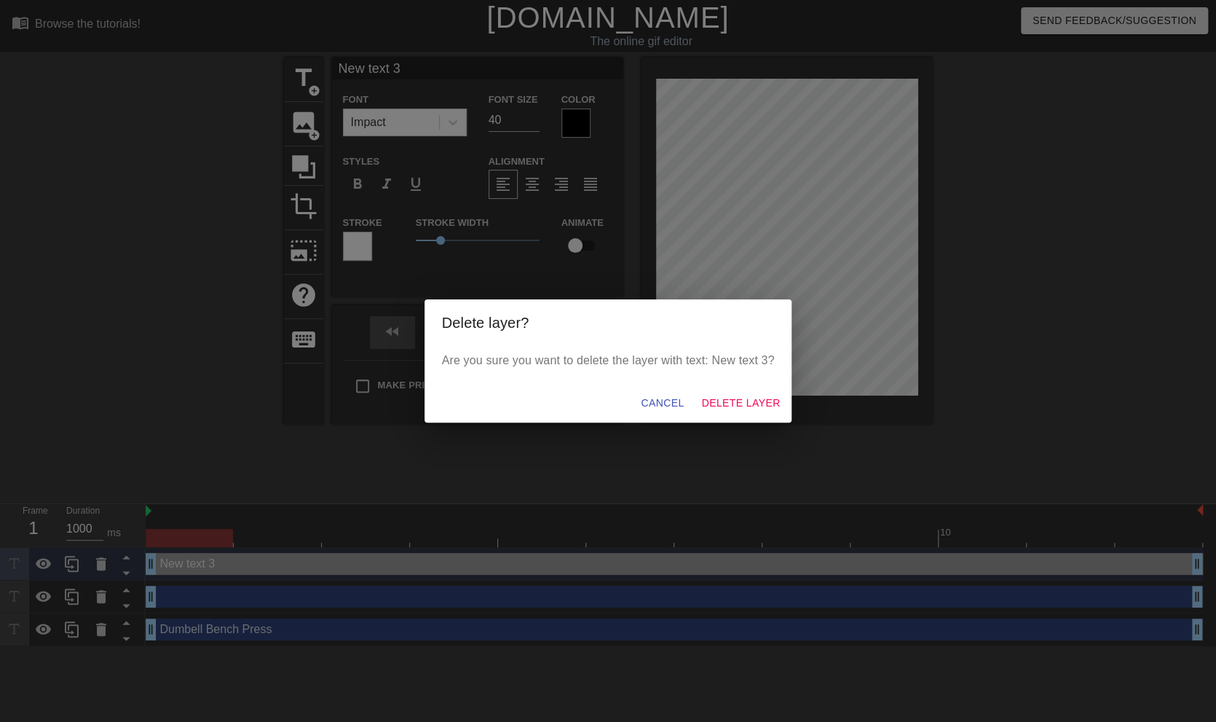
click at [775, 389] on div "Cancel Delete Layer" at bounding box center [608, 403] width 368 height 39
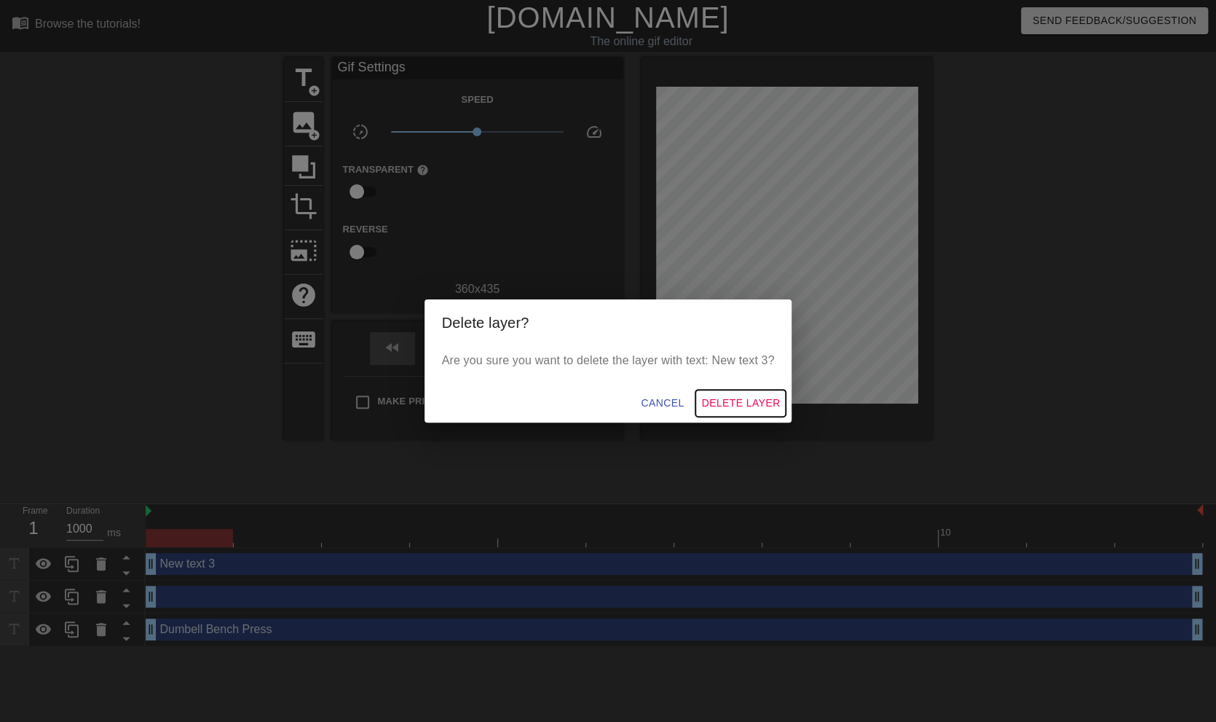
click at [763, 401] on span "Delete Layer" at bounding box center [740, 403] width 79 height 18
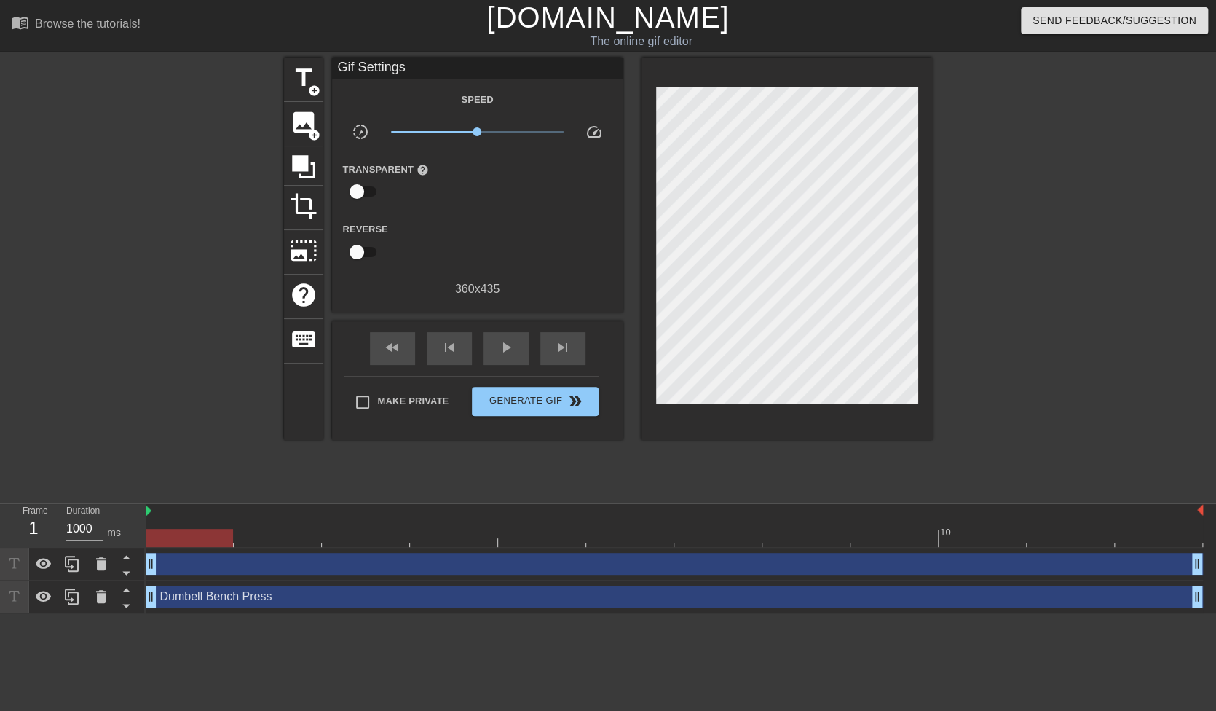
click at [290, 564] on div "drag_handle drag_handle" at bounding box center [674, 564] width 1057 height 22
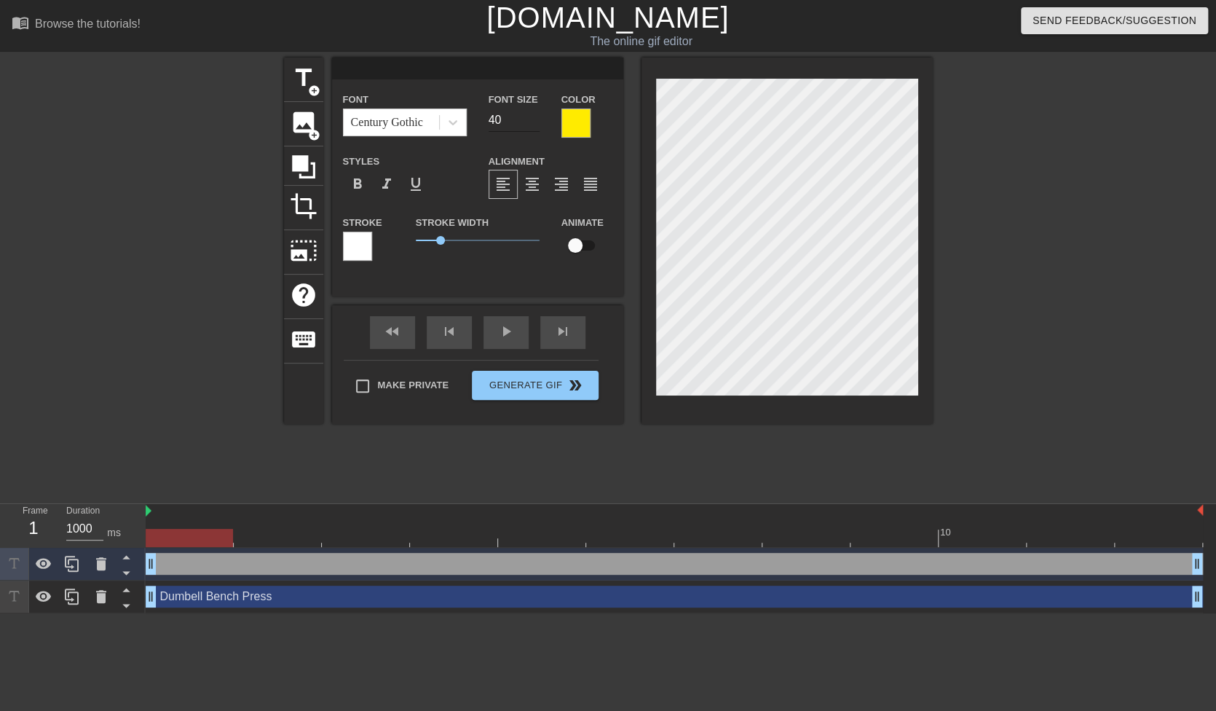
click at [507, 121] on input "40" at bounding box center [514, 119] width 51 height 23
drag, startPoint x: 510, startPoint y: 124, endPoint x: 470, endPoint y: 124, distance: 39.3
click at [470, 124] on div "Font Century Gothic Font Size 40 Color" at bounding box center [477, 113] width 291 height 47
type input "20"
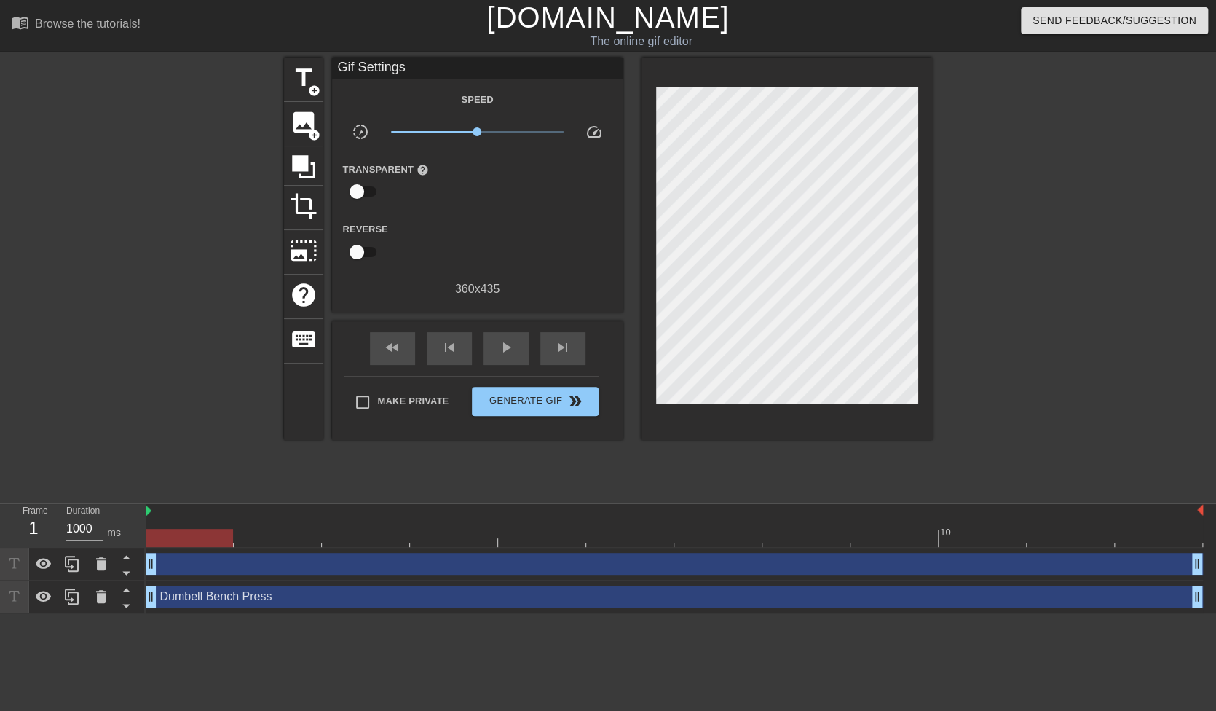
scroll to position [1, 6]
click at [203, 566] on div "drag_handle drag_handle" at bounding box center [674, 564] width 1057 height 22
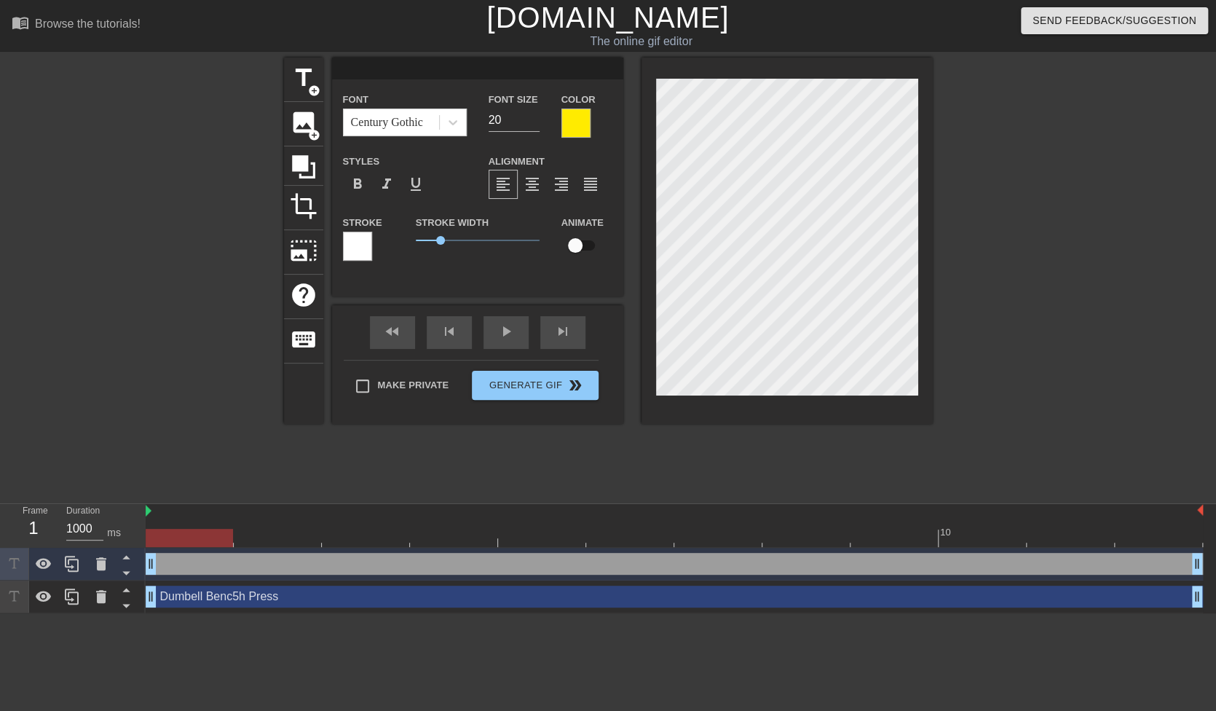
type textarea "Dumbell Bench Press"
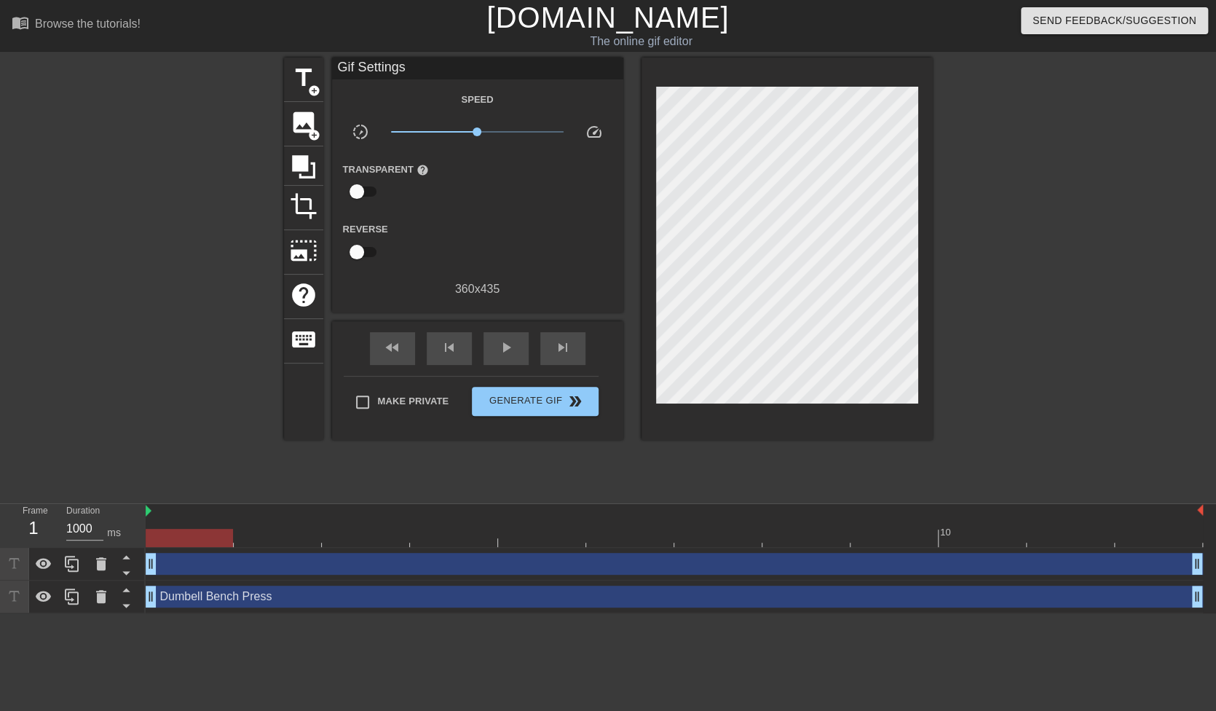
click at [755, 403] on div at bounding box center [786, 249] width 291 height 382
click at [274, 560] on div "drag_handle drag_handle" at bounding box center [674, 564] width 1057 height 22
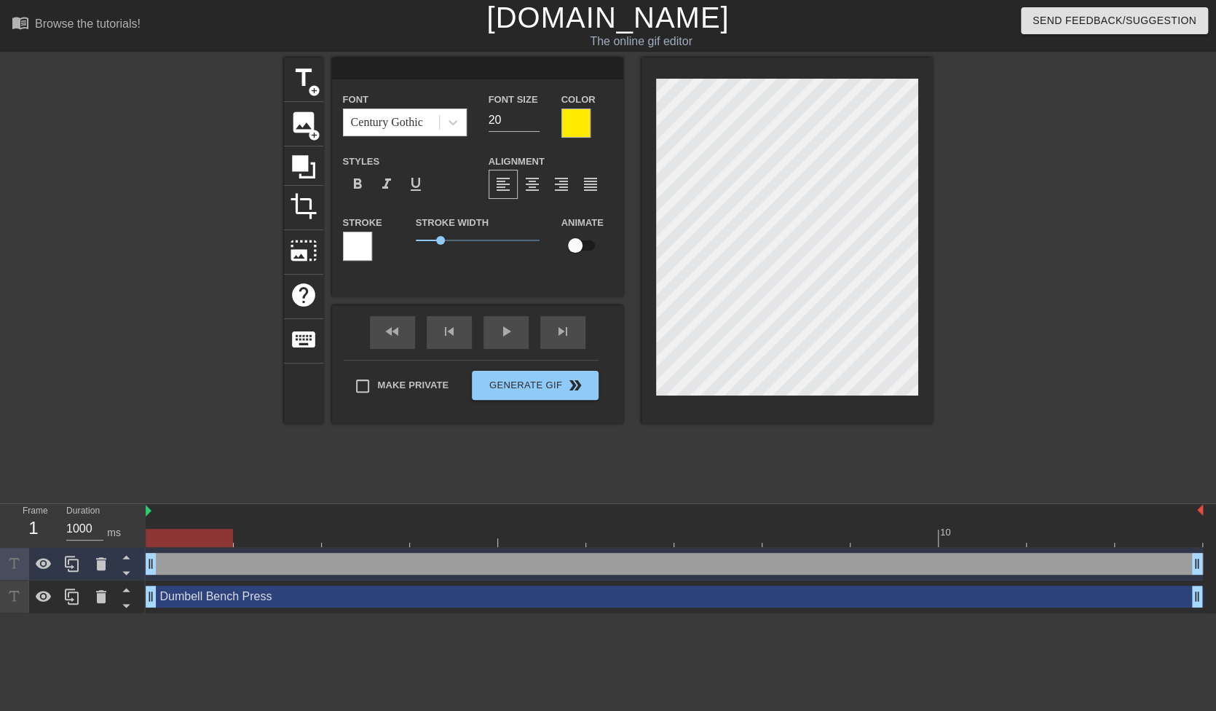
click at [274, 560] on div "drag_handle drag_handle" at bounding box center [674, 564] width 1057 height 22
click at [347, 599] on div "Dumbell Bench Press drag_handle drag_handle" at bounding box center [674, 596] width 1057 height 22
type input "Dumbell Bench Press"
type input "30"
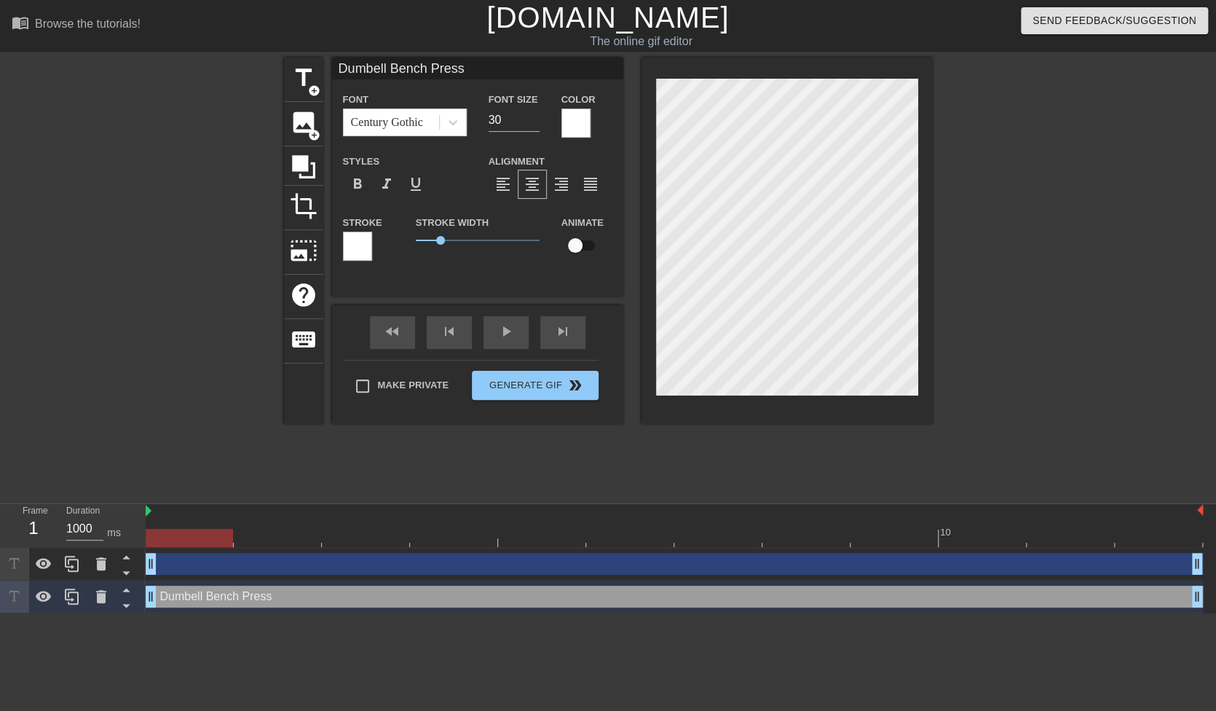
click at [387, 569] on div "drag_handle drag_handle" at bounding box center [674, 564] width 1057 height 22
type input "20"
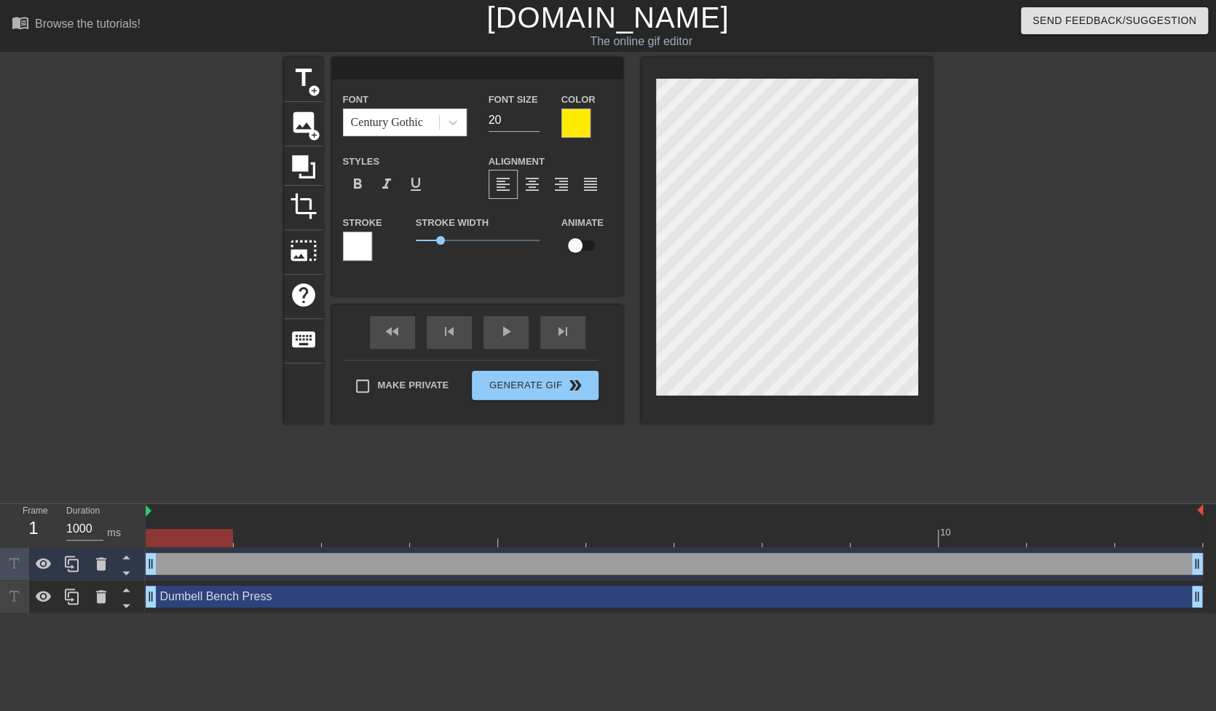
scroll to position [1, 1]
type input "5"
type textarea "5"
type input "5"
type textarea "5"
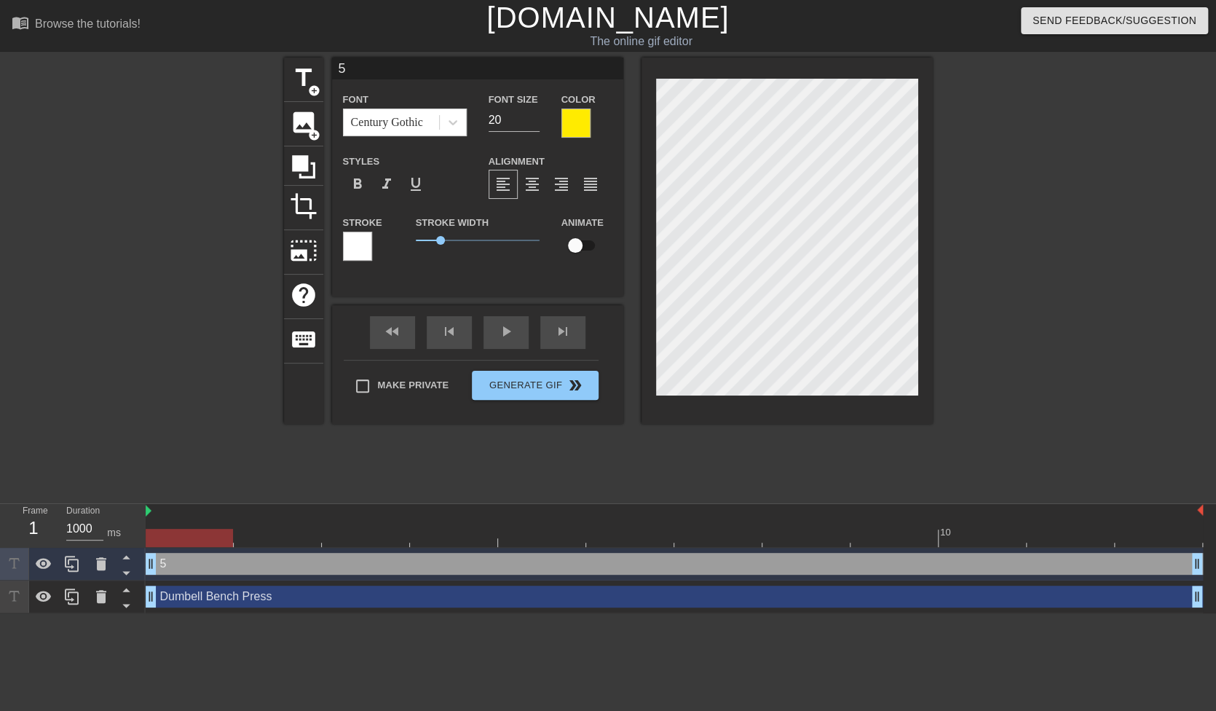
scroll to position [2, 1]
type input "5S"
type textarea "5 S"
type input "5Se"
type textarea "5 Se"
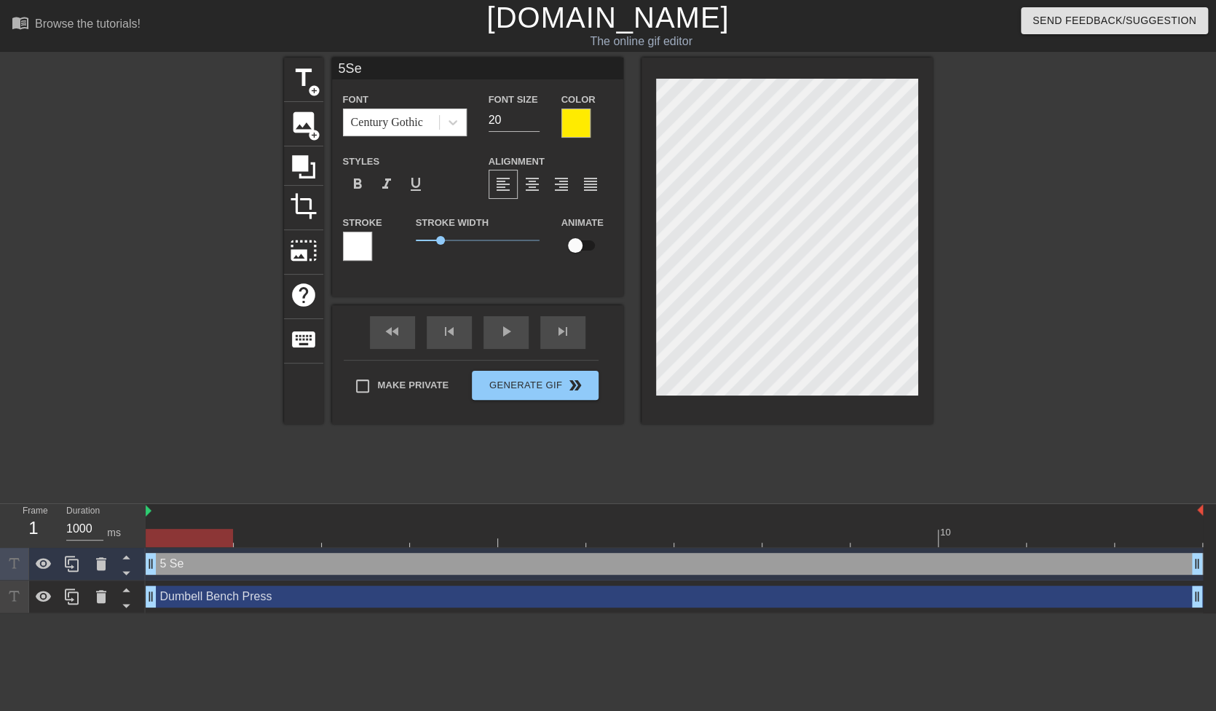
type input "5Set"
type textarea "5 Set"
type input "5Sets"
type textarea "5 Sets"
click at [823, 403] on div at bounding box center [786, 241] width 291 height 366
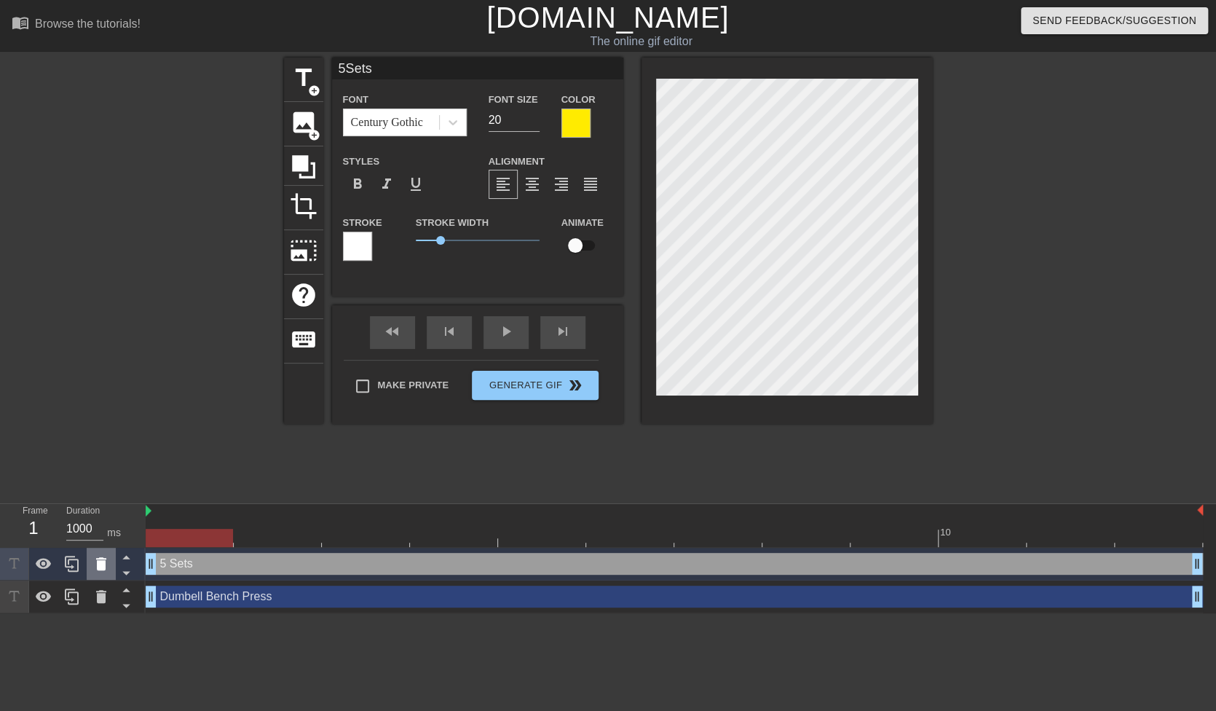
click at [98, 566] on icon at bounding box center [101, 563] width 10 height 13
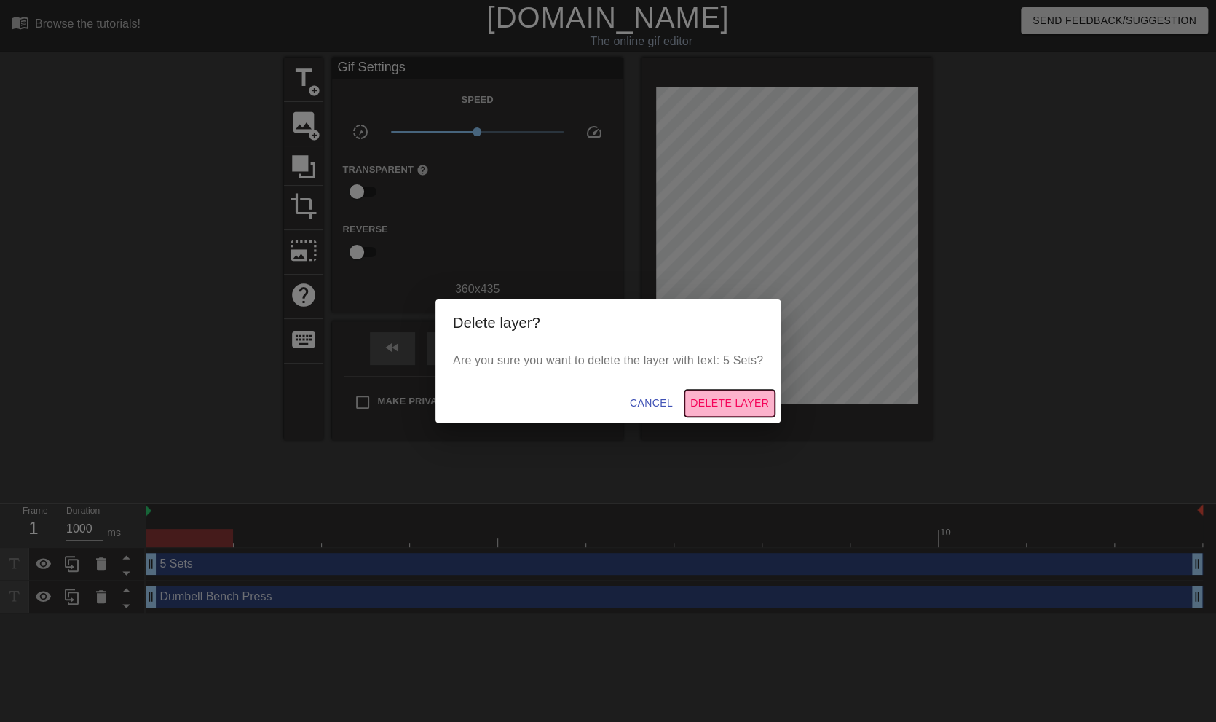
click at [734, 403] on span "Delete Layer" at bounding box center [729, 403] width 79 height 18
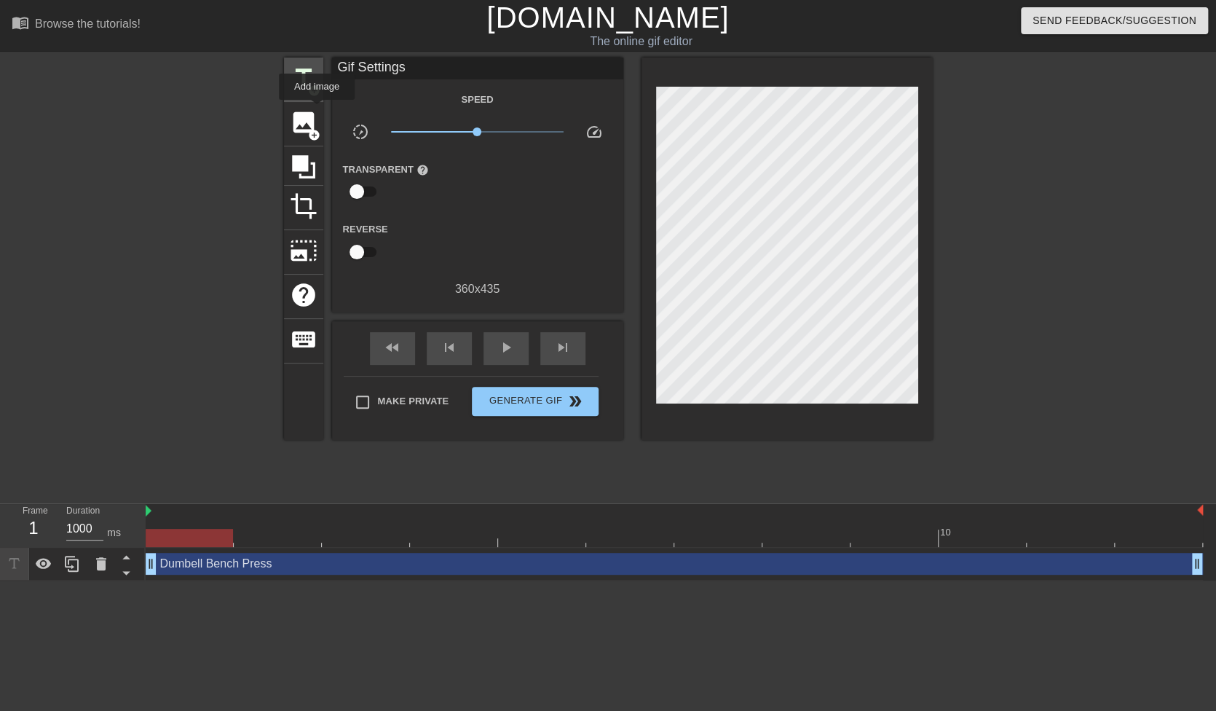
click at [308, 95] on span "add_circle" at bounding box center [314, 90] width 12 height 12
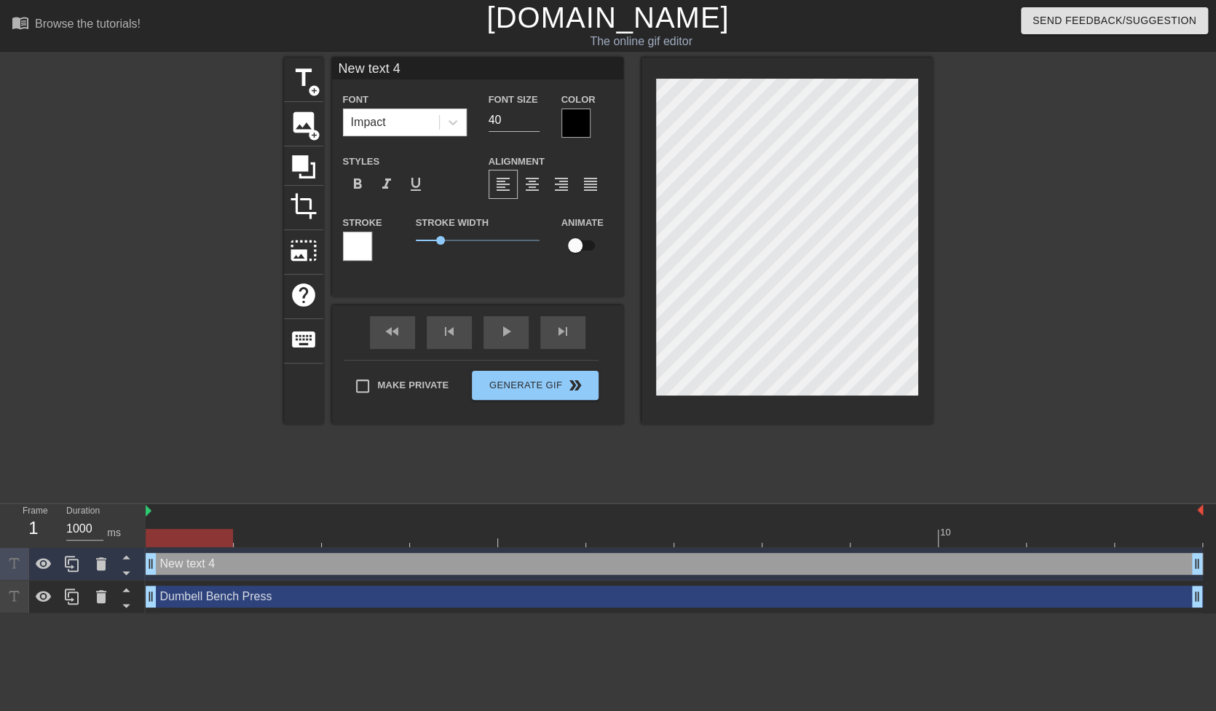
scroll to position [1, 4]
type input "5"
type textarea "5"
type input "5"
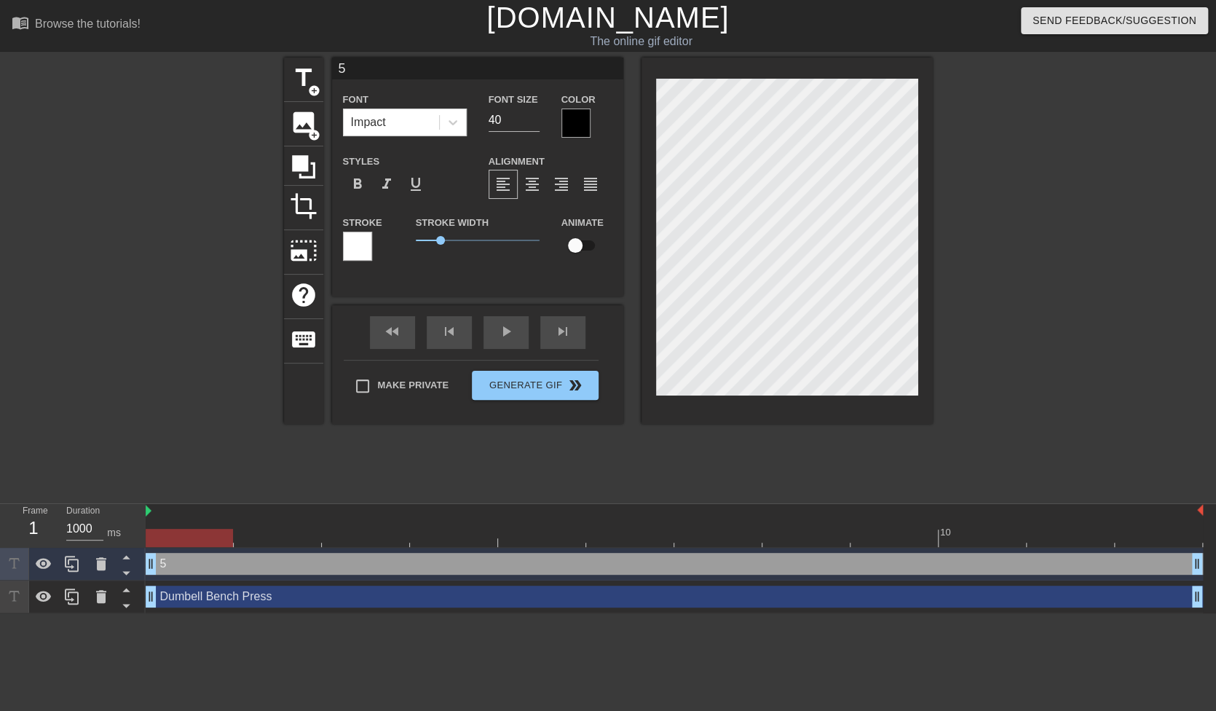
type textarea "5"
type input "5 S"
type textarea "5 S"
type input "5 Se"
type textarea "5 Se"
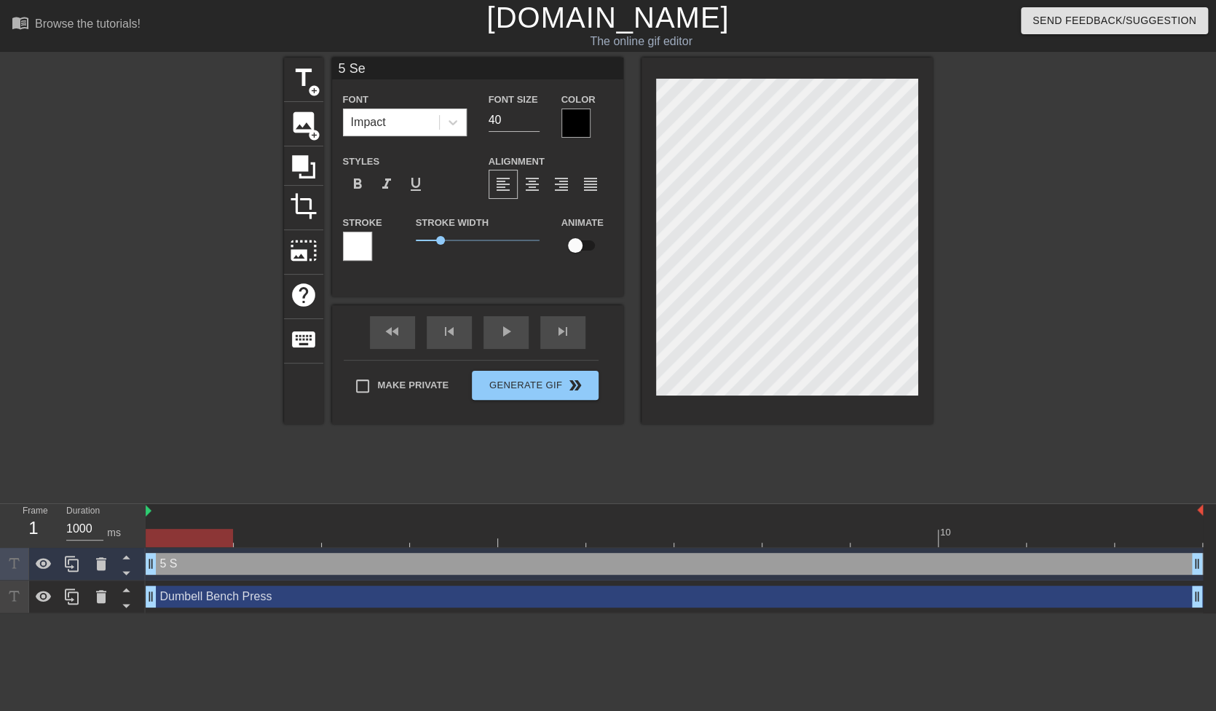
type input "5 Set"
type textarea "5 Set"
type input "5 Sets"
type textarea "5 Sets"
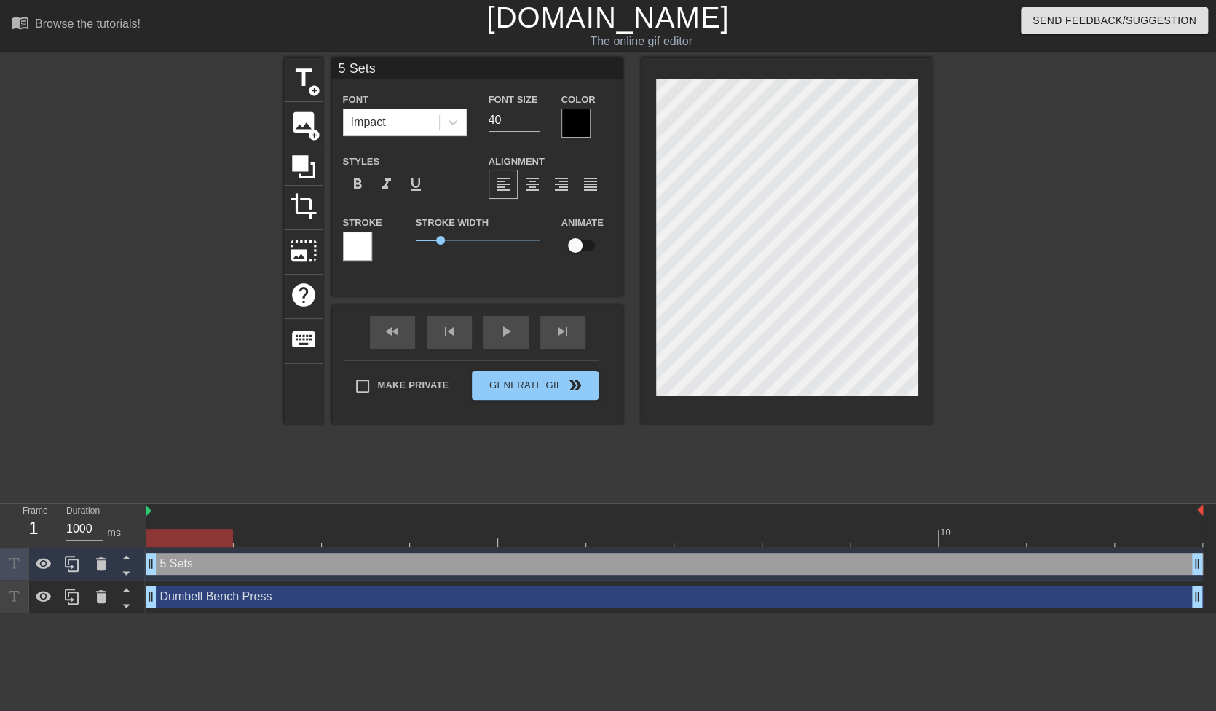
type input "5Sets"
type textarea "5Sets"
type input "5Sets"
type textarea "5 Sets"
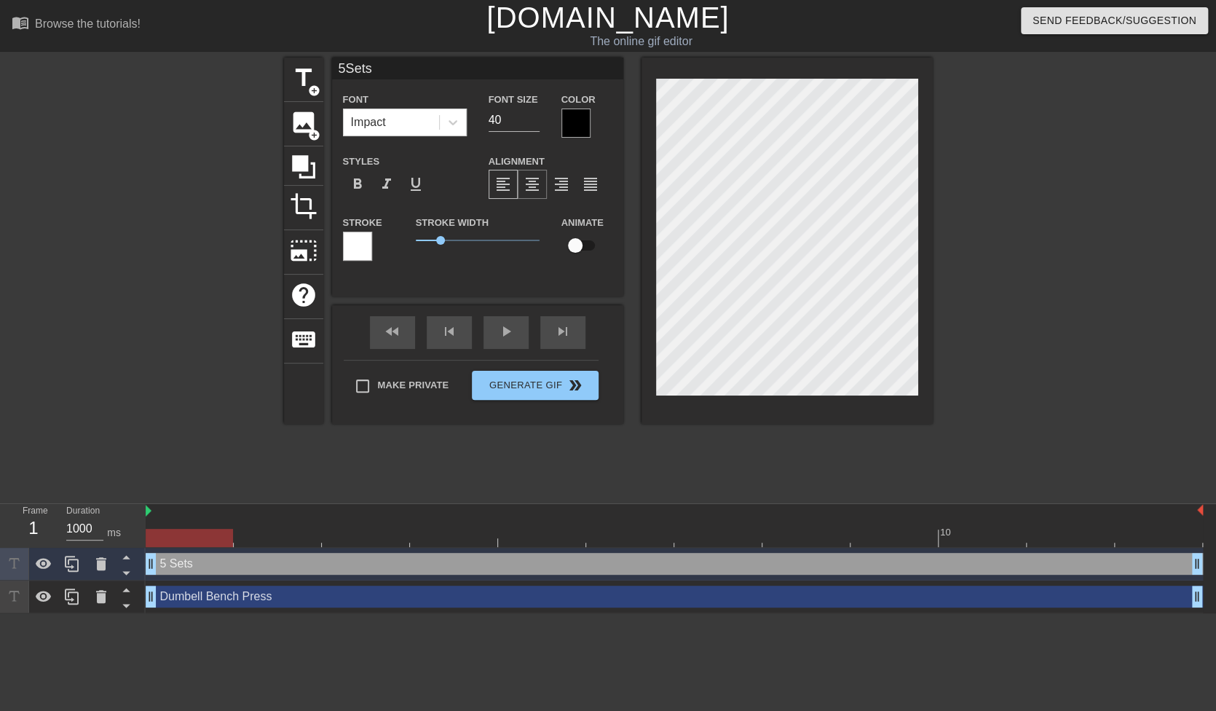
click at [530, 183] on span "format_align_center" at bounding box center [531, 183] width 17 height 17
click at [580, 127] on div at bounding box center [575, 122] width 29 height 29
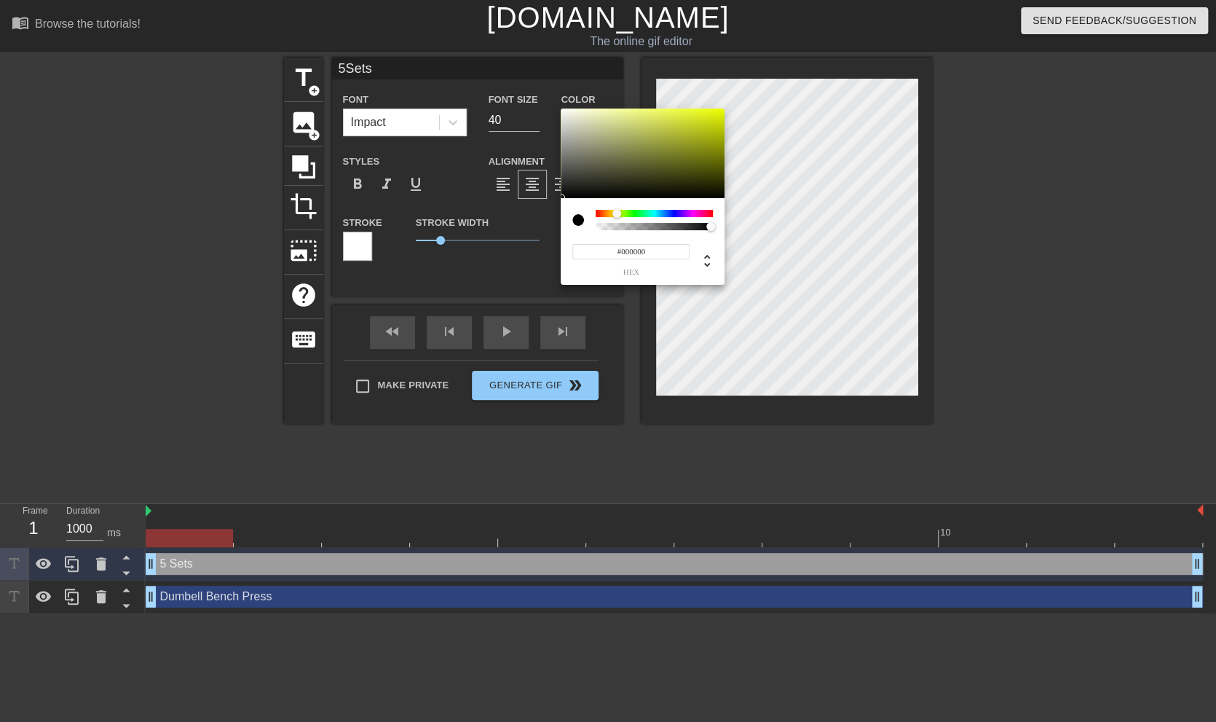
click at [617, 213] on div at bounding box center [654, 213] width 117 height 7
click at [614, 210] on div at bounding box center [614, 213] width 9 height 9
type input "5Sets"
type input "#C5BE22"
type input "5Sets"
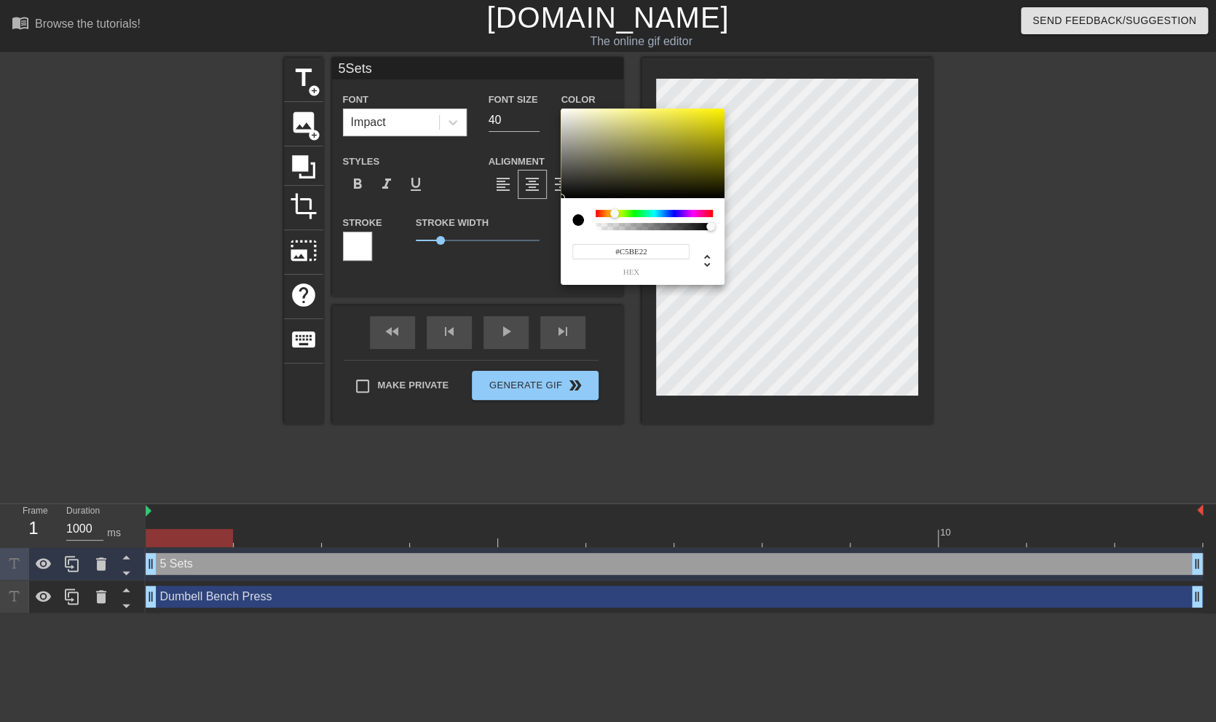
type input "#C7C023"
type input "5Sets"
type input "#E4DB20"
type input "5Sets"
type input "#FFF40F"
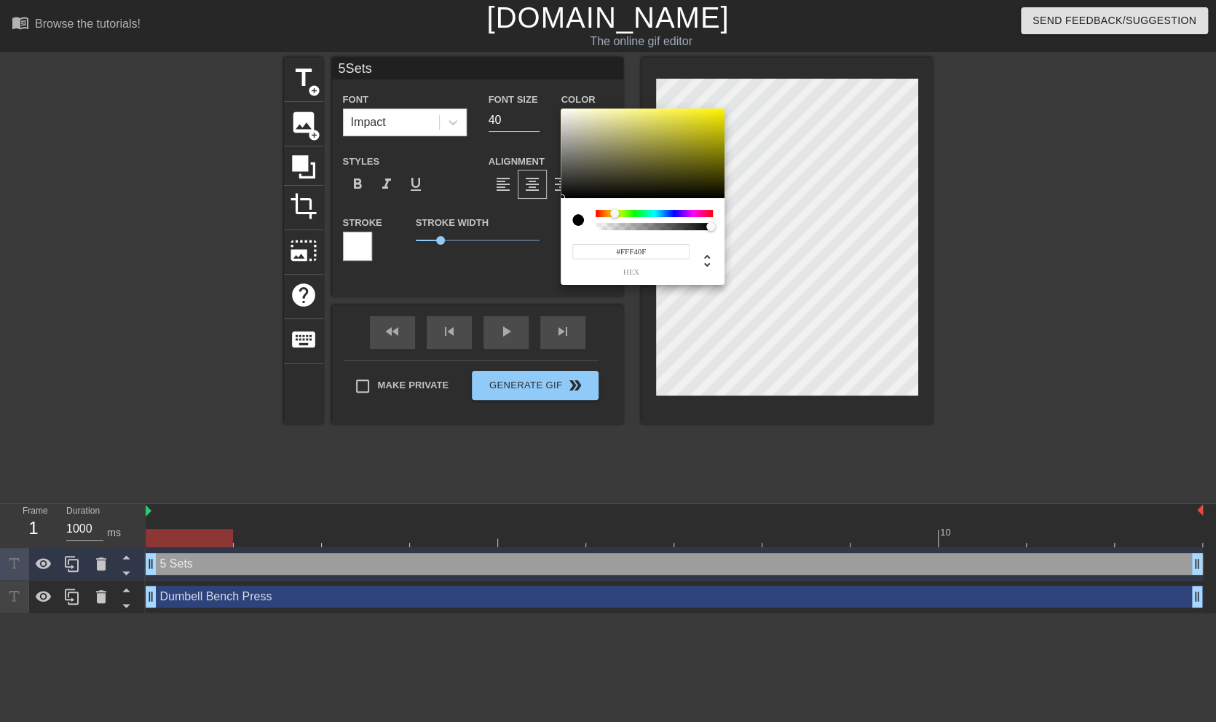
type input "5Sets"
type input "#FFF300"
drag, startPoint x: 696, startPoint y: 129, endPoint x: 751, endPoint y: 72, distance: 78.8
click at [750, 73] on div "#FFF300 hex" at bounding box center [608, 361] width 1216 height 722
type input "5Sets"
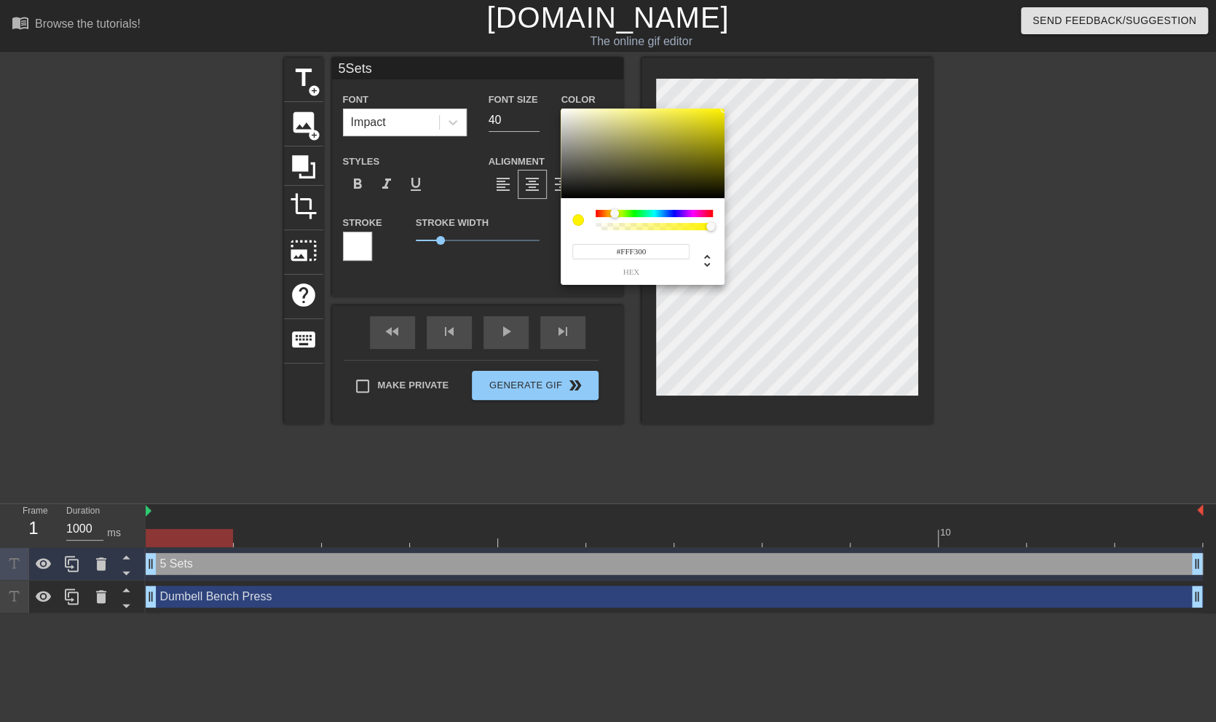
type input "#FFD800"
type input "5Sets"
type input "#FFCE00"
click at [612, 212] on div at bounding box center [612, 213] width 9 height 9
type input "5Sets"
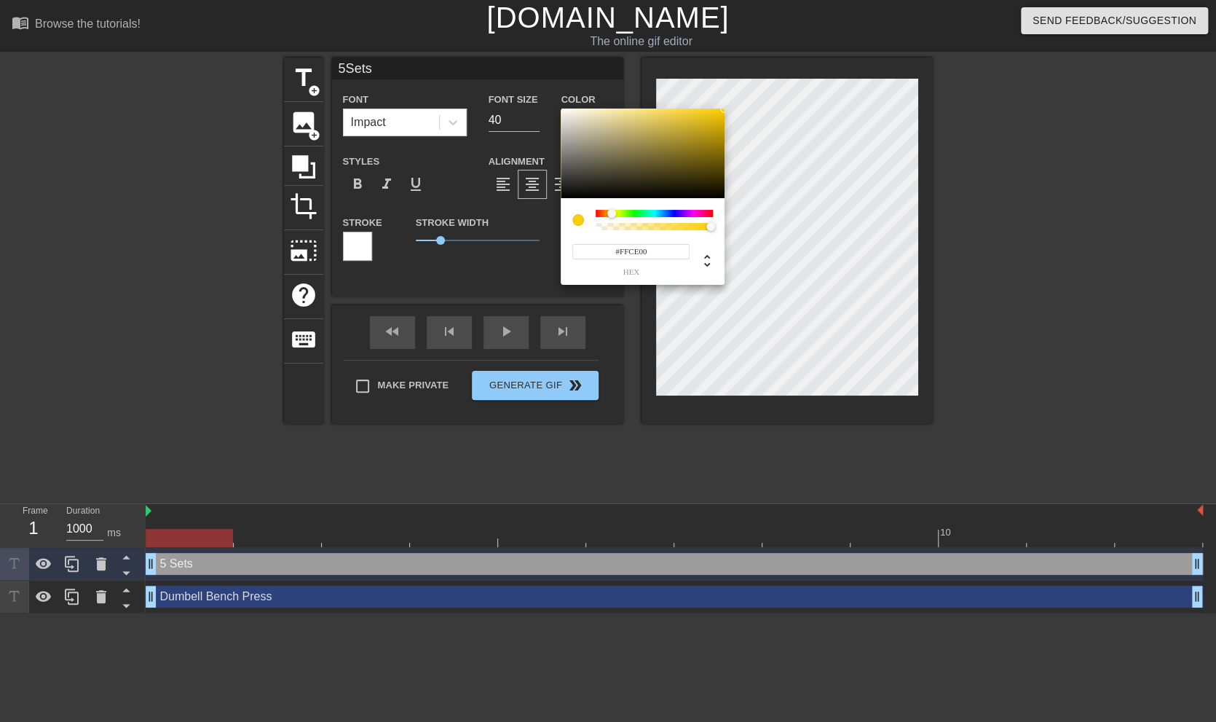
type input "#FFD800"
click at [612, 215] on div at bounding box center [612, 213] width 9 height 9
click at [660, 251] on input "#FFD800" at bounding box center [630, 251] width 117 height 15
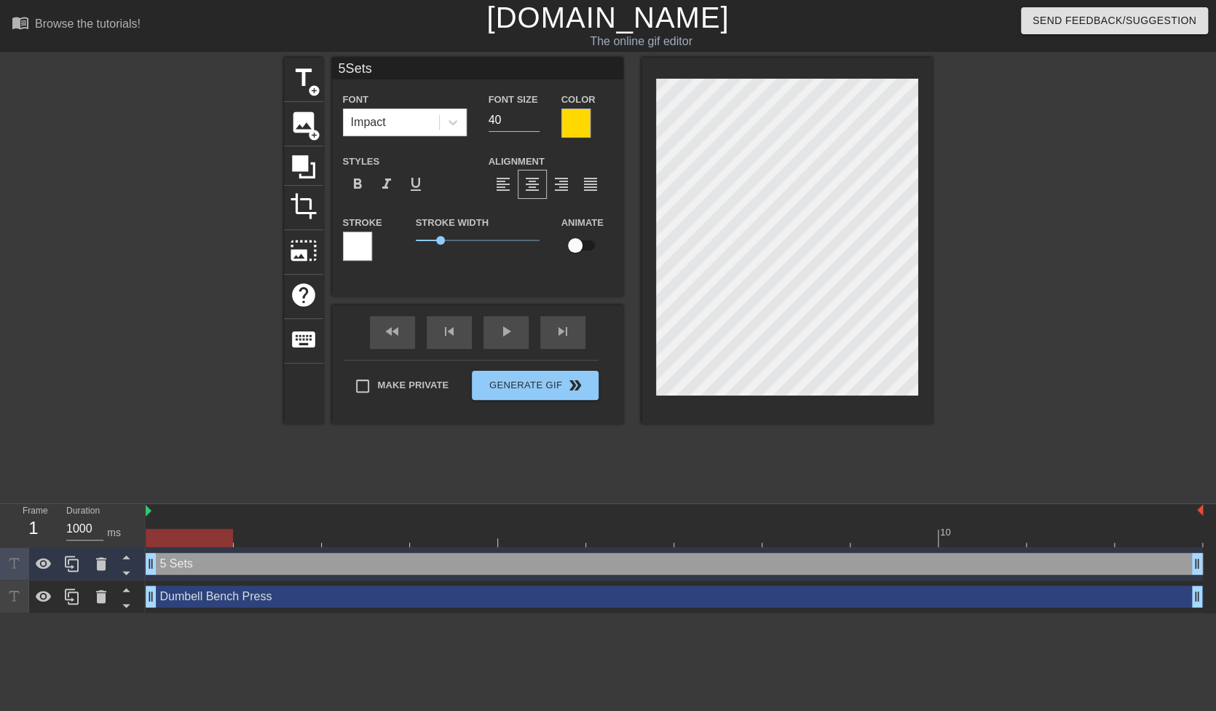
click at [355, 250] on div at bounding box center [357, 246] width 29 height 29
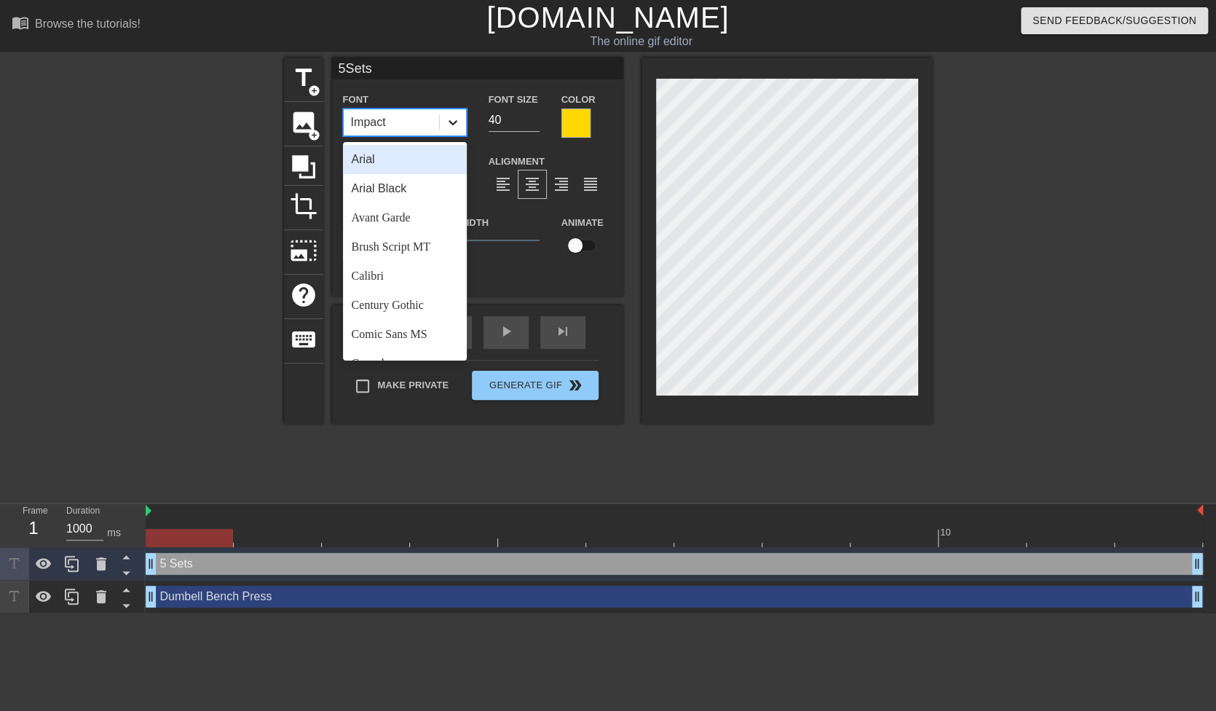
click at [458, 116] on icon at bounding box center [453, 122] width 15 height 15
click at [402, 302] on div "Century Gothic" at bounding box center [405, 304] width 124 height 29
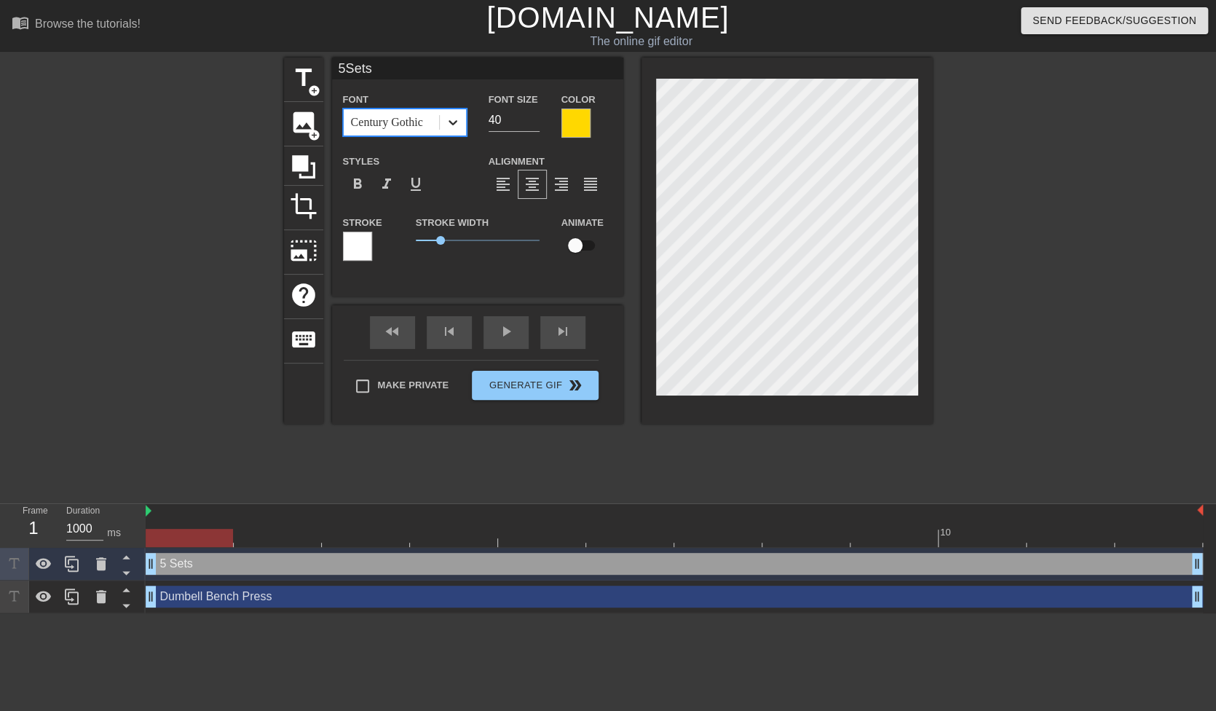
click at [461, 116] on div at bounding box center [453, 122] width 26 height 26
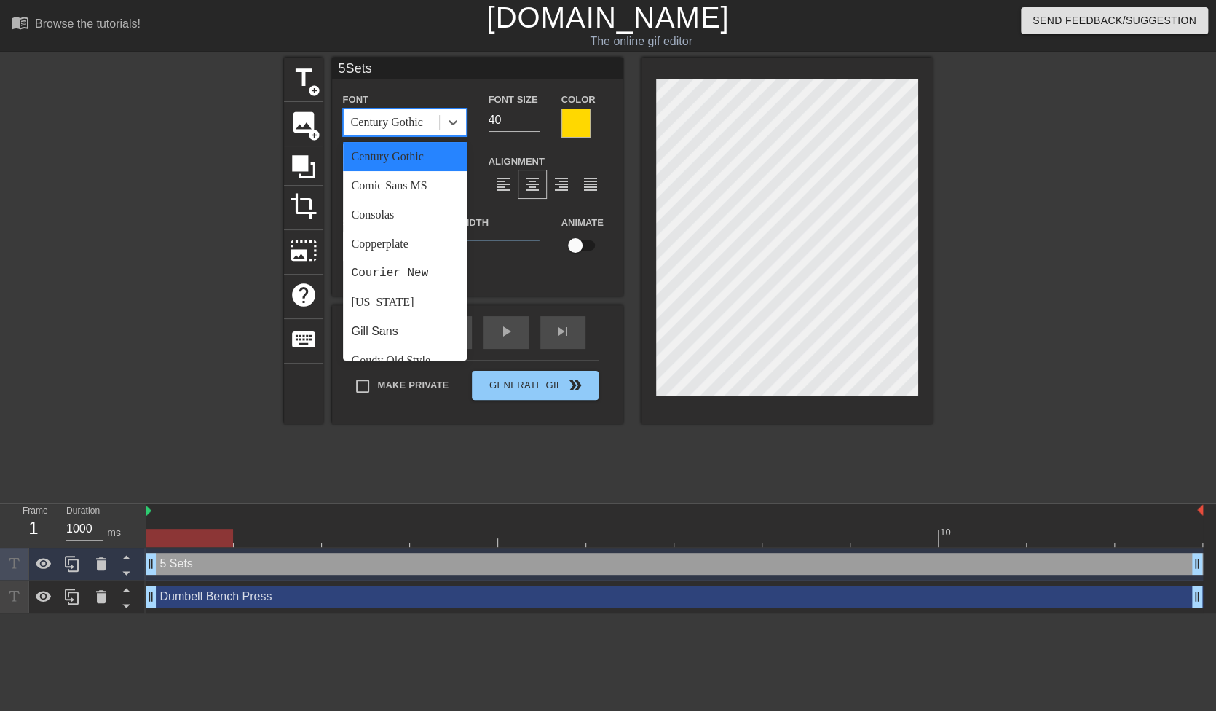
scroll to position [146, 0]
click at [422, 221] on div "Consolas" at bounding box center [405, 217] width 124 height 29
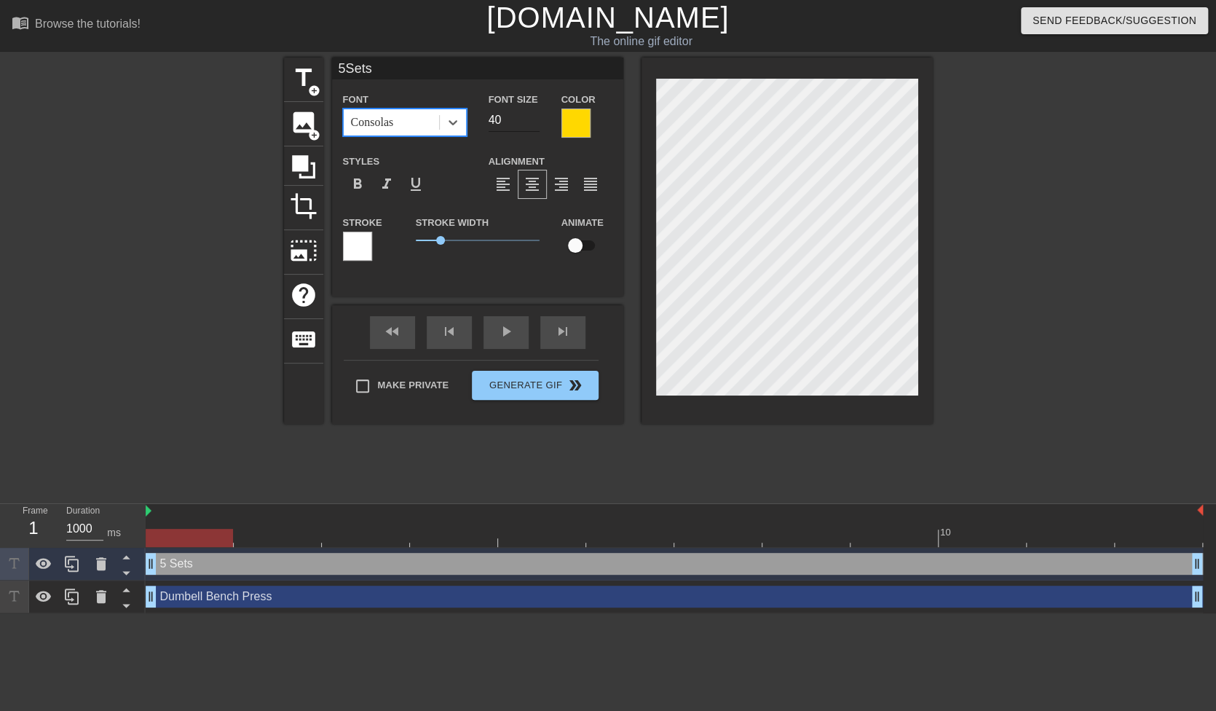
click at [512, 124] on input "40" at bounding box center [514, 119] width 51 height 23
type input "5Sets"
type input "39"
click at [531, 121] on input "39" at bounding box center [514, 119] width 51 height 23
click at [502, 119] on input "39" at bounding box center [514, 119] width 51 height 23
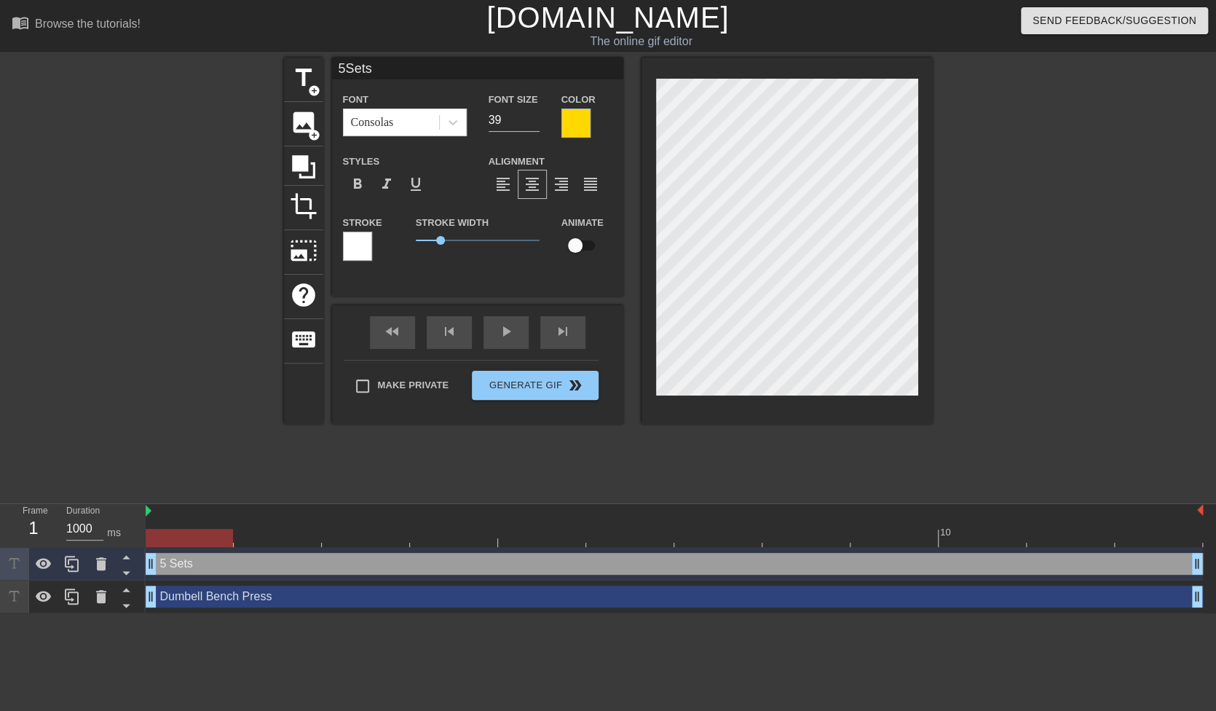
click at [502, 119] on input "39" at bounding box center [514, 119] width 51 height 23
type input "5Sets"
type input "2"
type input "5Sets"
type input "20"
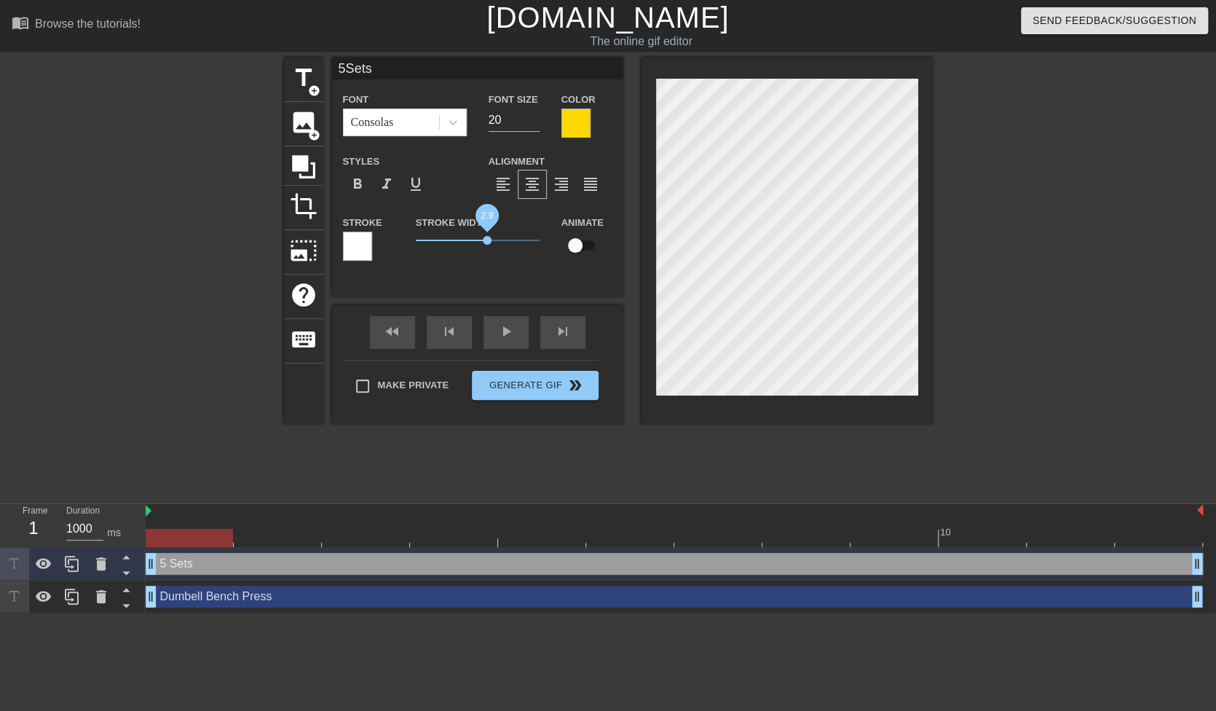
type input "5Sets"
drag, startPoint x: 440, startPoint y: 240, endPoint x: 310, endPoint y: 234, distance: 129.7
click at [314, 234] on div "title add_circle image add_circle crop photo_size_select_large help keyboard 5S…" at bounding box center [608, 241] width 649 height 366
click at [358, 180] on span "format_bold" at bounding box center [357, 183] width 17 height 17
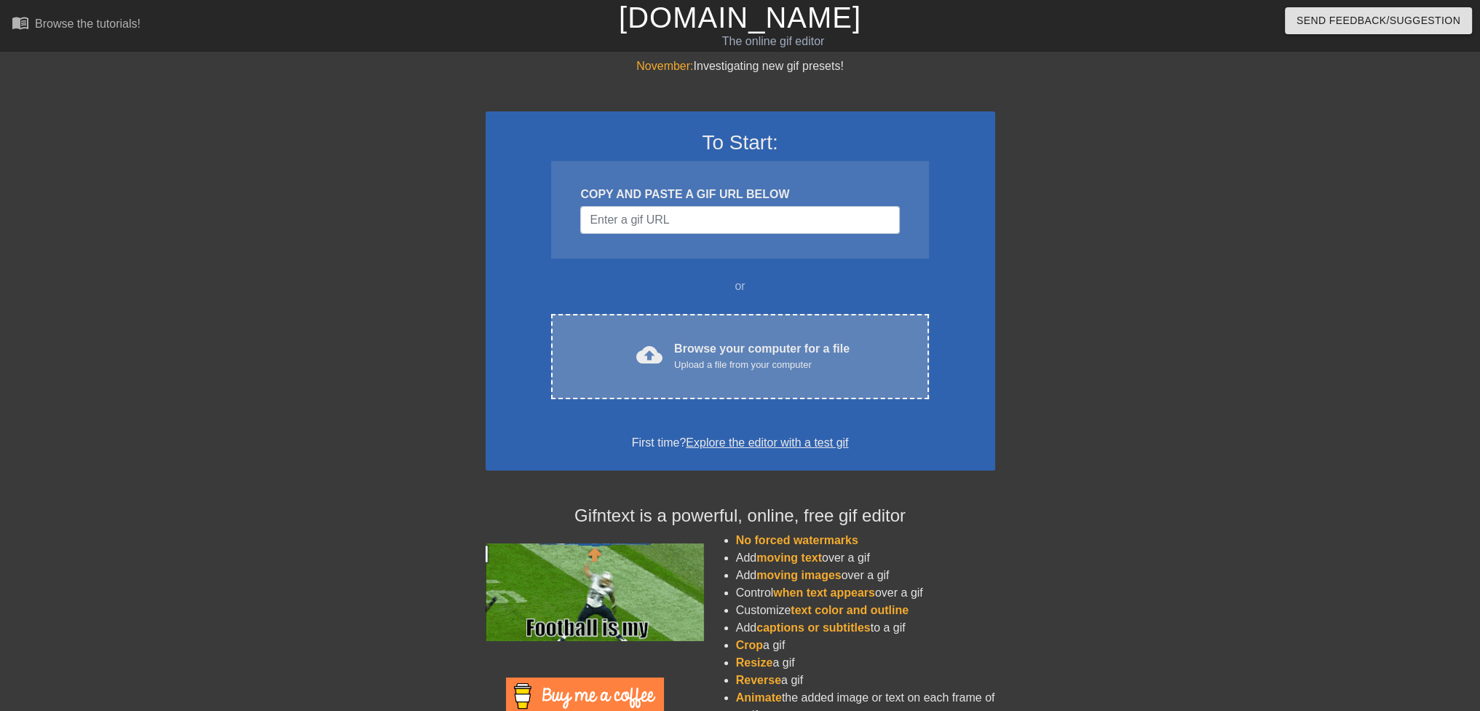
click at [783, 352] on div "Browse your computer for a file Upload a file from your computer" at bounding box center [761, 356] width 175 height 32
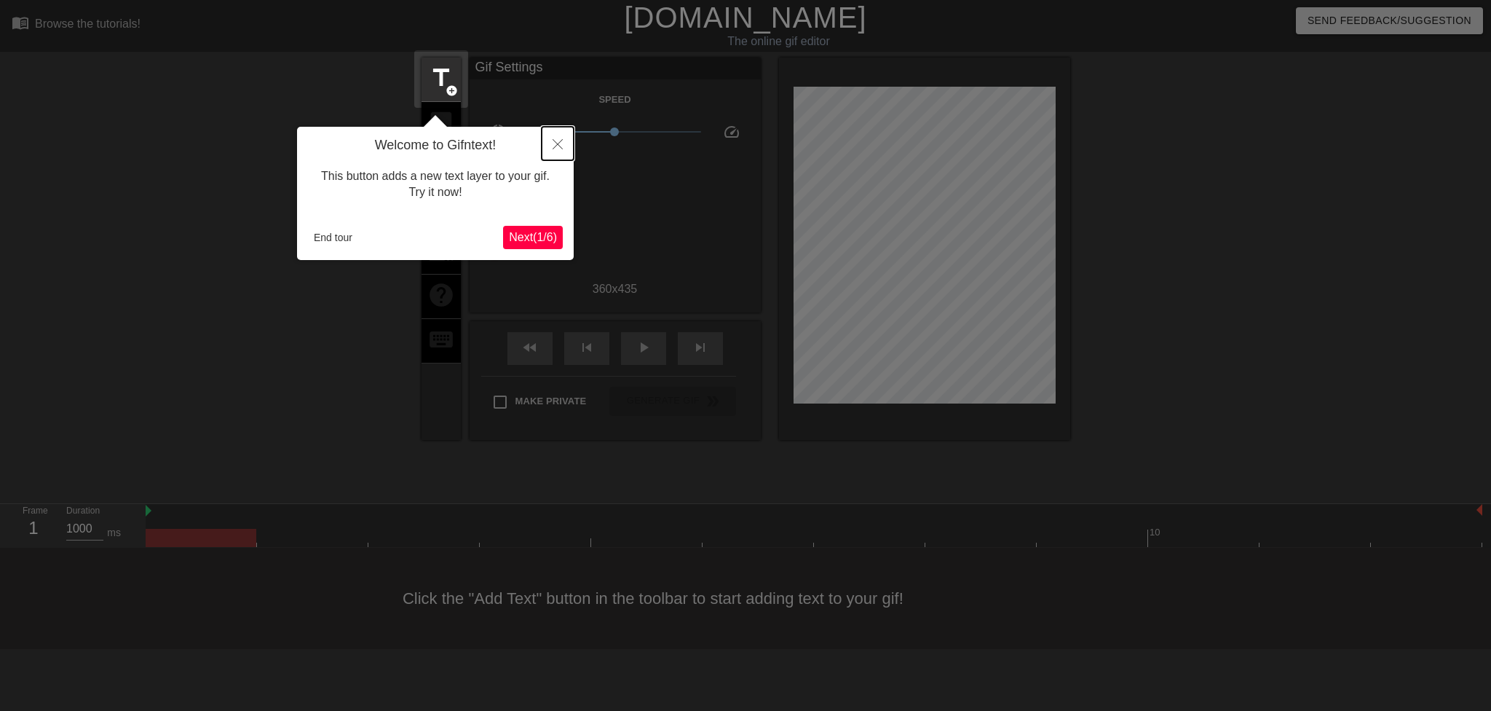
click at [556, 139] on icon "Close" at bounding box center [558, 144] width 10 height 10
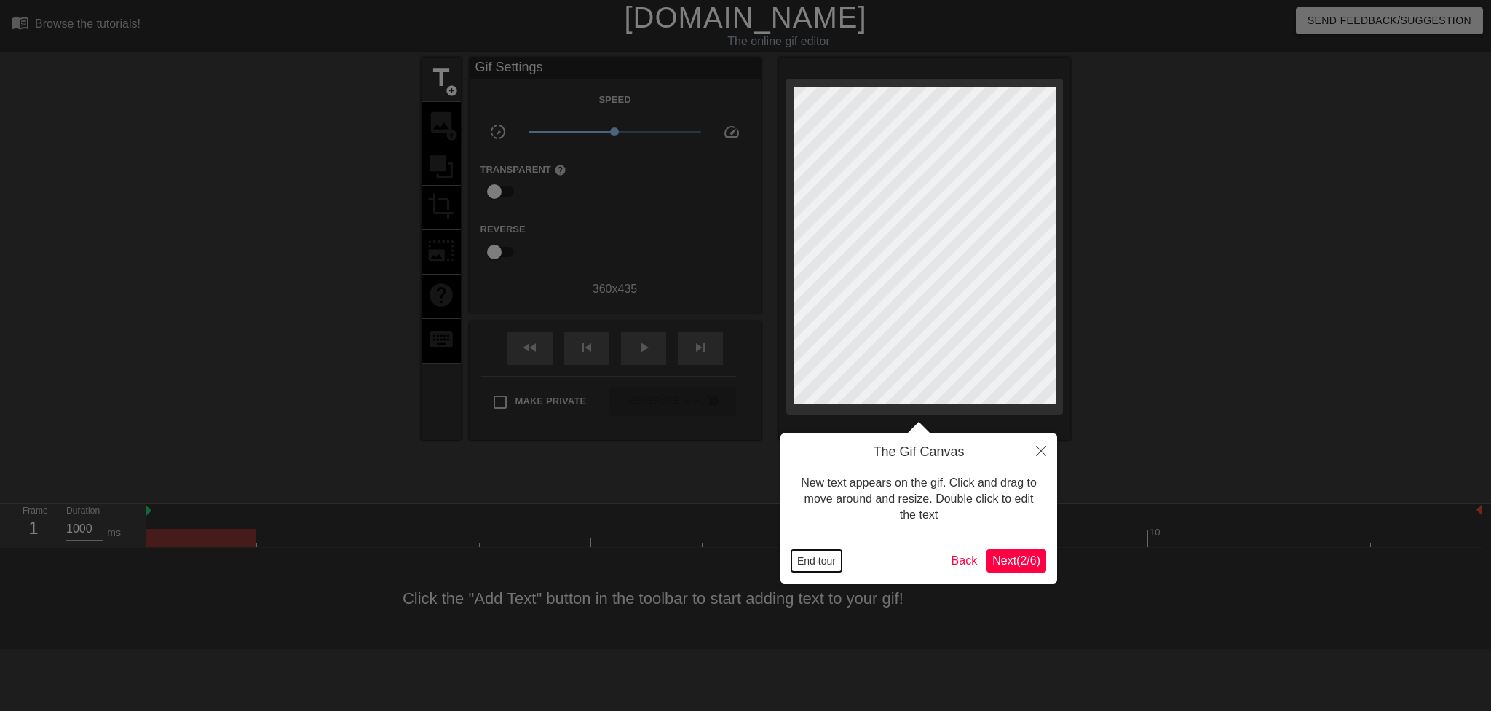
click at [820, 561] on button "End tour" at bounding box center [816, 561] width 50 height 22
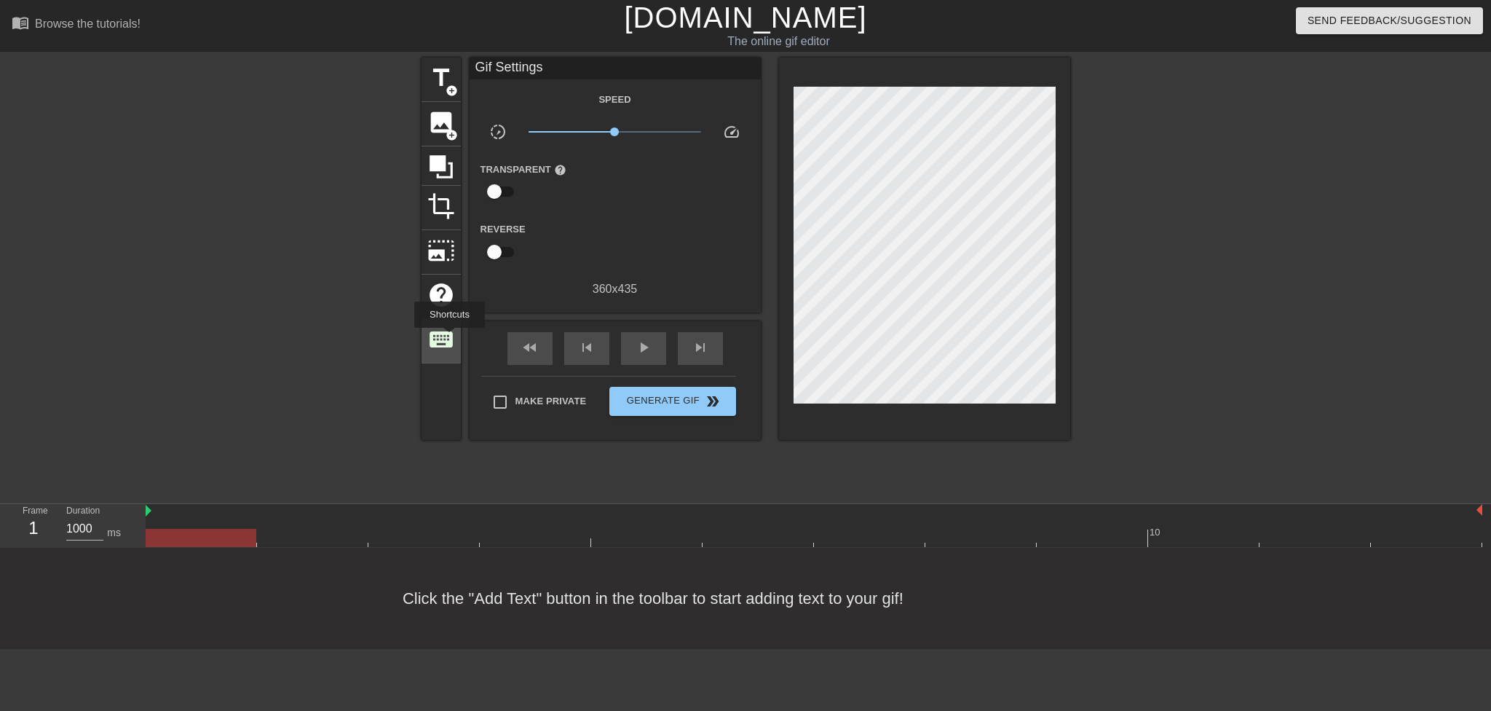
click at [449, 338] on span "keyboard" at bounding box center [441, 339] width 28 height 28
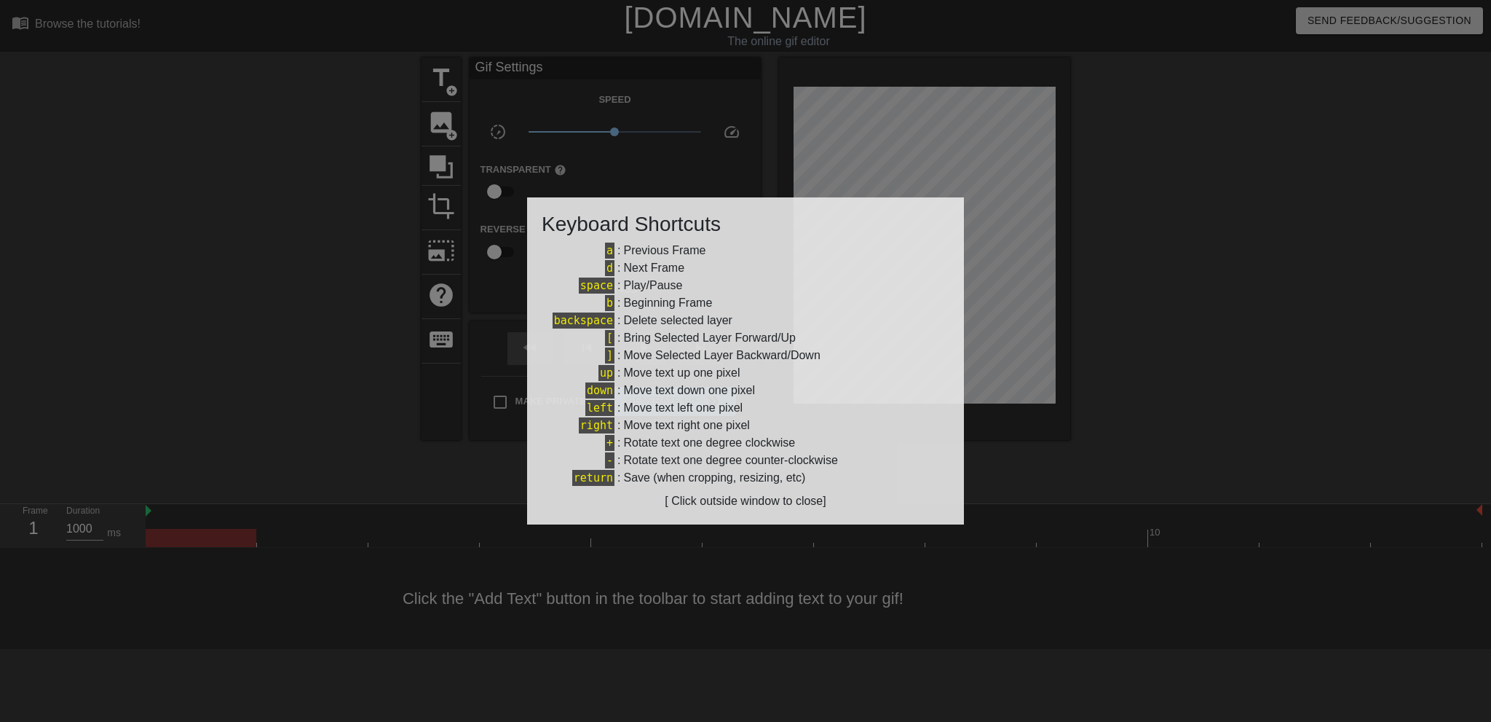
click at [449, 340] on div at bounding box center [745, 361] width 1491 height 722
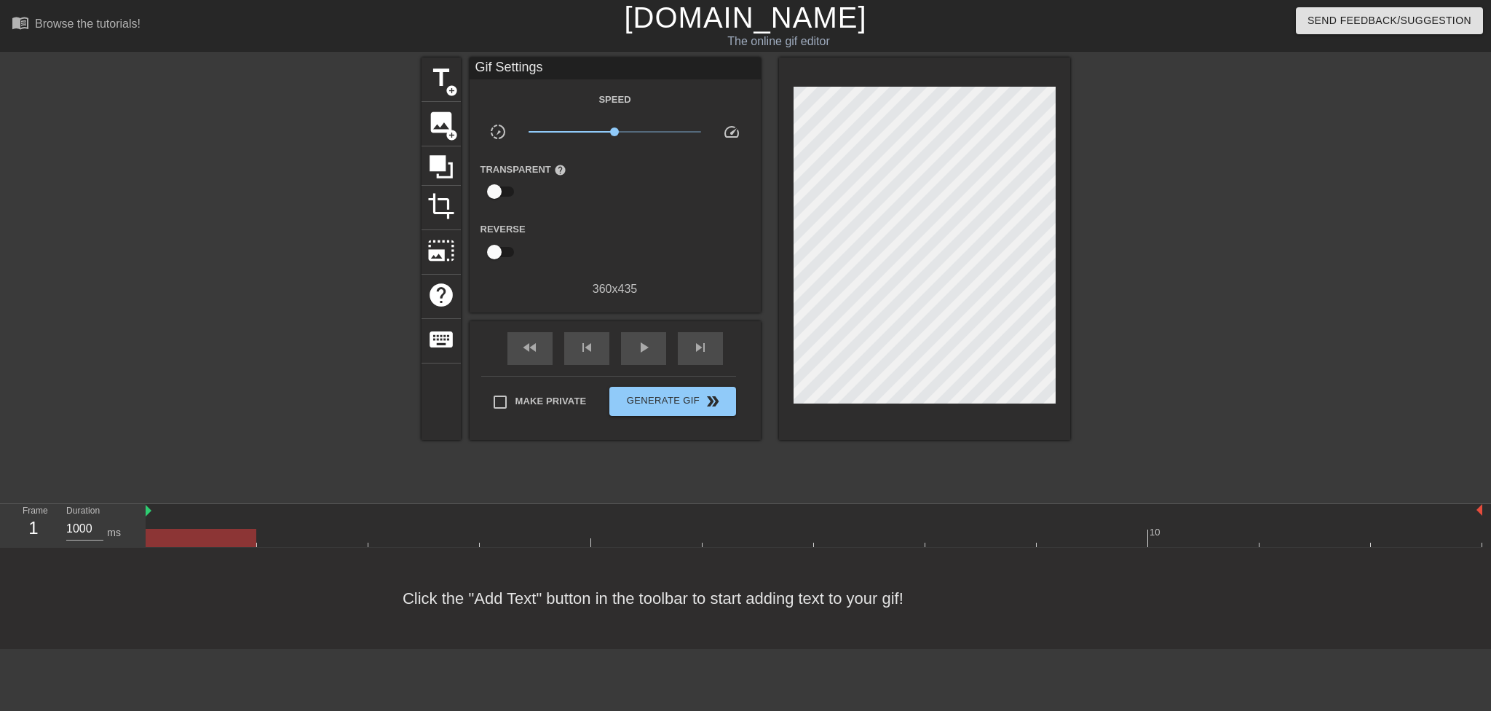
drag, startPoint x: 183, startPoint y: 290, endPoint x: 176, endPoint y: 294, distance: 7.9
